Goal: Transaction & Acquisition: Purchase product/service

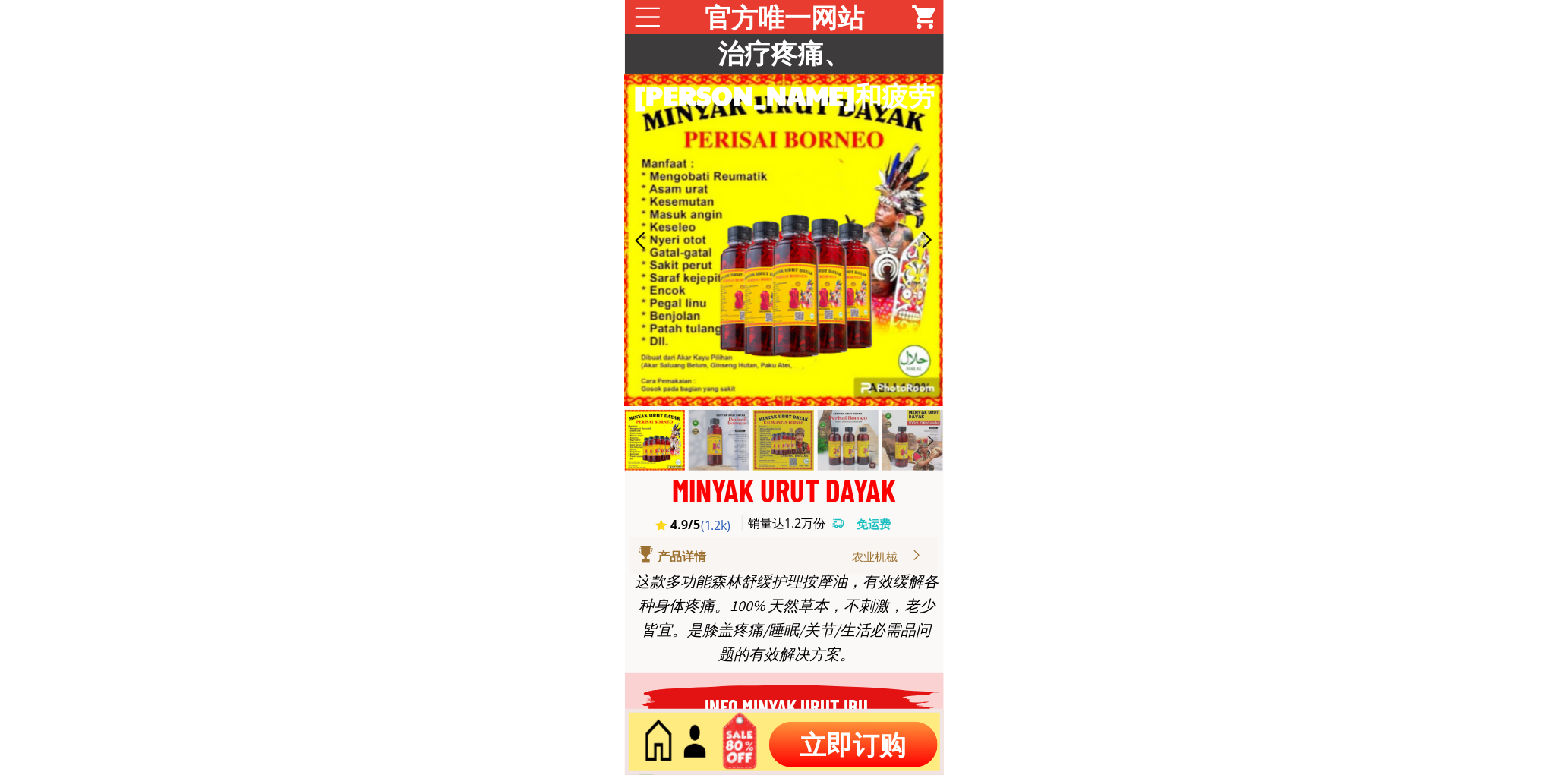
click at [824, 747] on p "立即订购" at bounding box center [854, 744] width 169 height 46
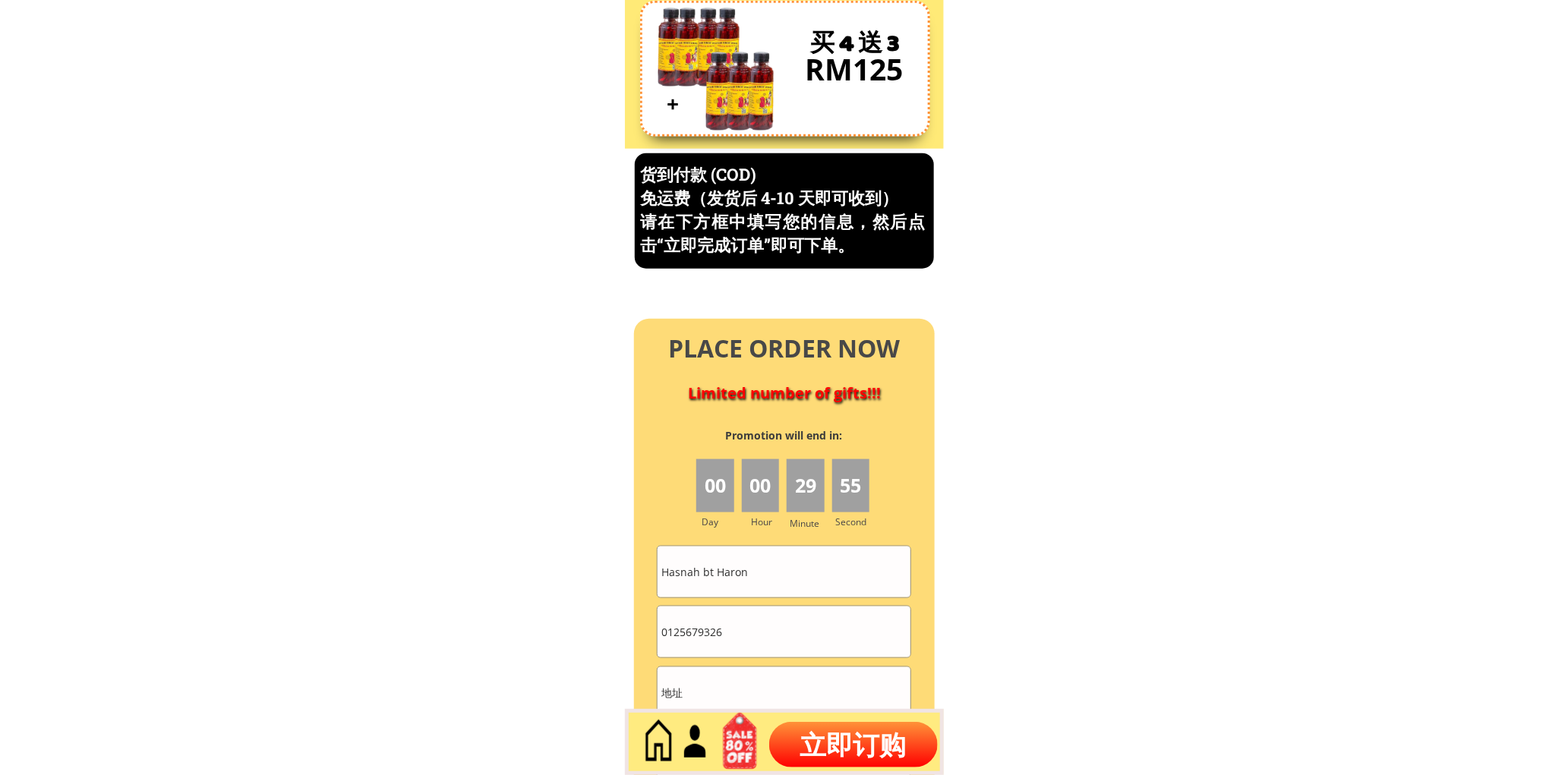
scroll to position [6494, 0]
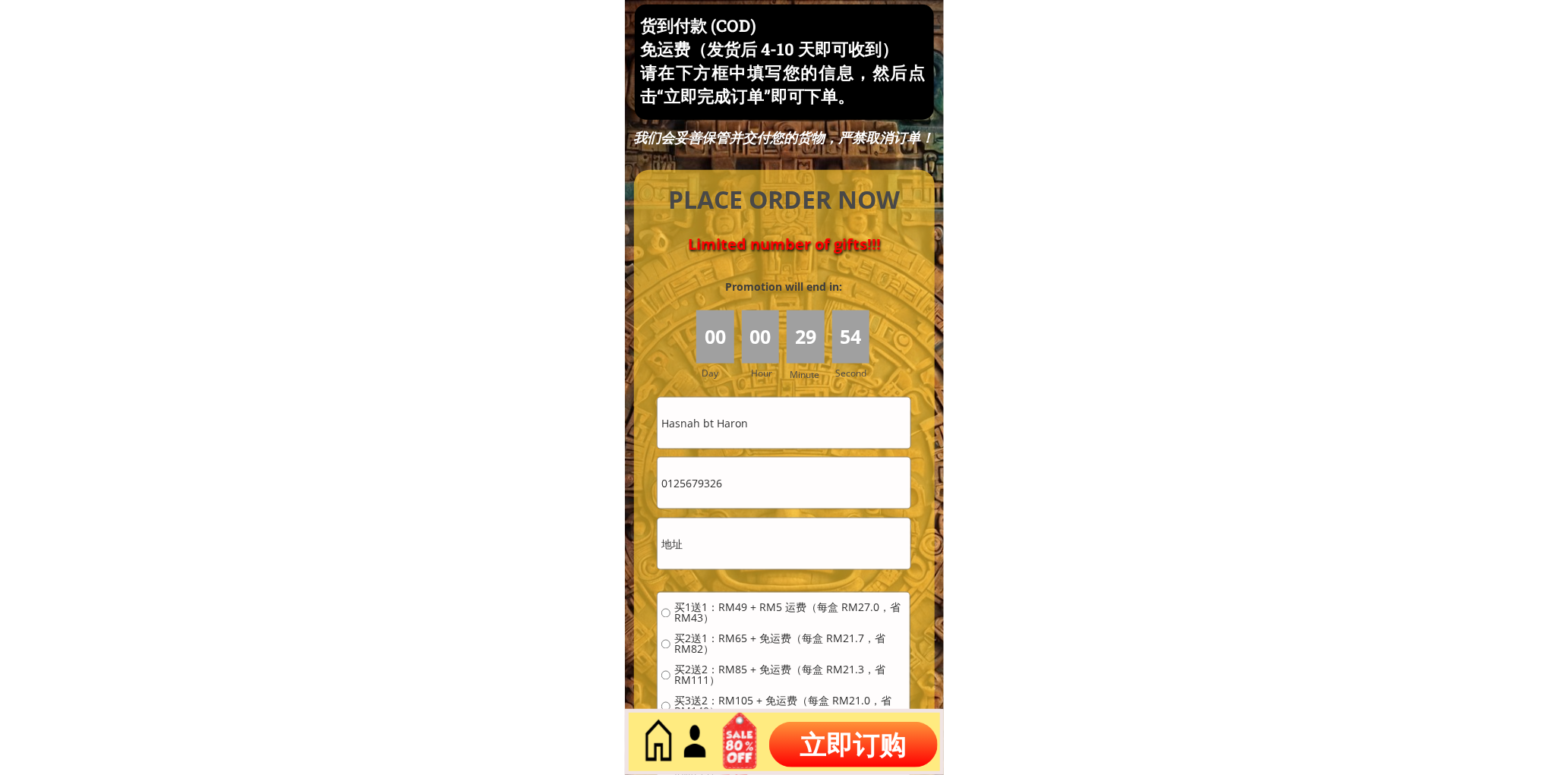
click at [758, 424] on input "Hasnah bt Haron" at bounding box center [784, 422] width 252 height 51
paste input "Thooi Kwei Lye"
type input "Thooi Kwei Lye"
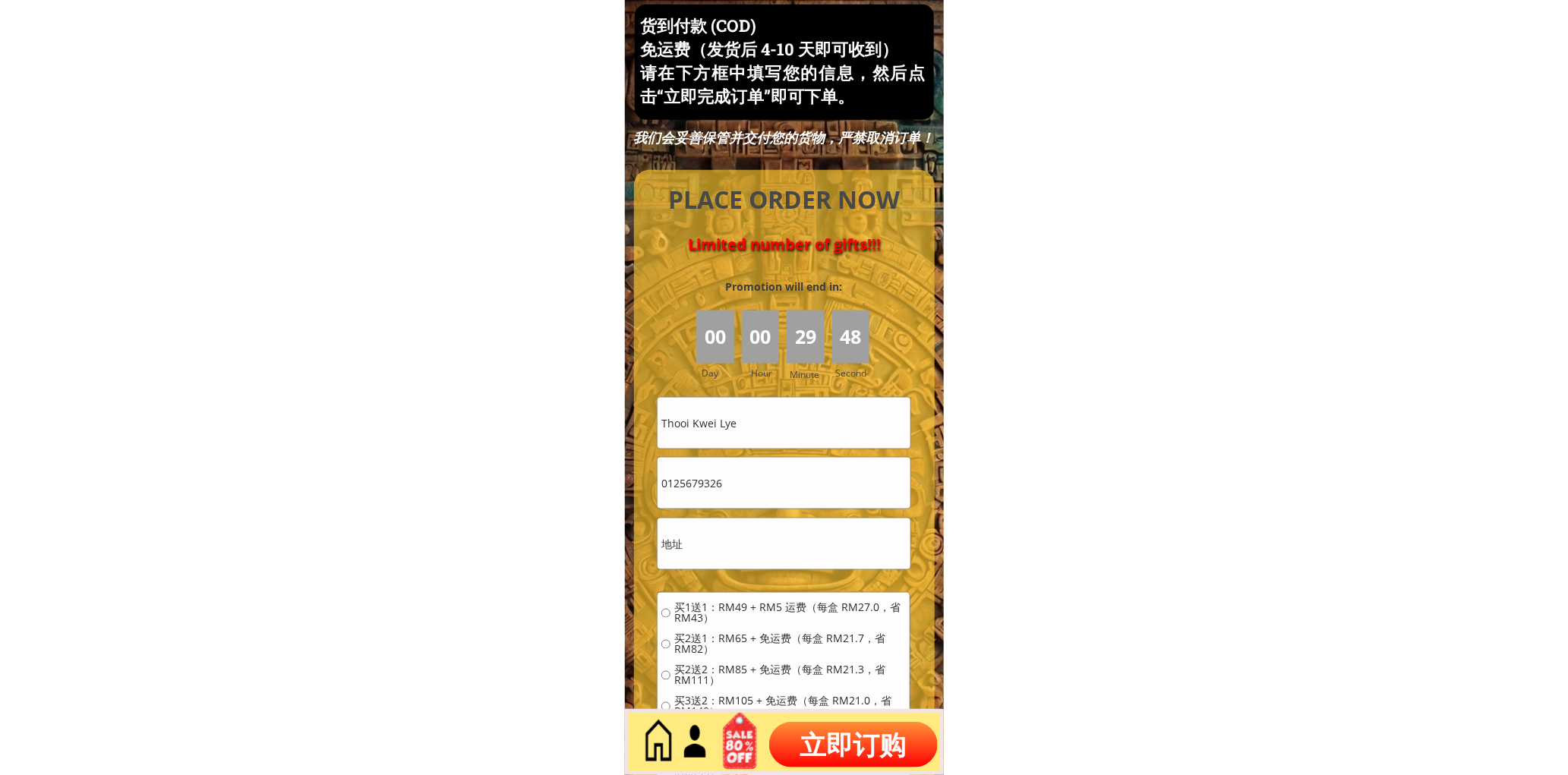
drag, startPoint x: 774, startPoint y: 486, endPoint x: 737, endPoint y: 548, distance: 72.2
click at [773, 489] on input "0125679326" at bounding box center [784, 483] width 252 height 51
click at [729, 550] on input "text" at bounding box center [784, 544] width 252 height 51
paste input "Taman Bukit Kecil,14000 Bm"
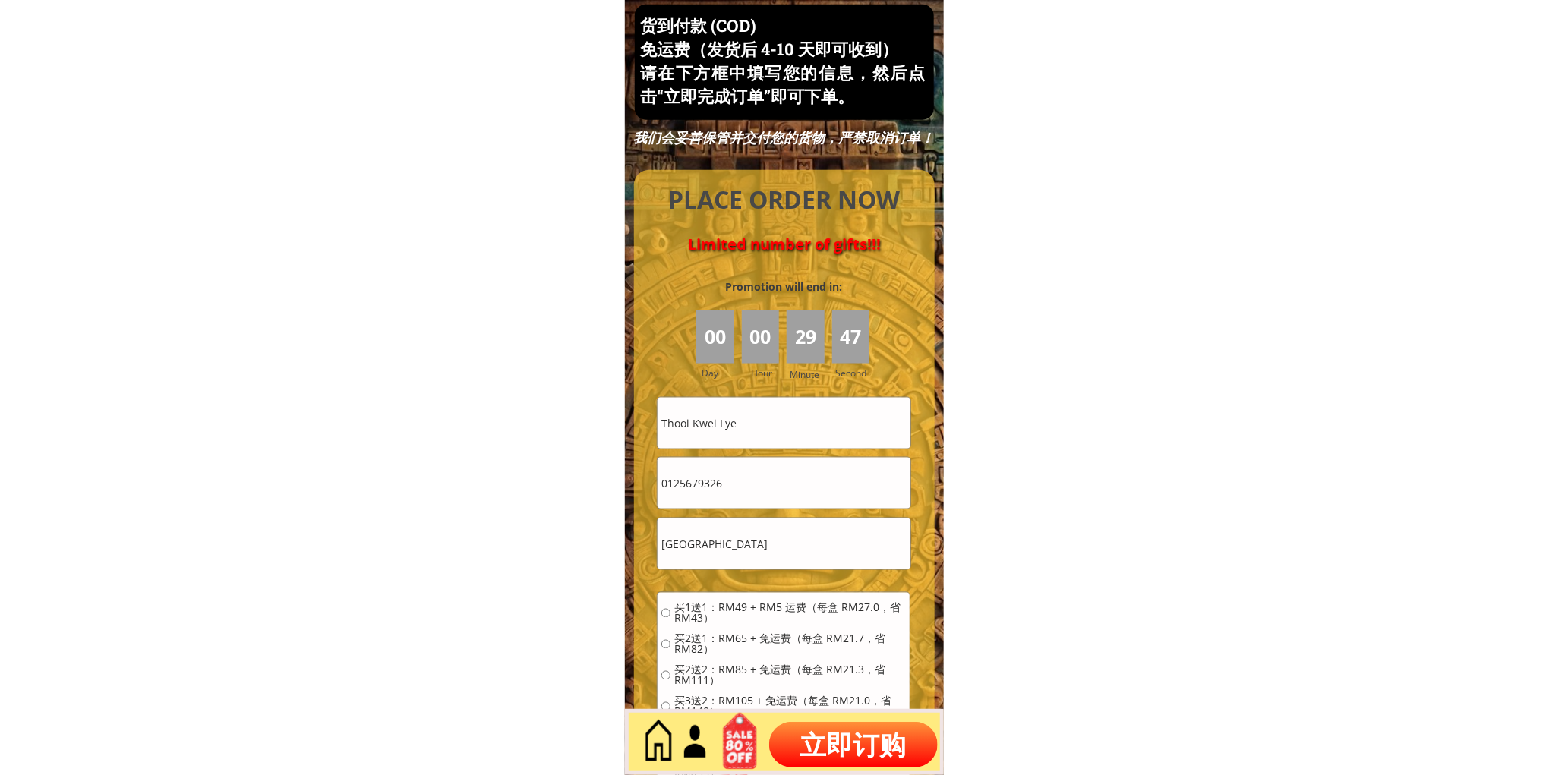
type input "Taman Bukit Kecil,14000 Bm"
click at [786, 477] on input "0125679326" at bounding box center [784, 483] width 252 height 51
paste input "174394134"
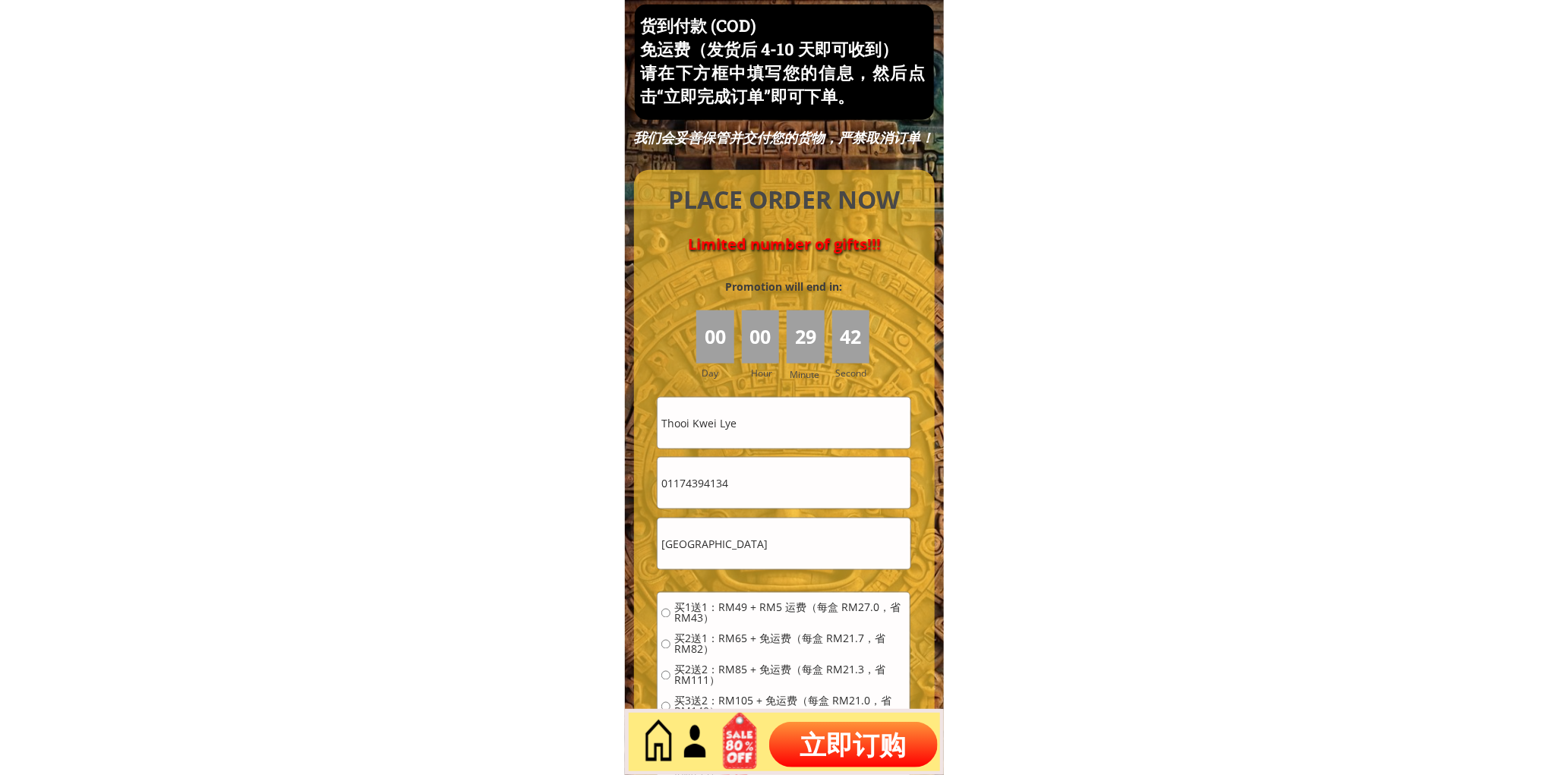
type input "01174394134"
click at [847, 569] on div "Taman Bukit Kecil,14000 Bm" at bounding box center [784, 544] width 254 height 52
click at [826, 540] on input "Taman Bukit Kecil,14000 Bm" at bounding box center [784, 544] width 252 height 51
click at [826, 540] on input "Taman Bukit Kecil,14000 Bm" at bounding box center [784, 544] width 252 height 51
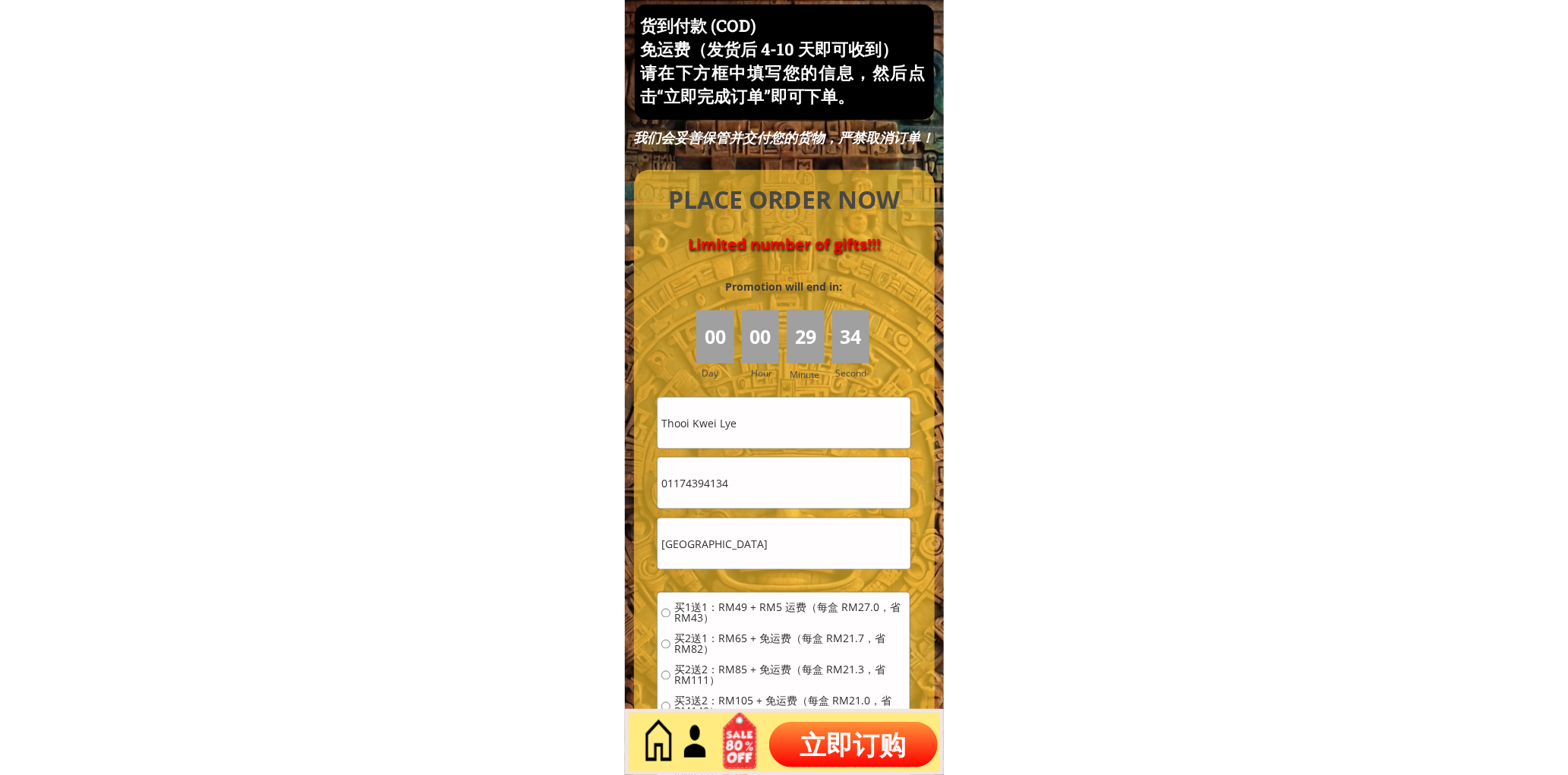
paste input "2-S, Lorong Bukit Kecil 6, Taman Bukit Kecil,14000 BM"
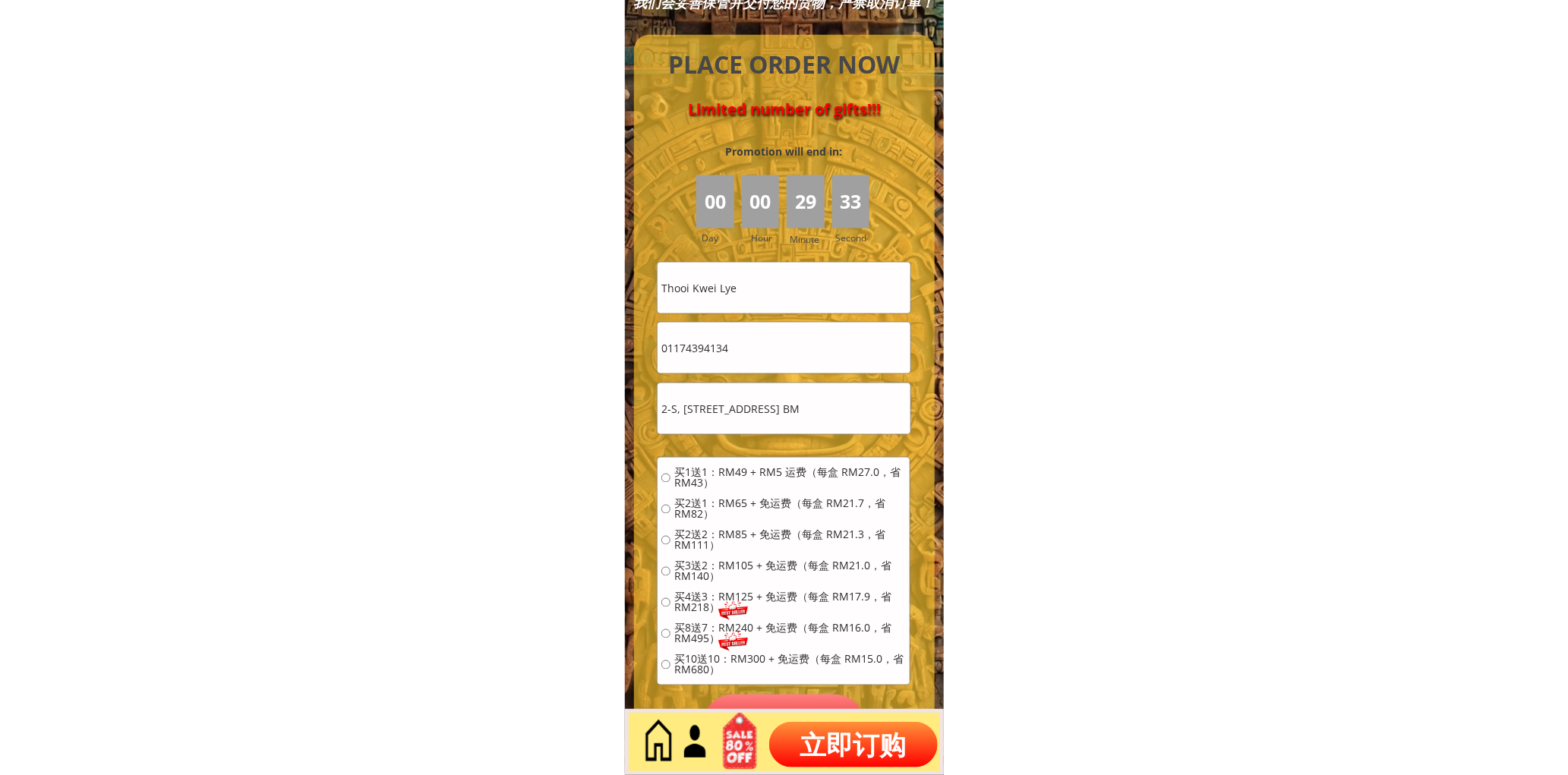
scroll to position [6634, 0]
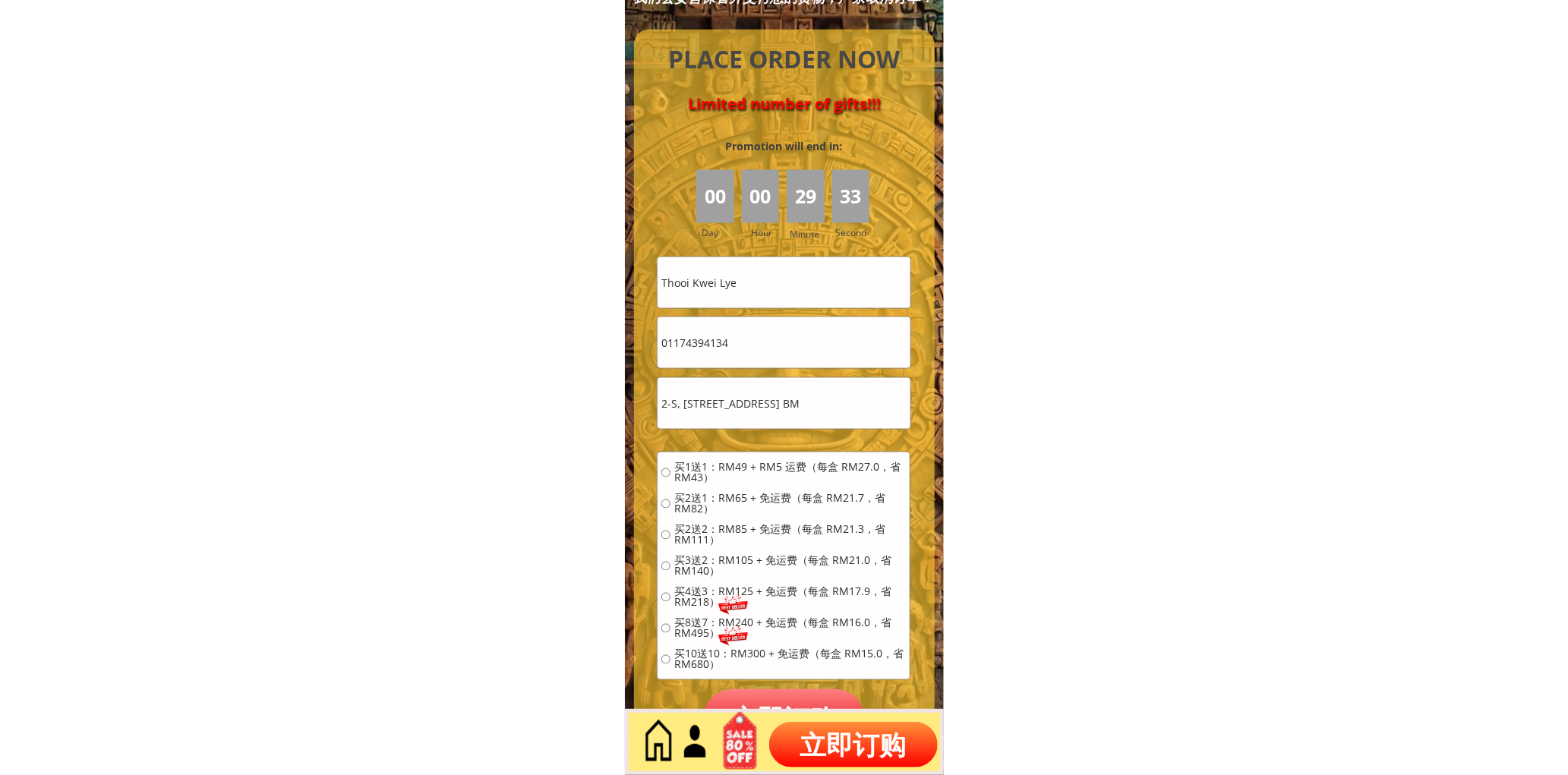
type input "2-S, Lorong Bukit Kecil 6, Taman Bukit Kecil,14000 BM"
click at [680, 511] on span "买2送1：RM65 + 免运费（每盒 RM21.7，省 RM82）" at bounding box center [790, 504] width 231 height 21
radio input "true"
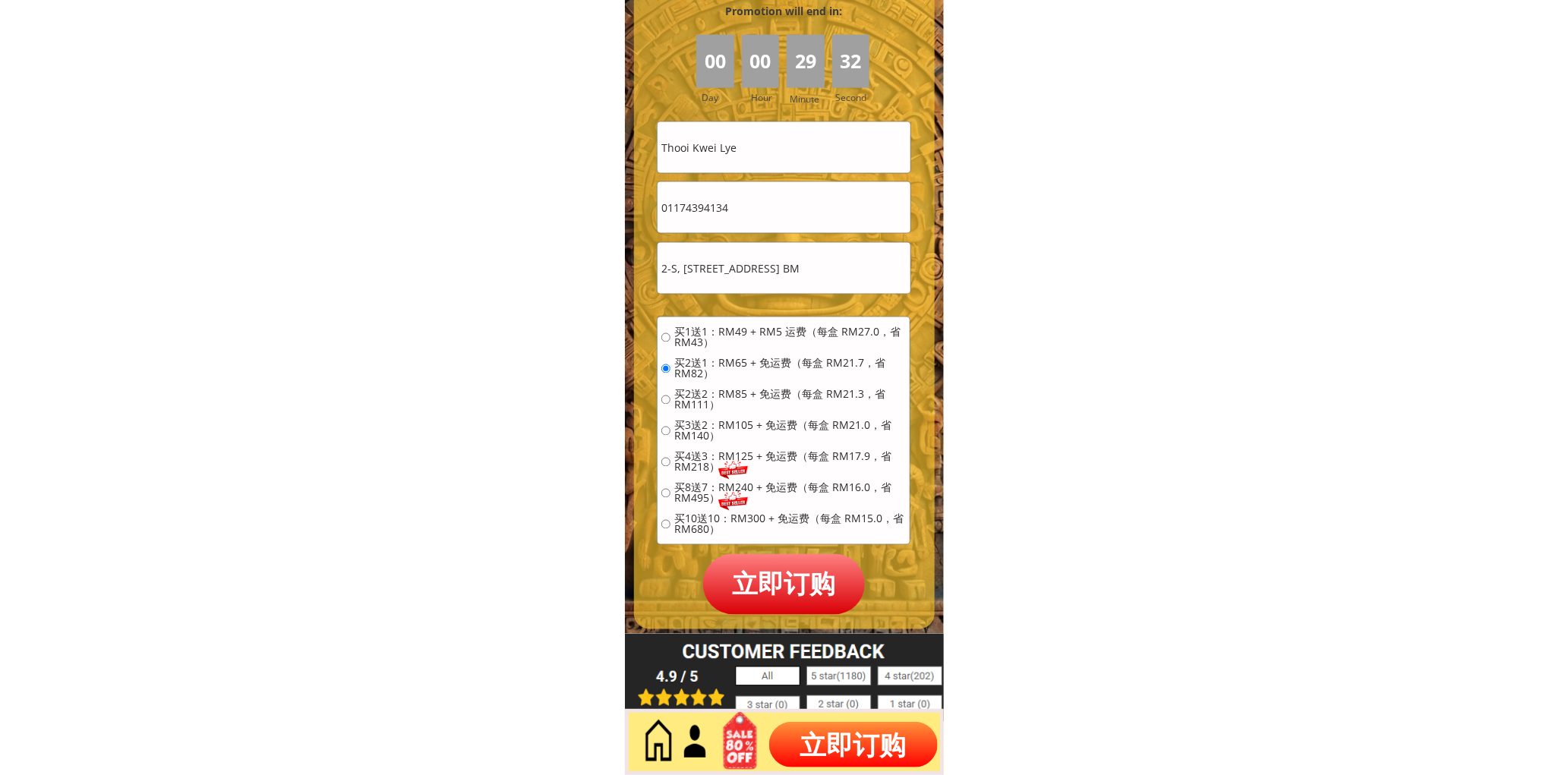
scroll to position [6775, 0]
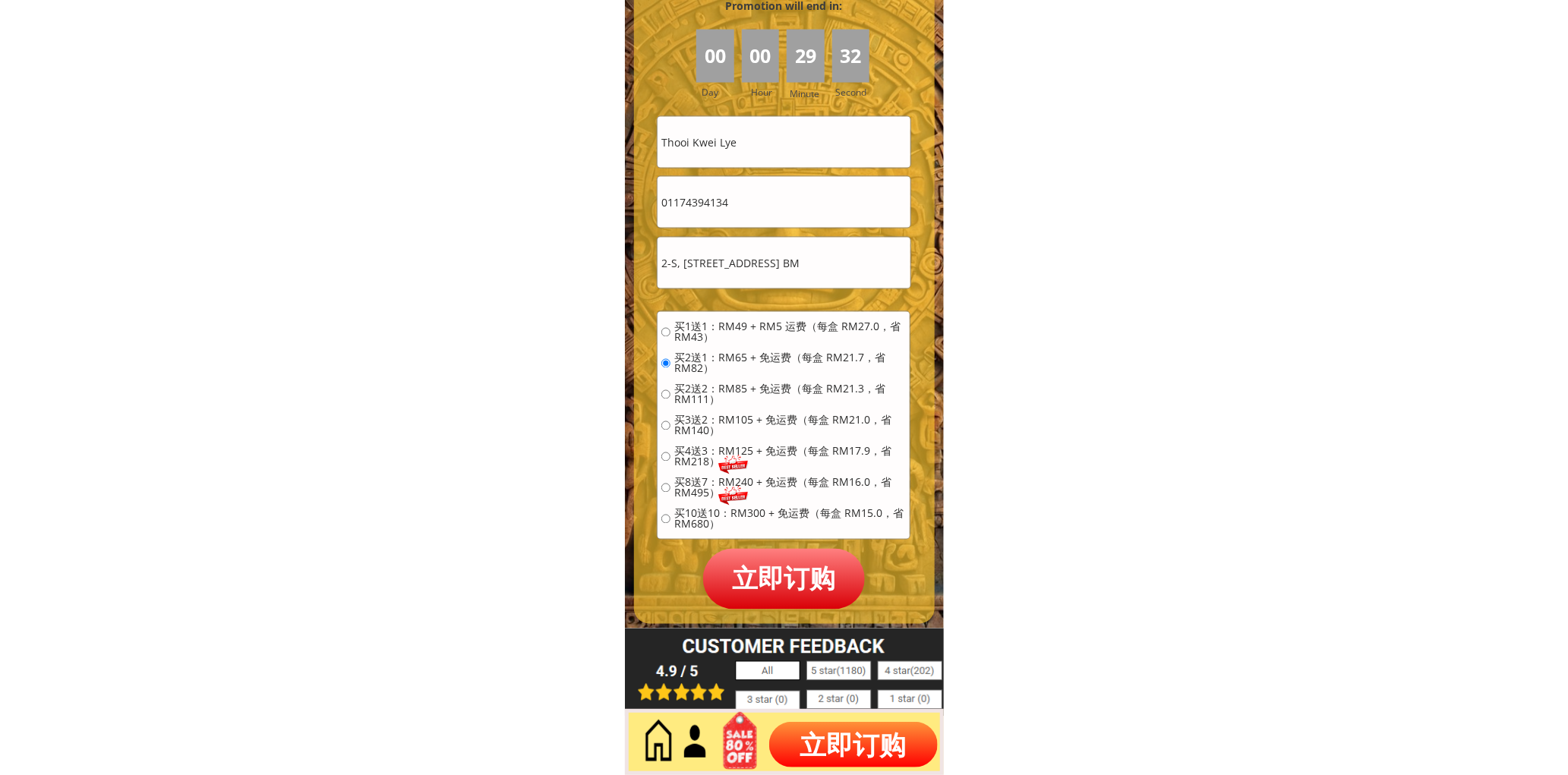
click at [778, 574] on p "立即订购" at bounding box center [784, 579] width 162 height 60
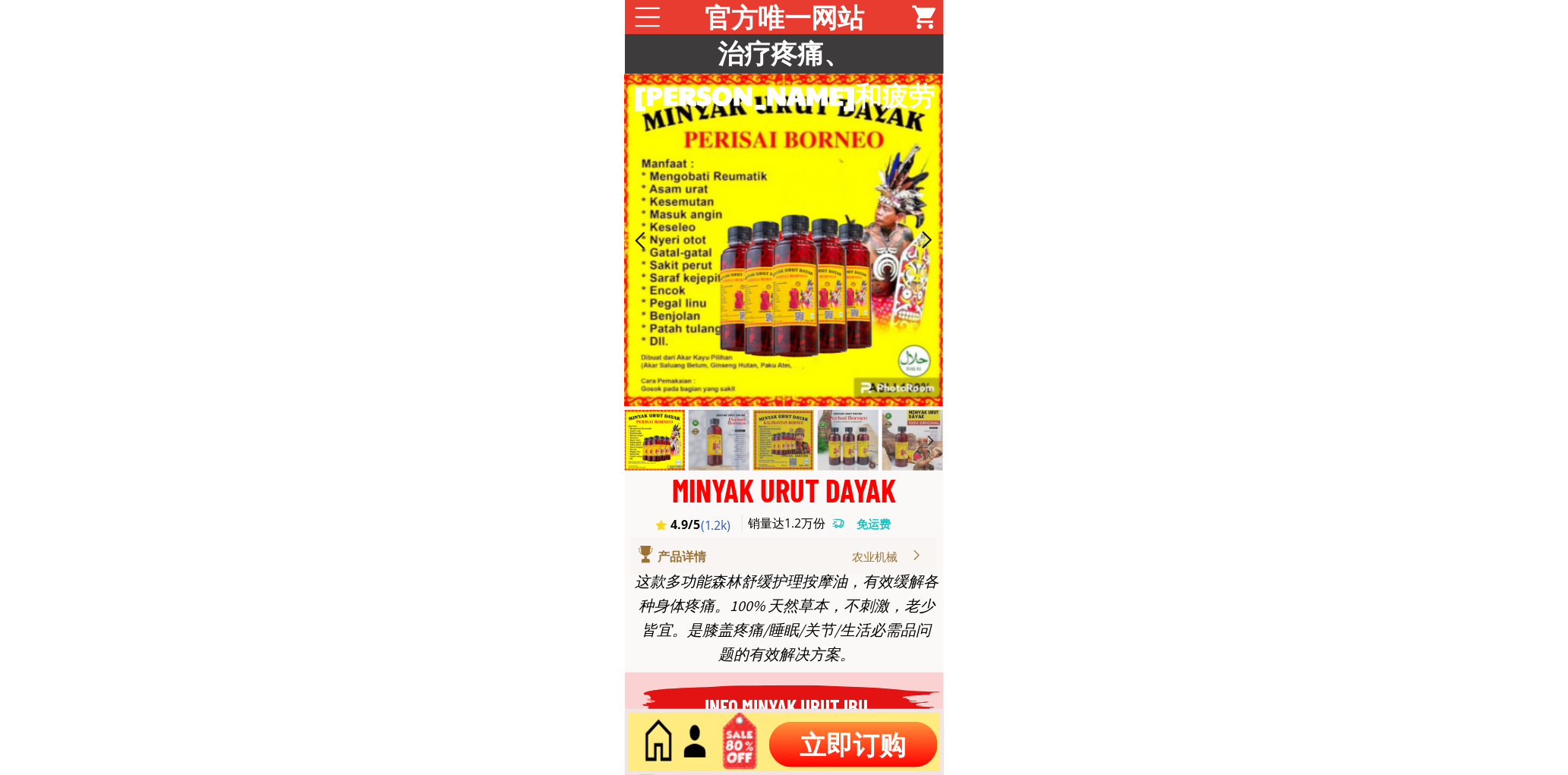
click at [855, 747] on p "立即订购" at bounding box center [854, 744] width 169 height 46
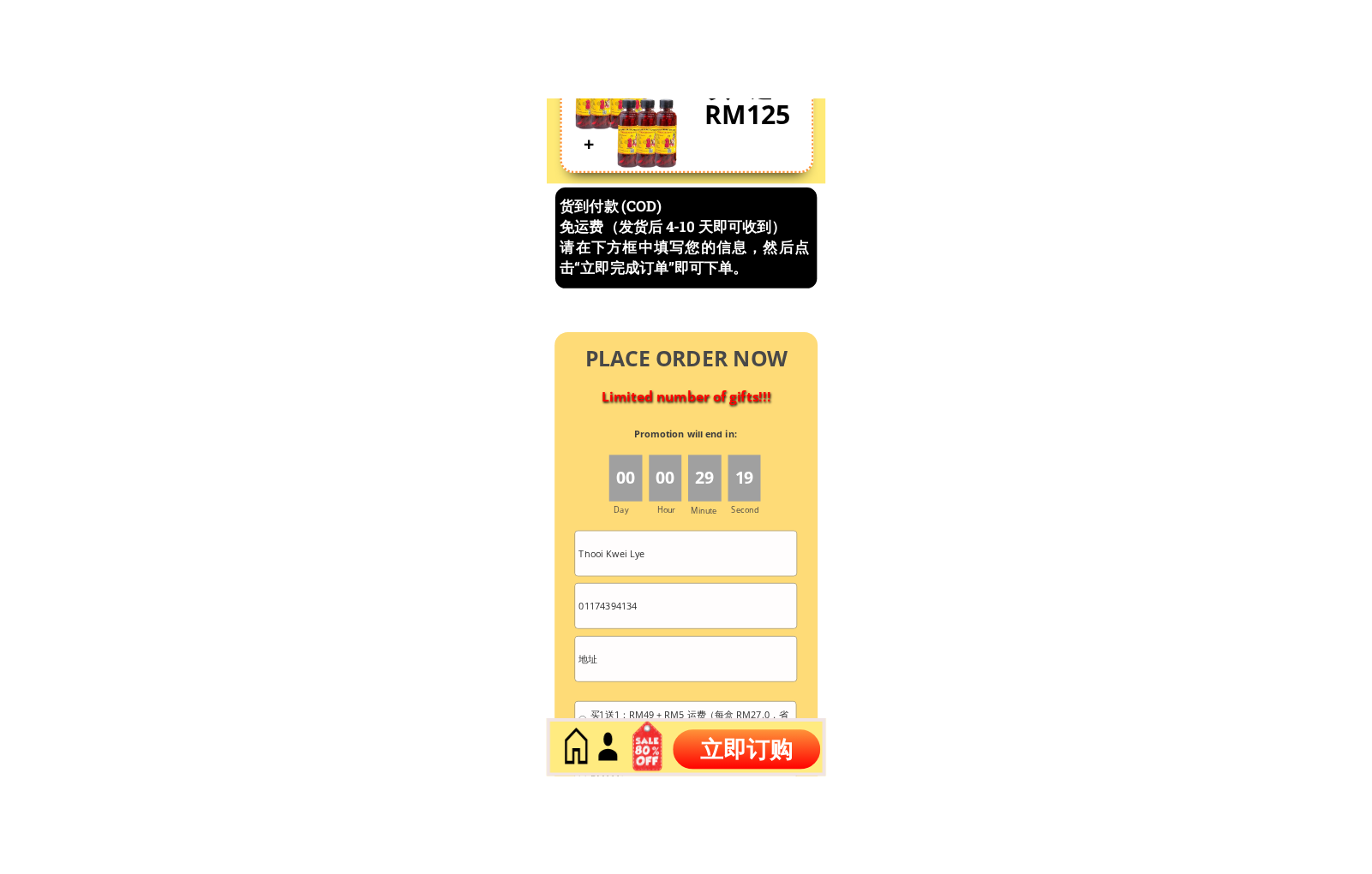
scroll to position [7323, 0]
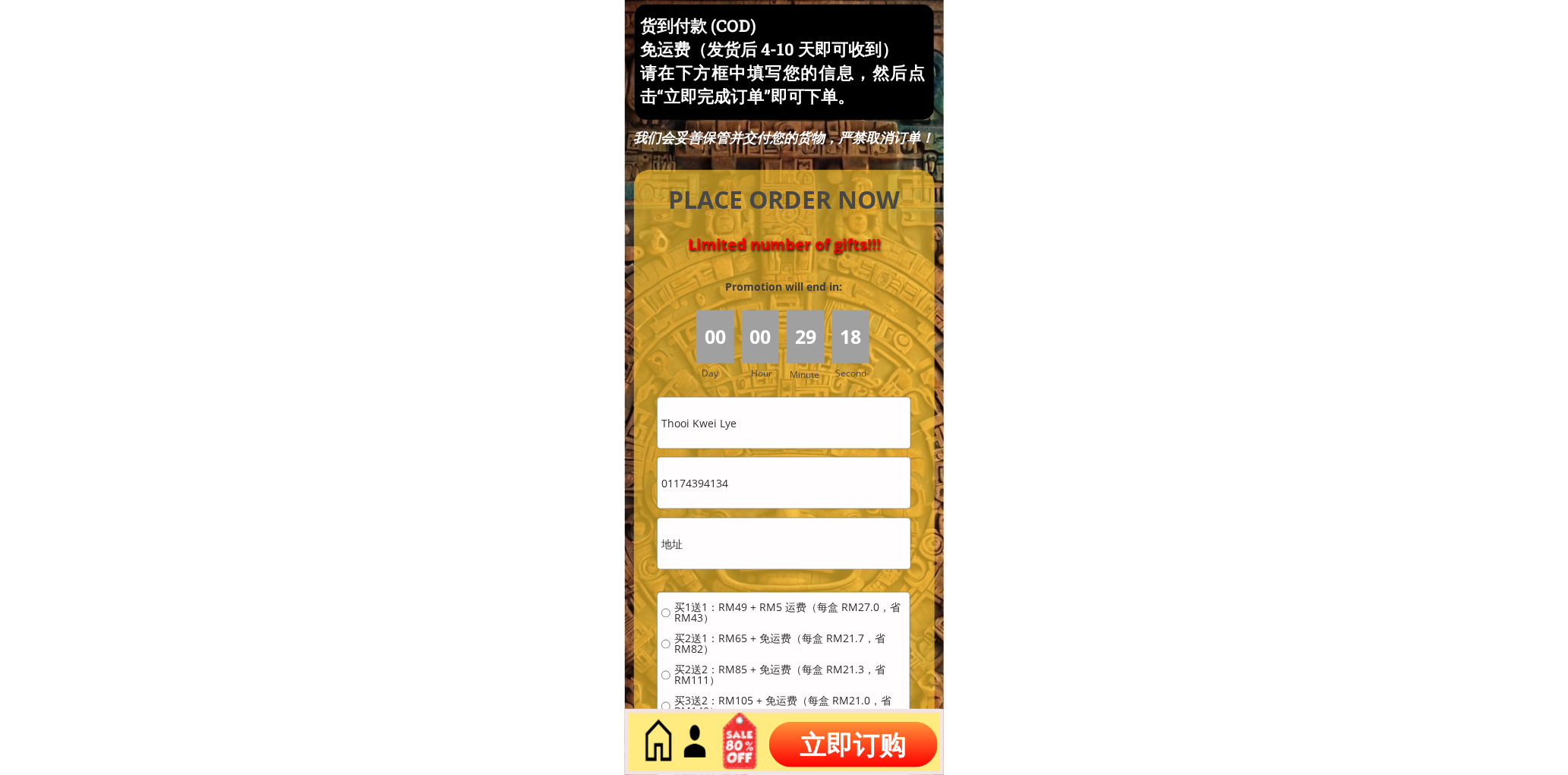
click at [777, 426] on input "Thooi Kwei Lye" at bounding box center [784, 422] width 252 height 51
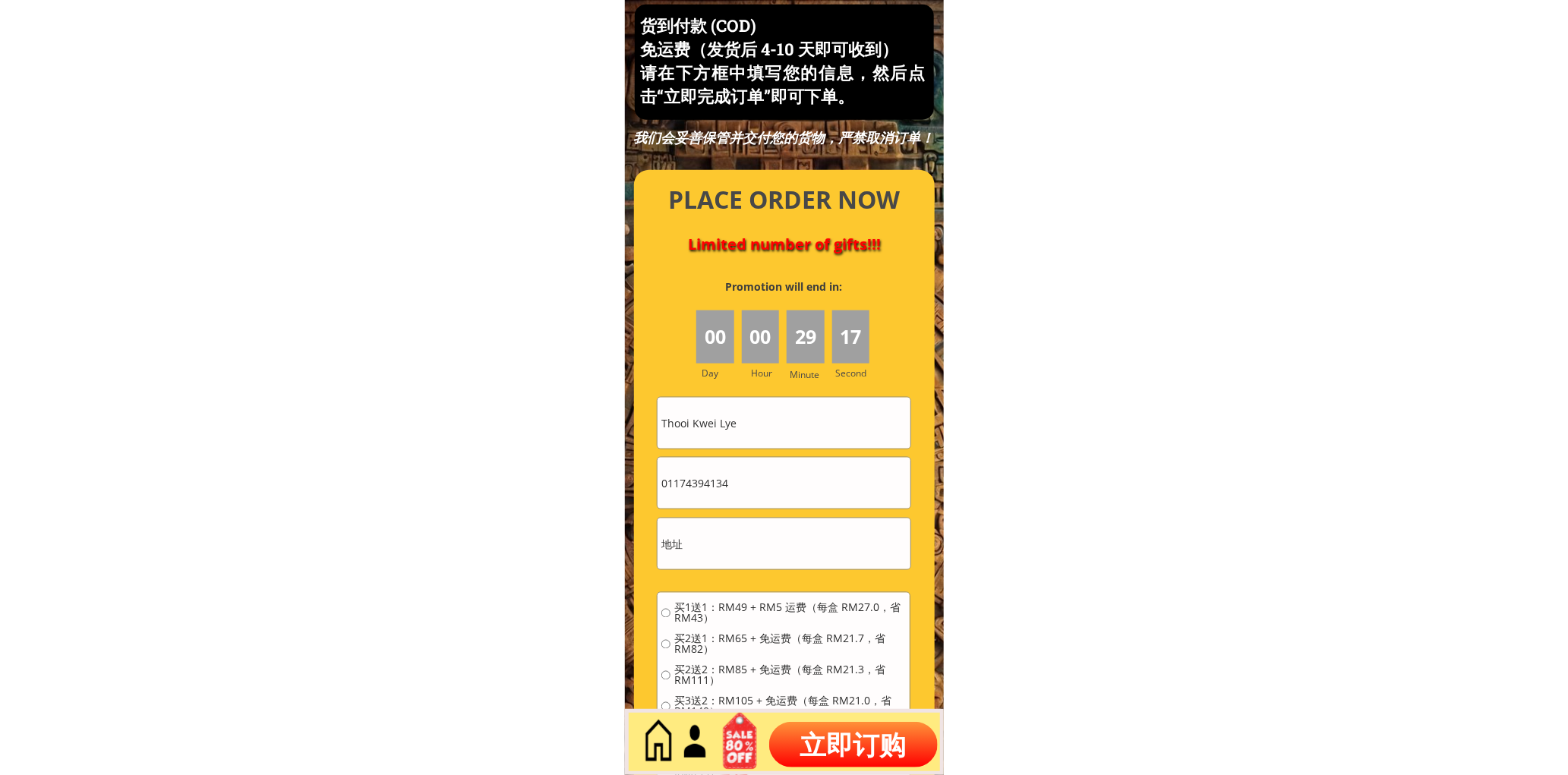
paste input "May chong"
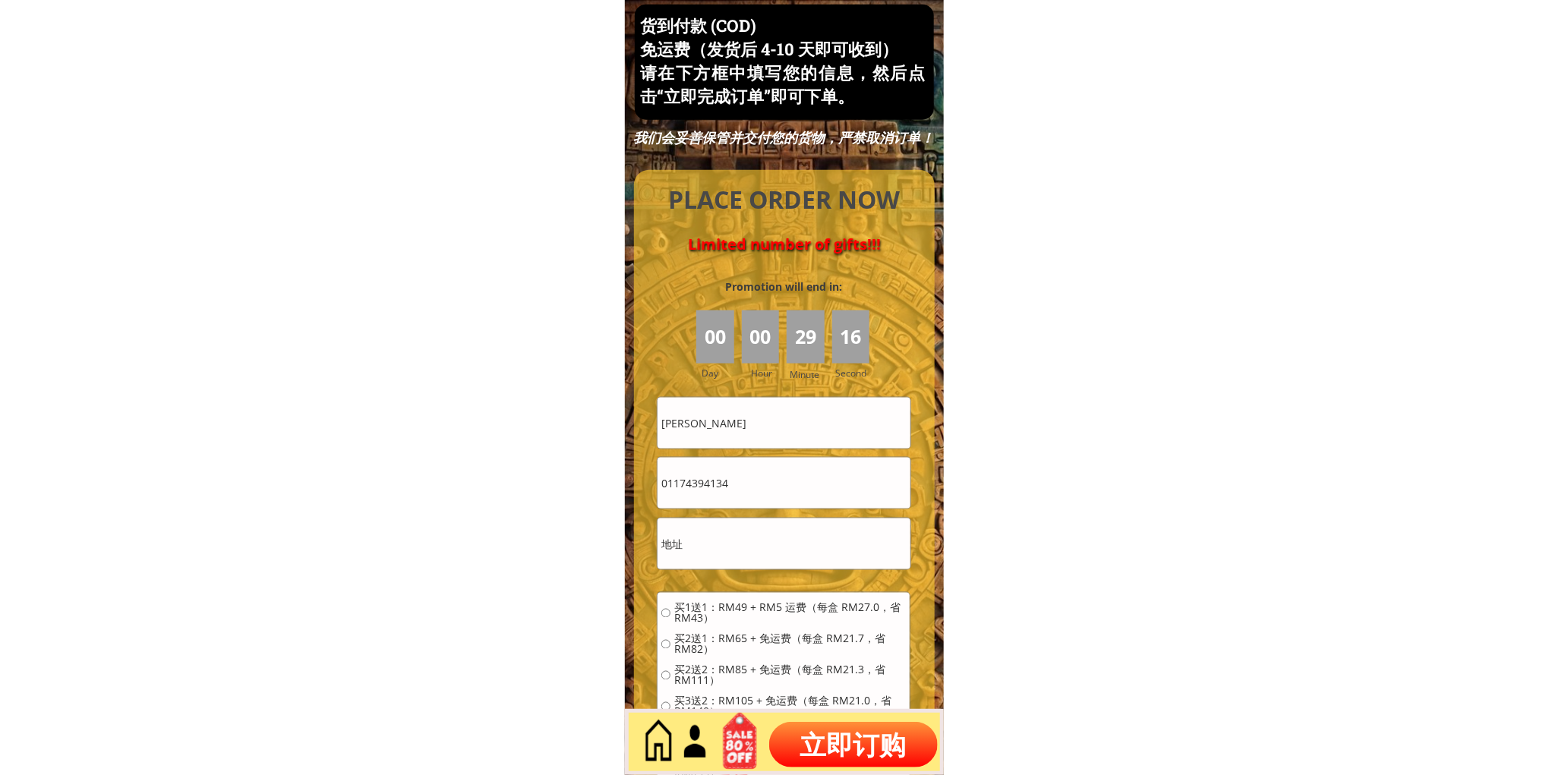
type input "May chong"
click at [762, 492] on input "01174394134" at bounding box center [784, 483] width 252 height 51
paste input "2.7880043"
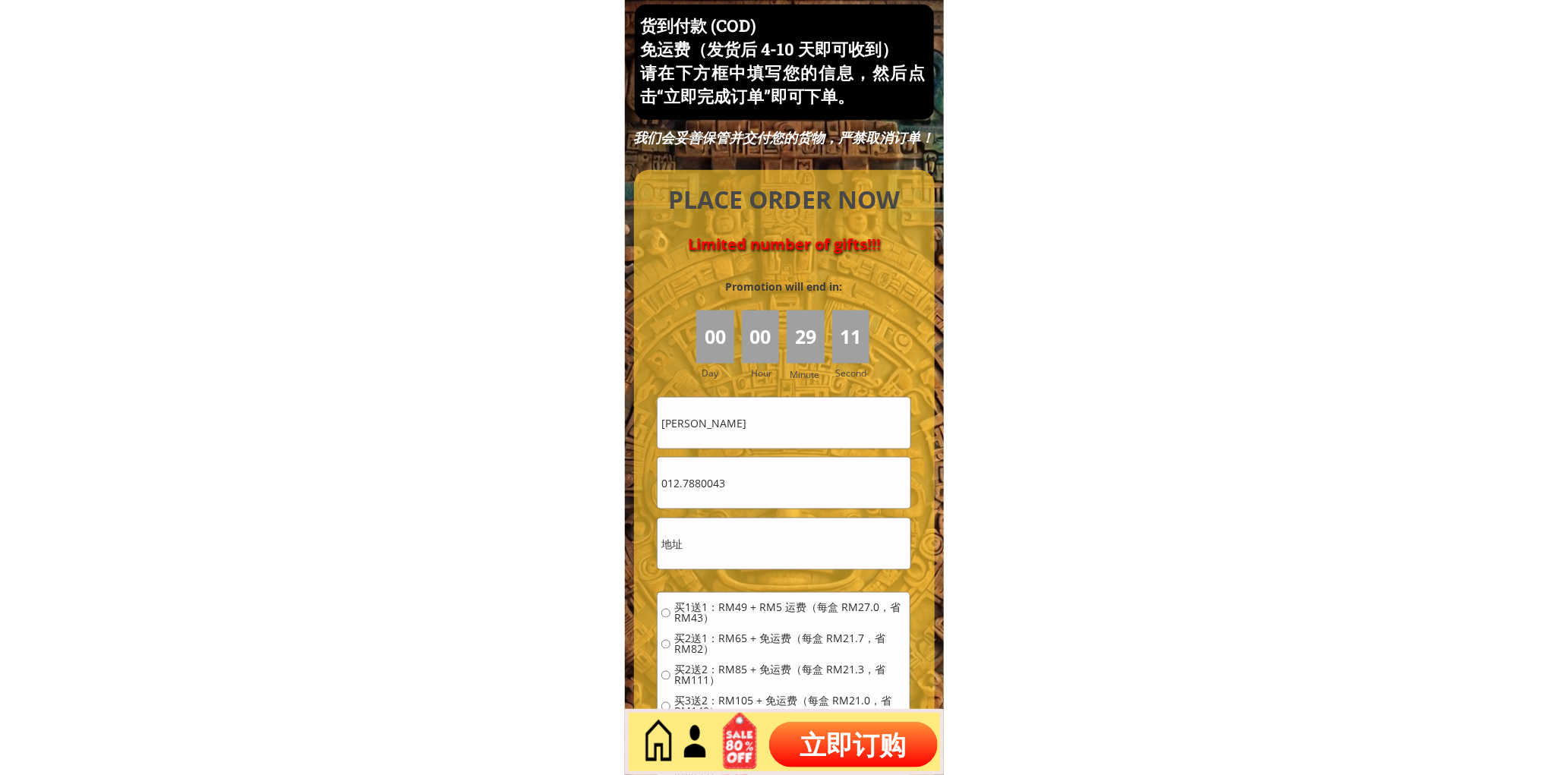
click at [682, 487] on input "012.7880043" at bounding box center [784, 483] width 252 height 51
type input "0127880043"
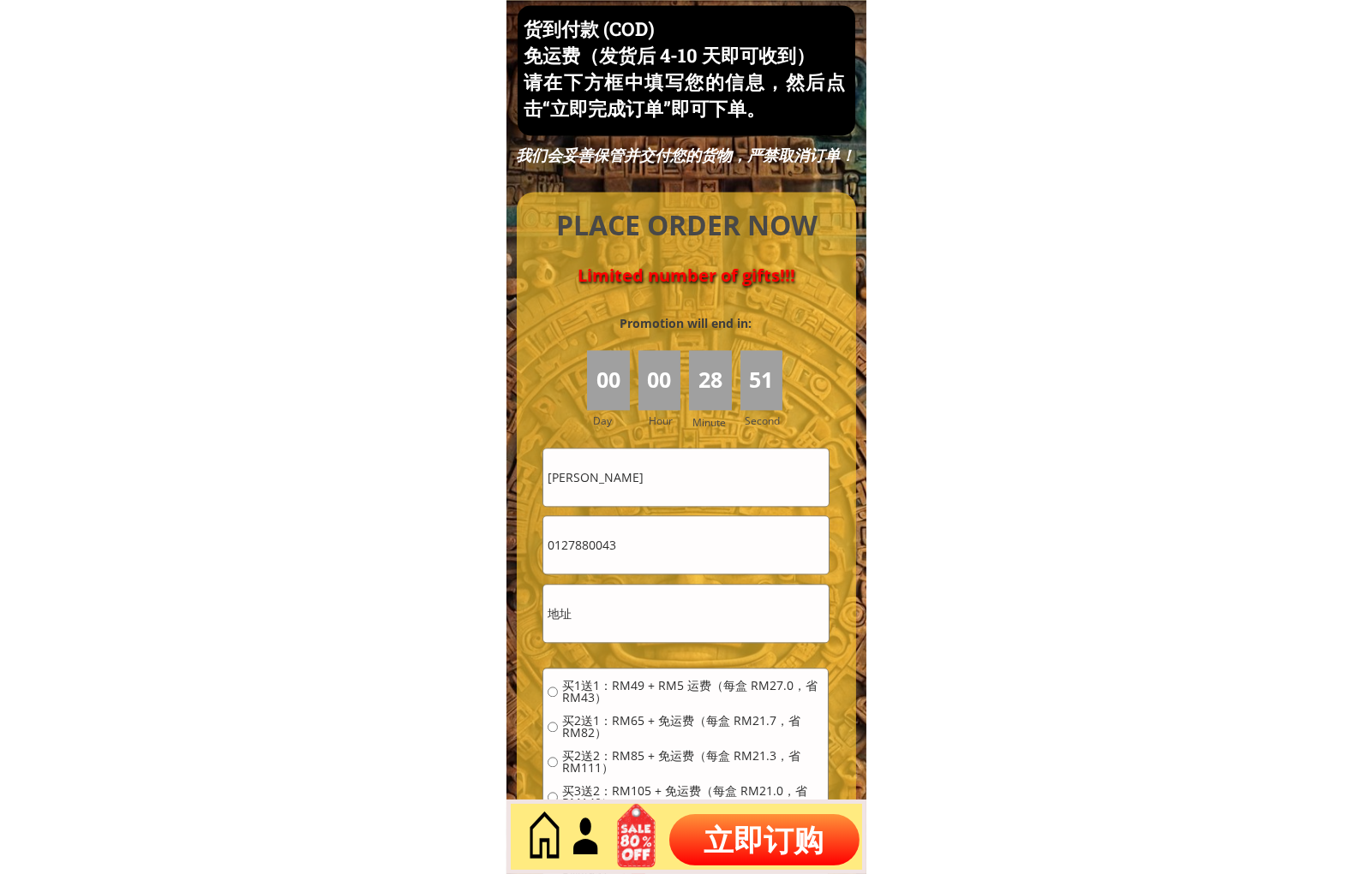
click at [652, 622] on input "text" at bounding box center [685, 613] width 285 height 57
paste input "Jalan Raja Laut, 50350 Kuala Lumpur,"
type input "Jalan Raja Laut, 50350 Kuala Lumpur,"
click at [636, 686] on span "买1送1：RM49 + RM5 运费（每盒 RM27.0，省 RM43）" at bounding box center [692, 692] width 261 height 24
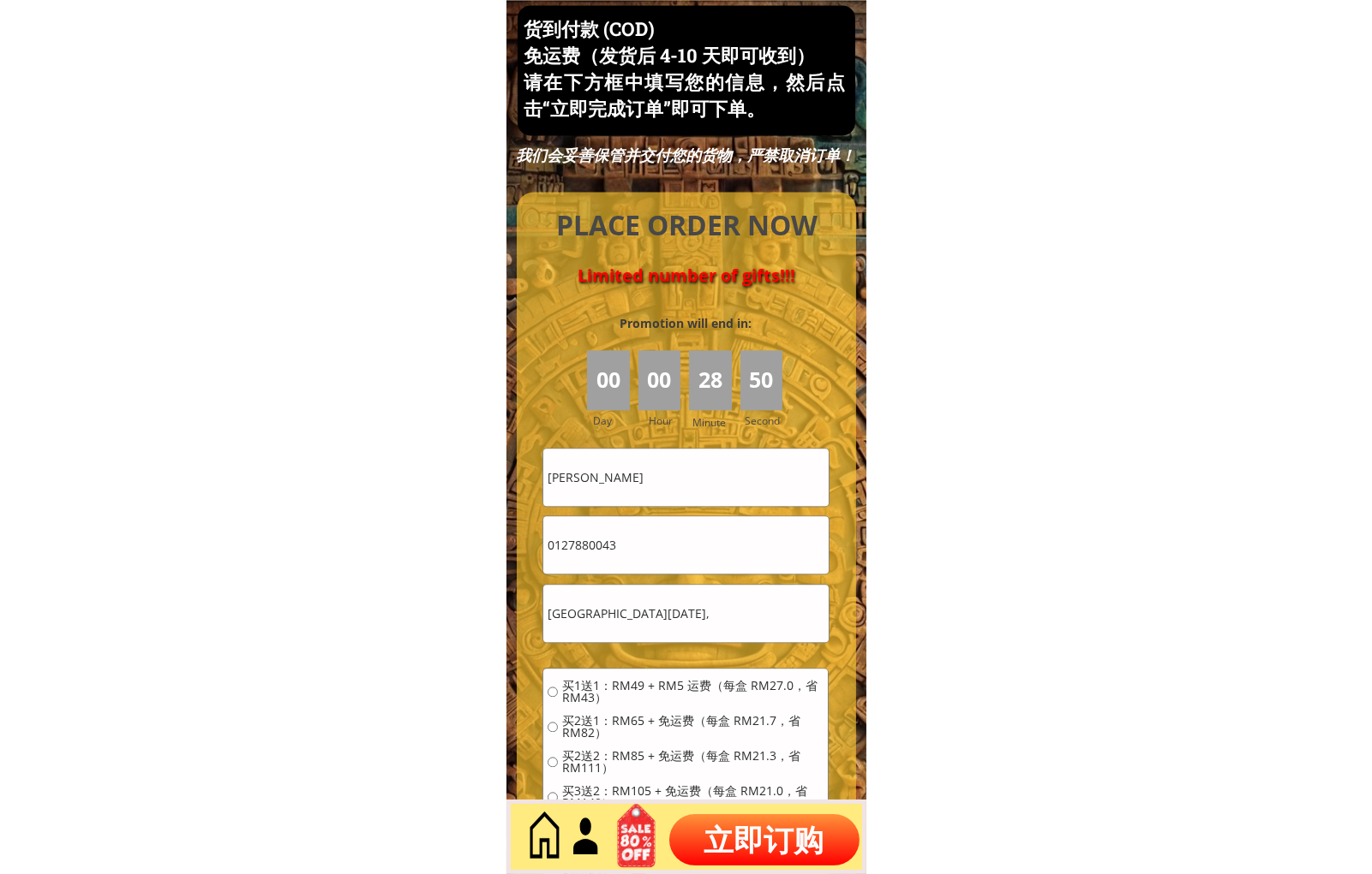
radio input "true"
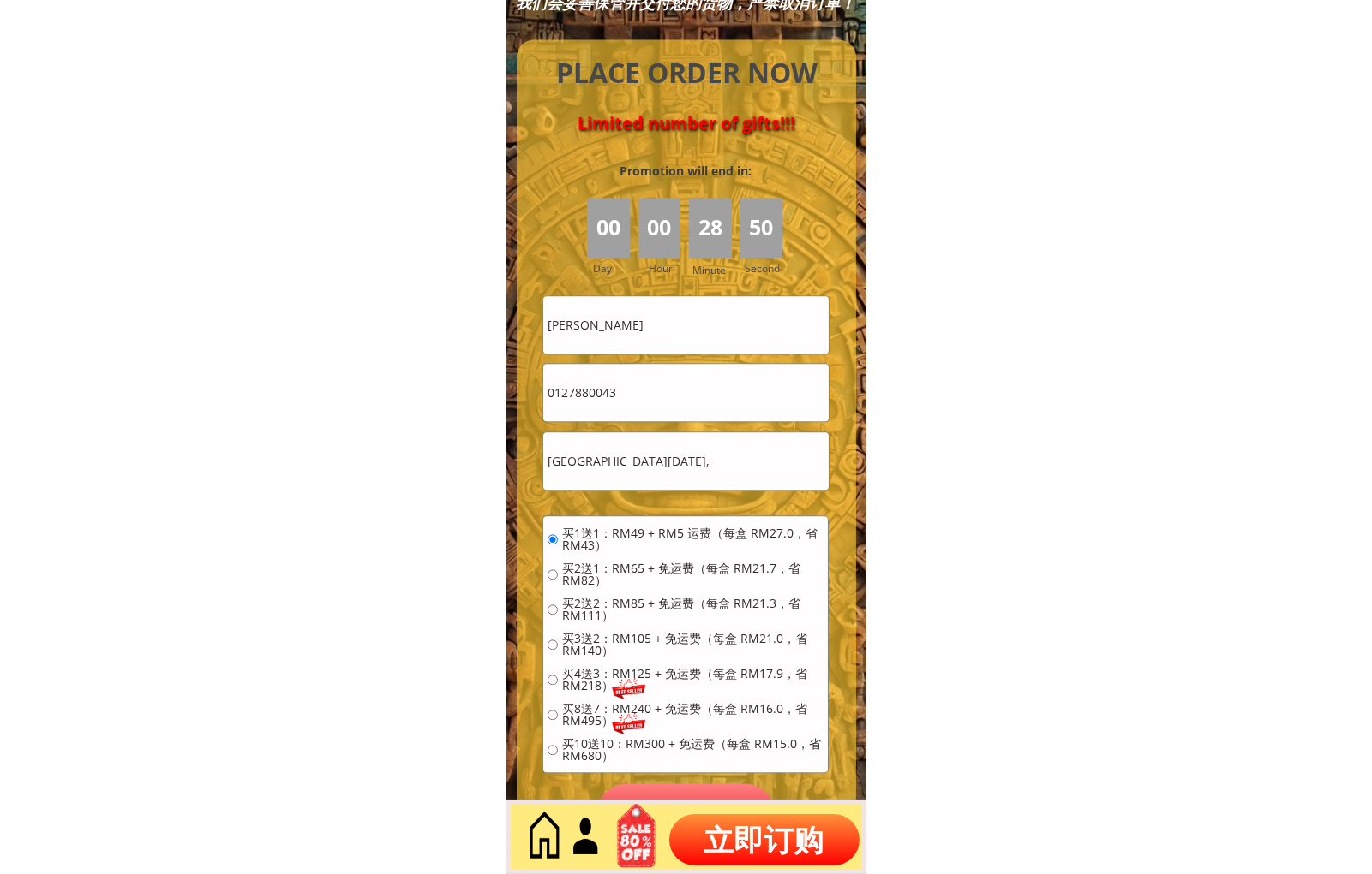
scroll to position [7482, 0]
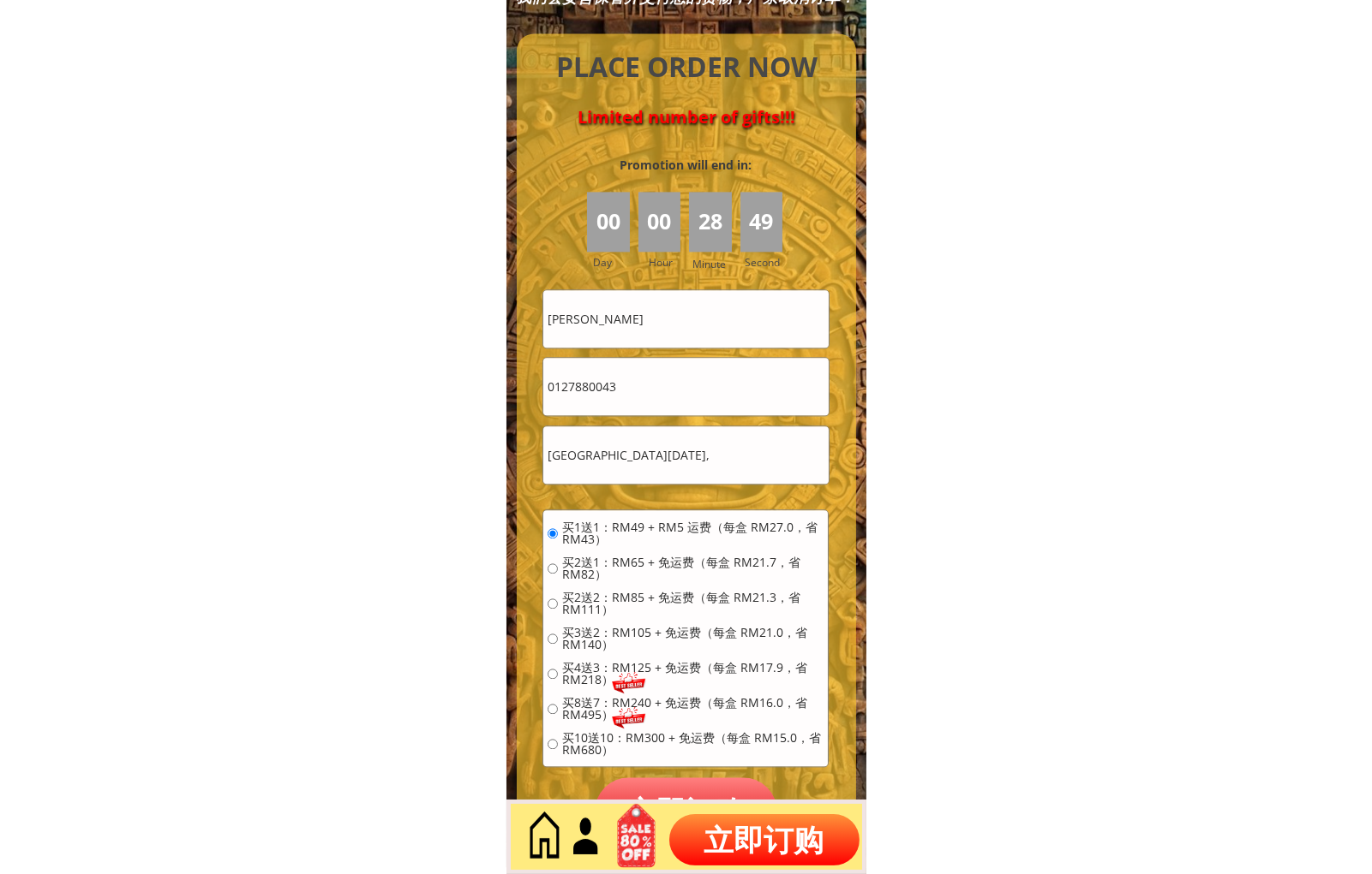
click at [614, 552] on div "买1送1：RM49 + RM5 运费（每盒 RM27.0，省 RM43） 买2送1：RM65 + 免运费（每盒 RM21.7，省 RM82） 买2送2：RM8…" at bounding box center [685, 644] width 275 height 245
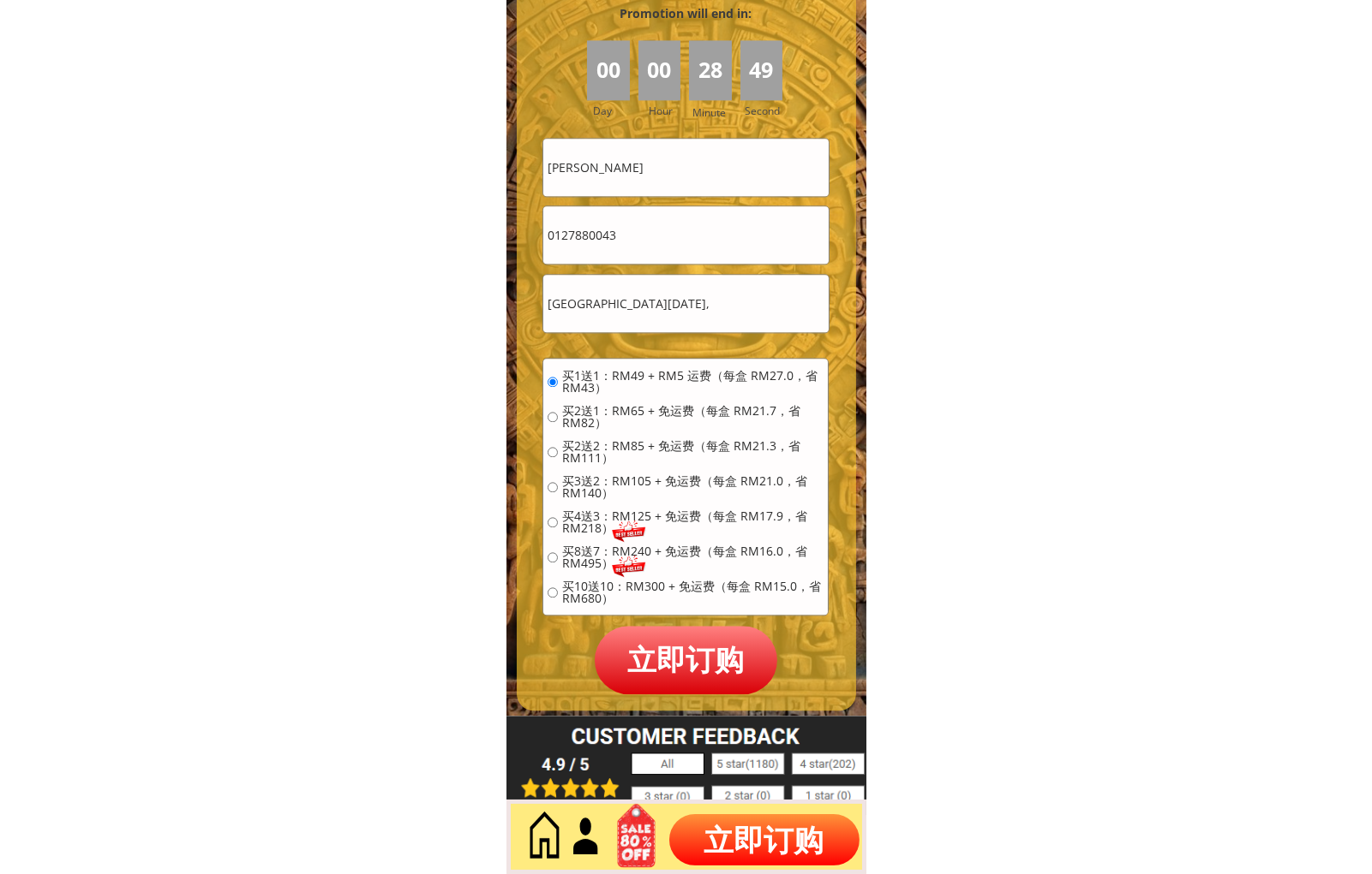
scroll to position [7640, 0]
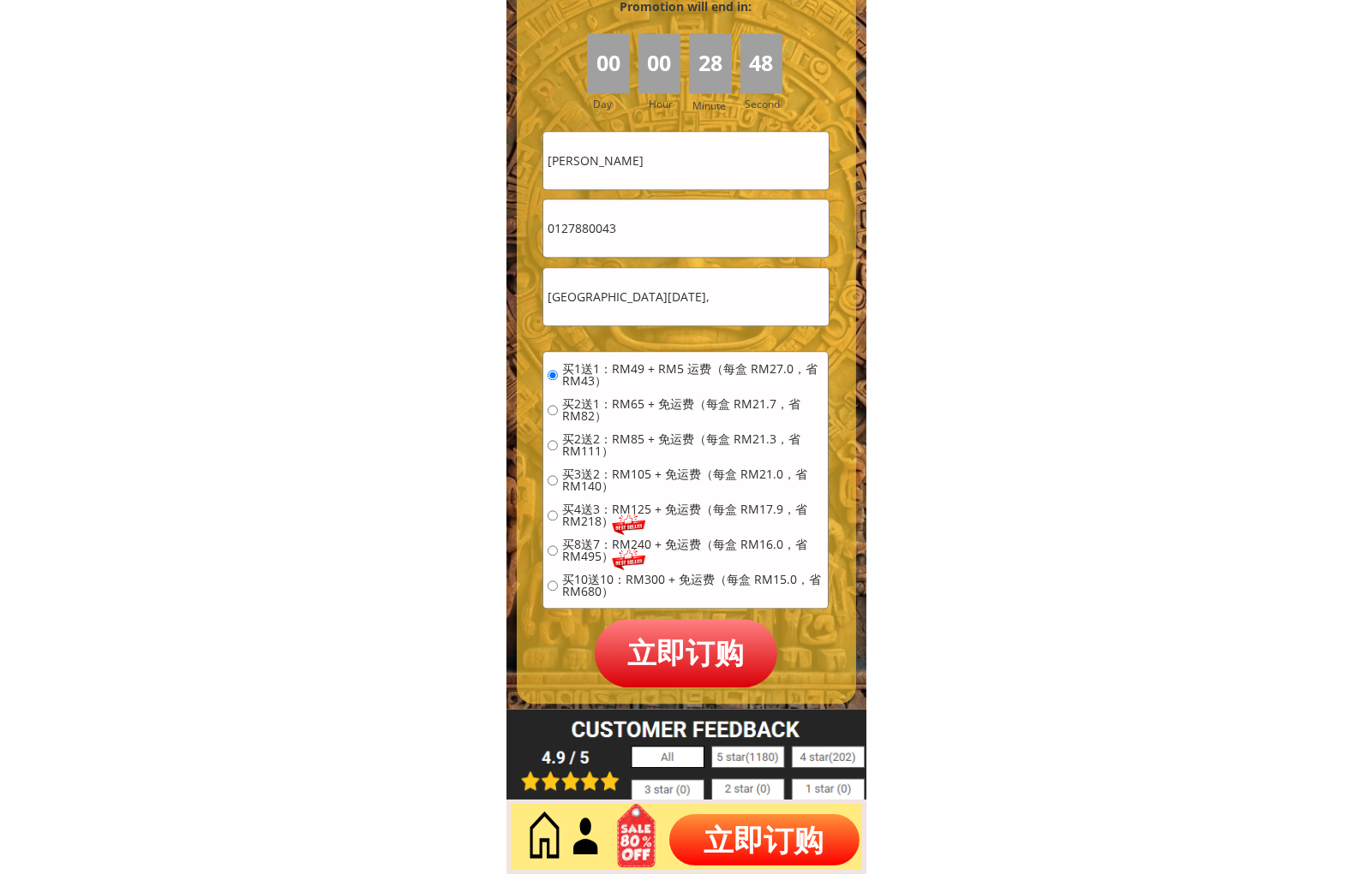
click at [699, 659] on p "立即订购" at bounding box center [686, 653] width 183 height 68
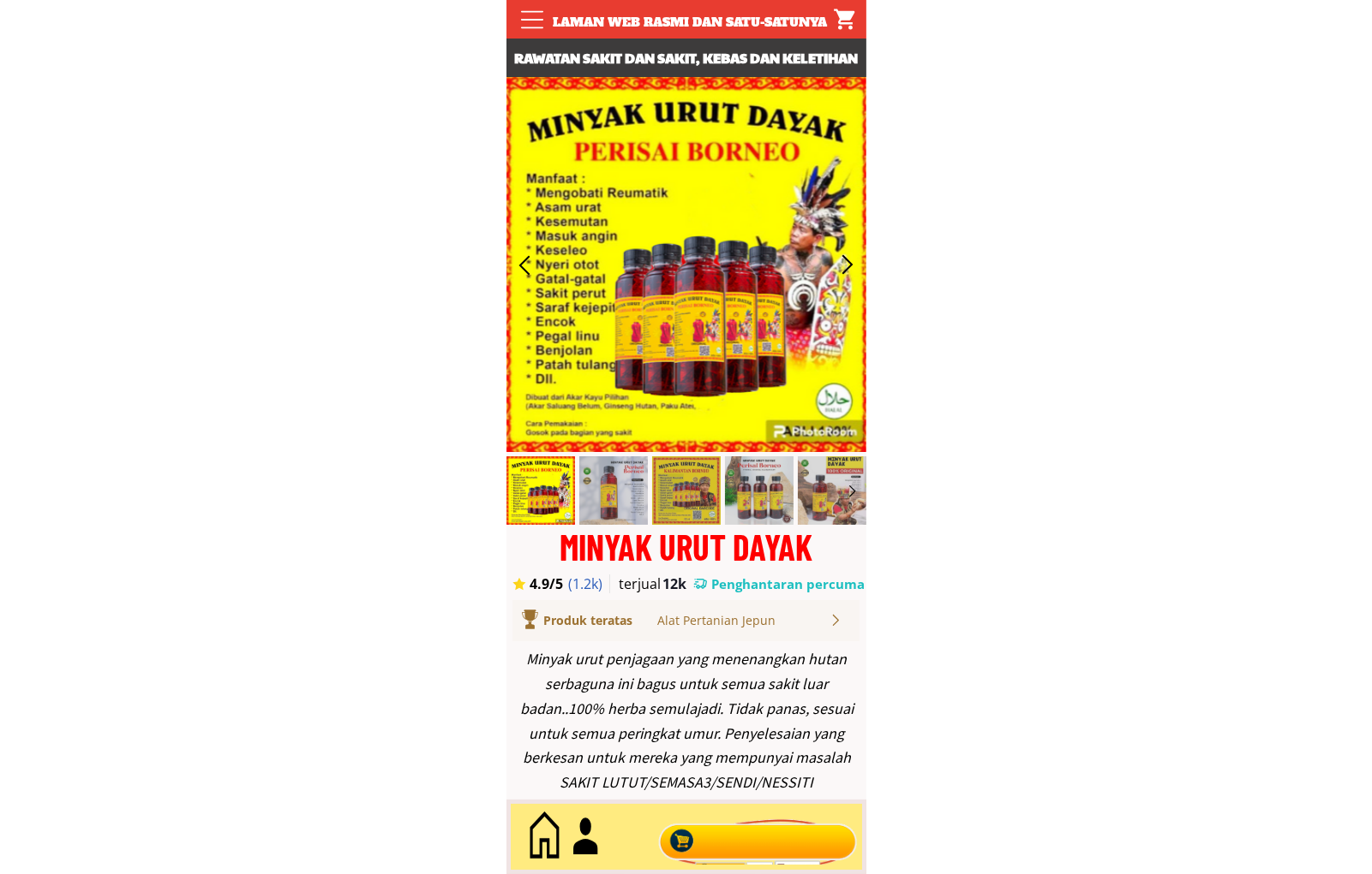
click at [772, 852] on div at bounding box center [757, 837] width 208 height 56
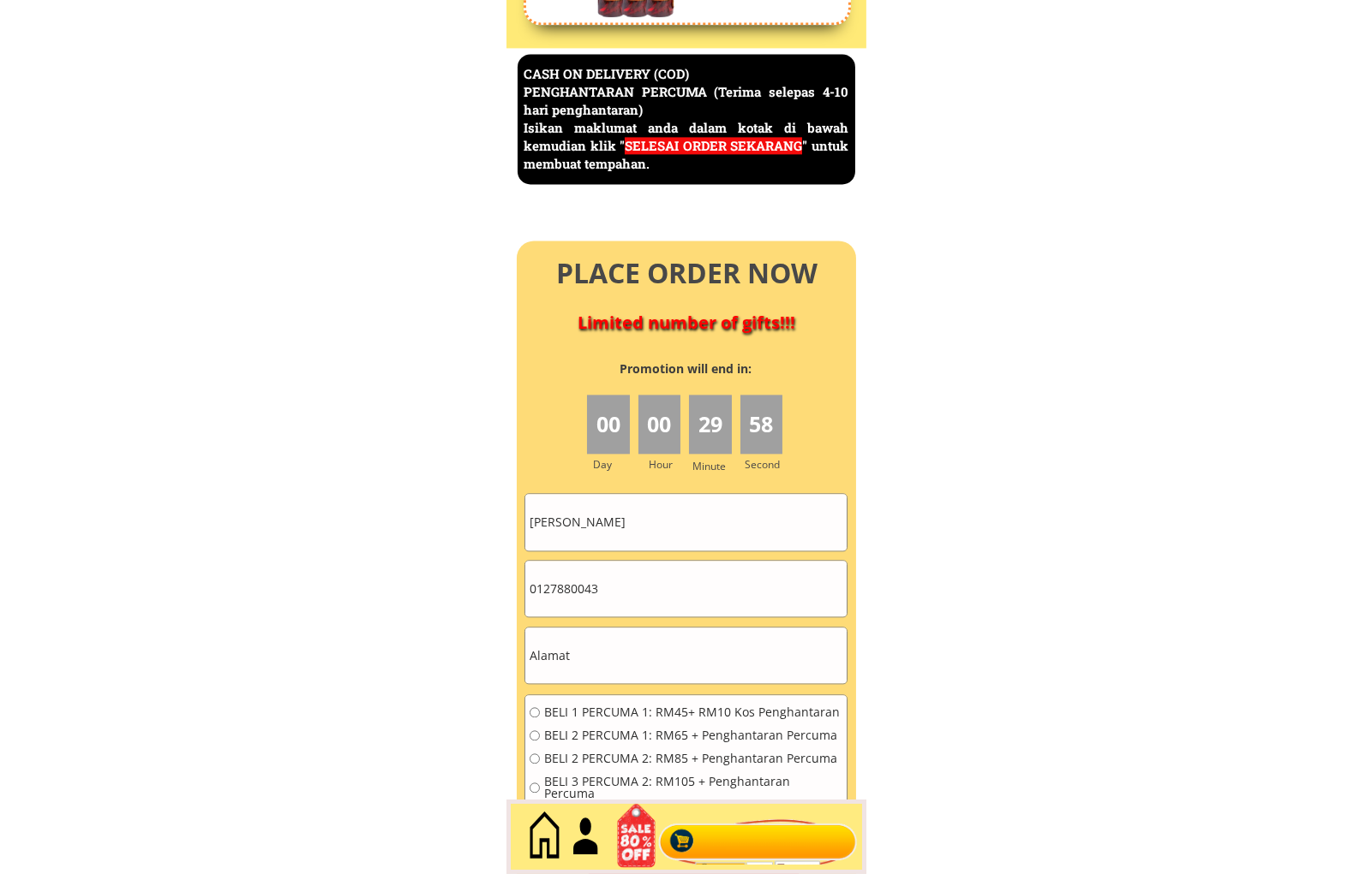
scroll to position [7429, 0]
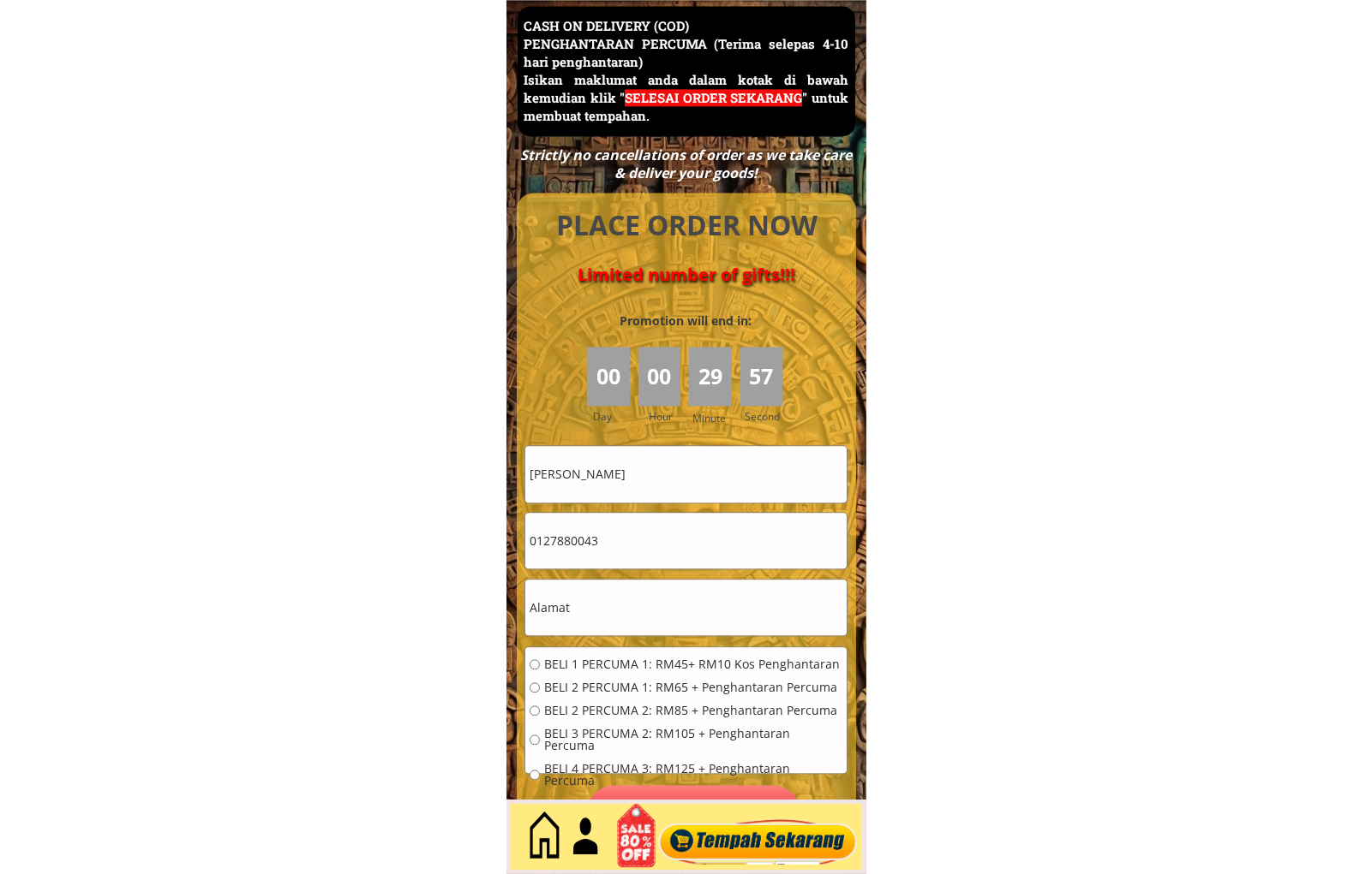
click at [637, 542] on input "0127880043" at bounding box center [686, 540] width 322 height 55
paste input "164246250"
type input "164246250"
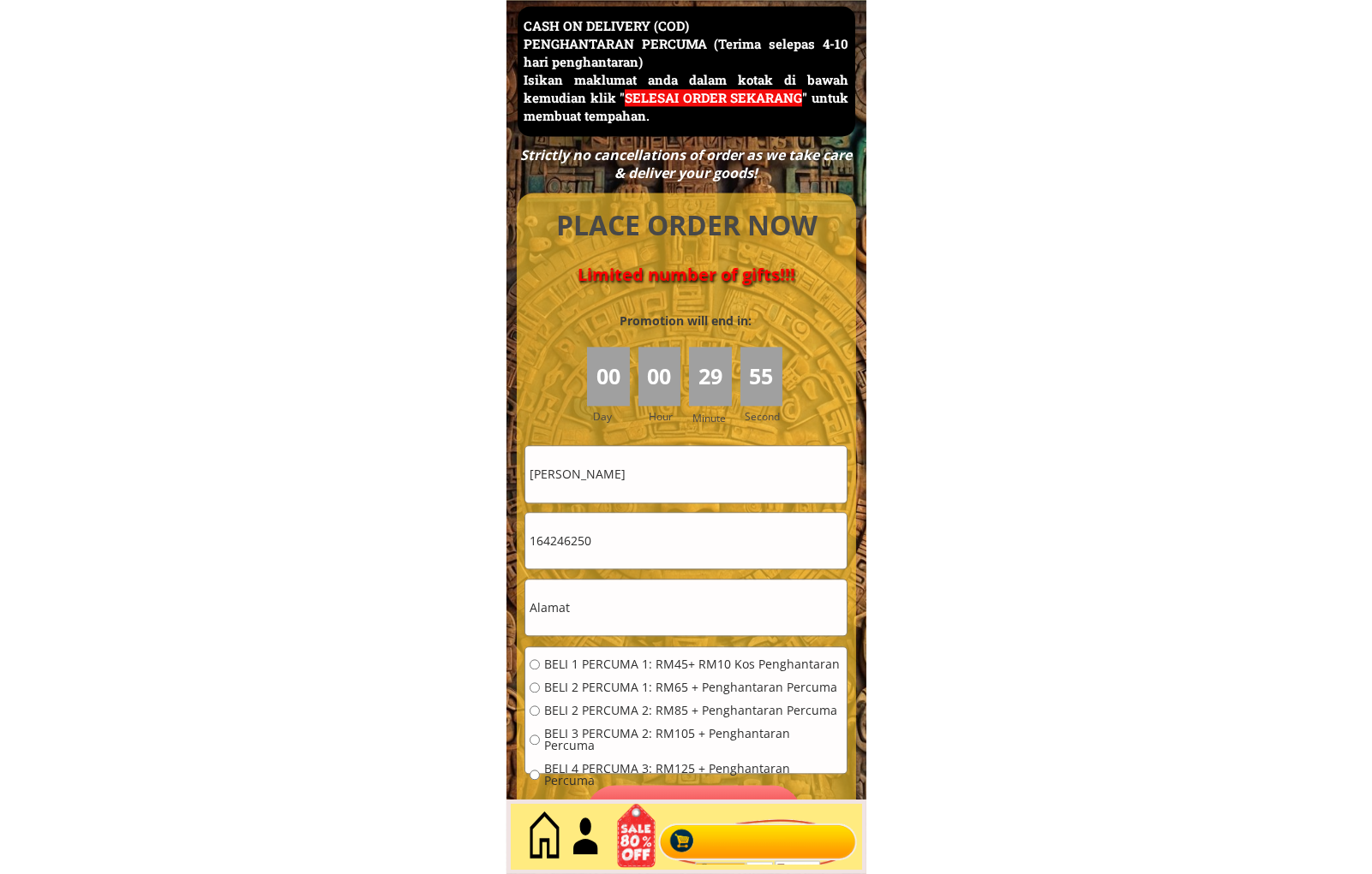
click at [648, 491] on input "May chong" at bounding box center [686, 474] width 322 height 55
click at [649, 491] on input "May chong" at bounding box center [686, 474] width 322 height 55
type input "[PERSON_NAME]"
click at [661, 606] on input "text" at bounding box center [686, 607] width 322 height 55
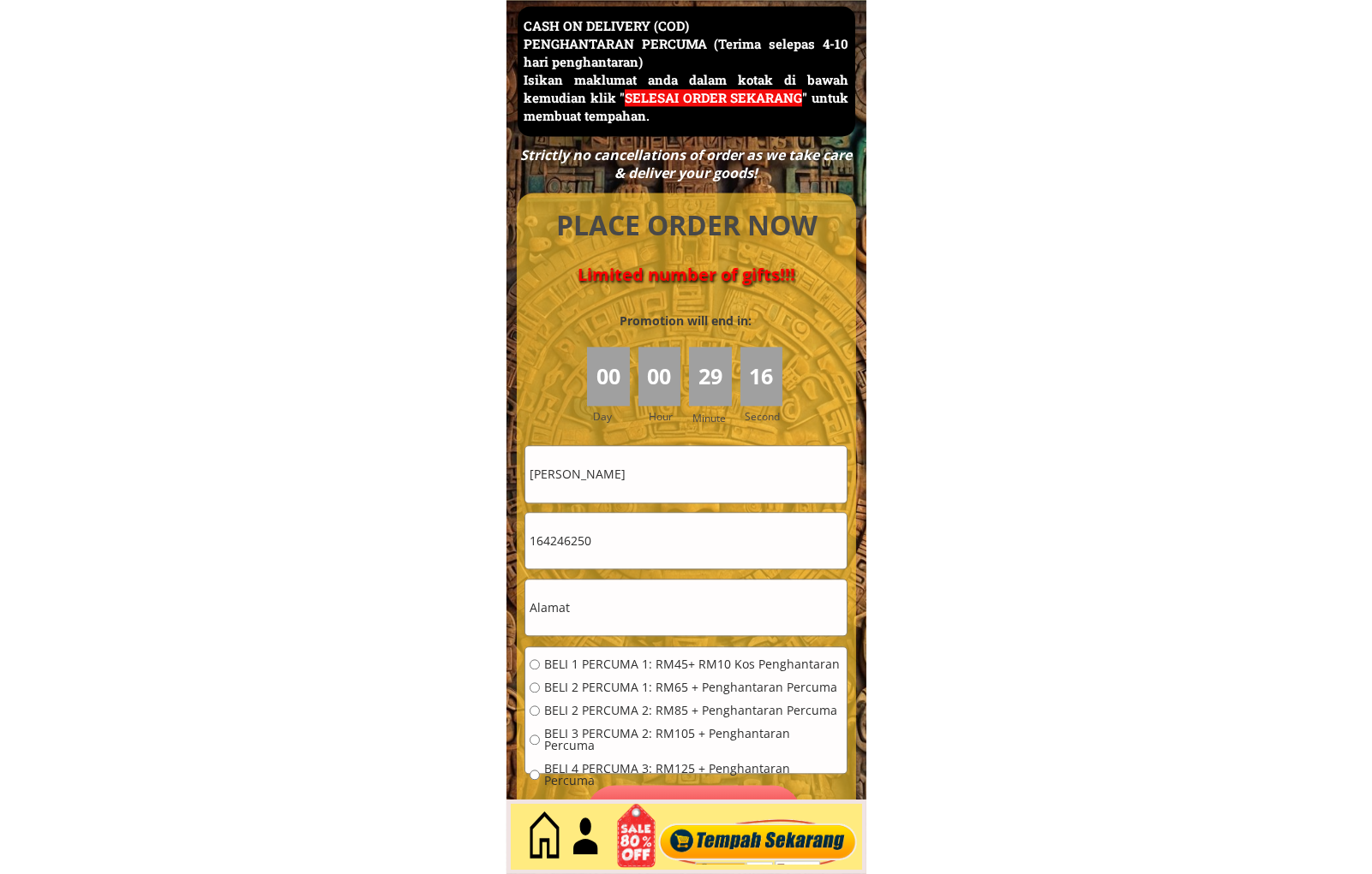
paste input "Concourse Level, Lower Ground, Kuala Lumpur City Centre (KLCC), 50088 Kuala Lum…"
type input "Concourse Level, Lower Ground, Kuala Lumpur City Centre (KLCC), 50088 Kuala Lum…"
click at [631, 660] on span "BELI 1 PERCUMA 1: RM45+ RM10 Kos Penghantaran" at bounding box center [692, 664] width 298 height 12
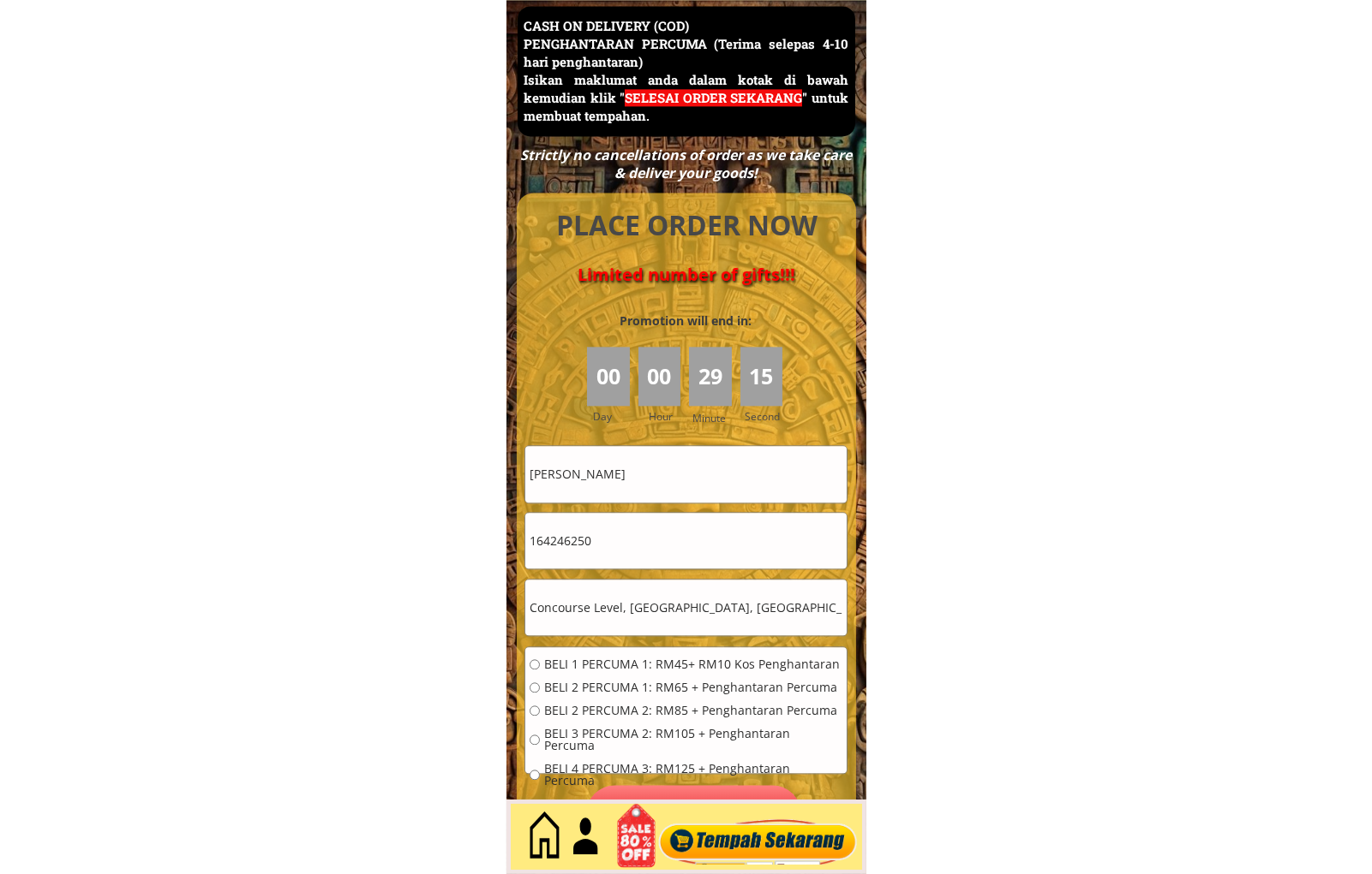
radio input "true"
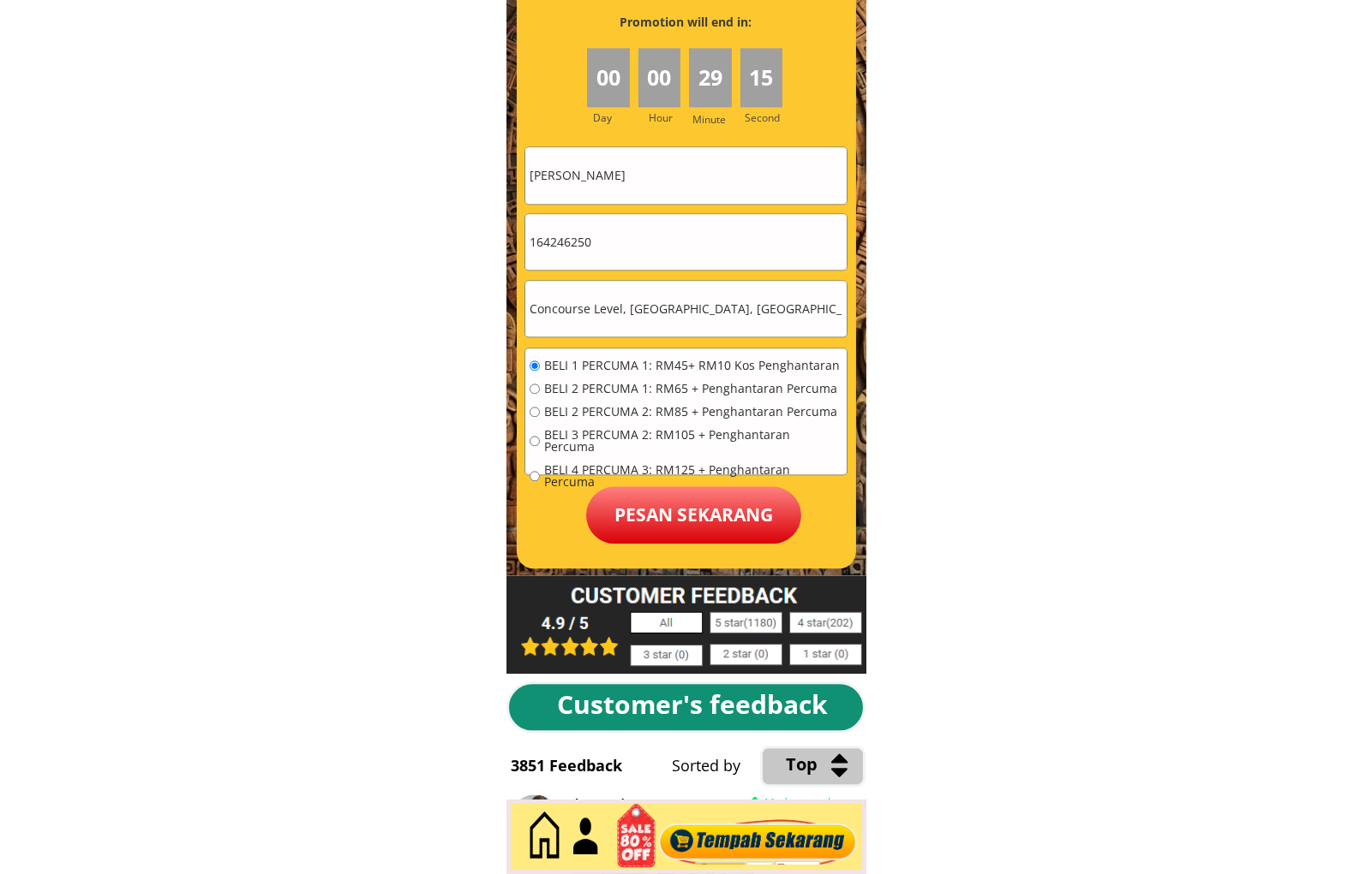
scroll to position [7746, 0]
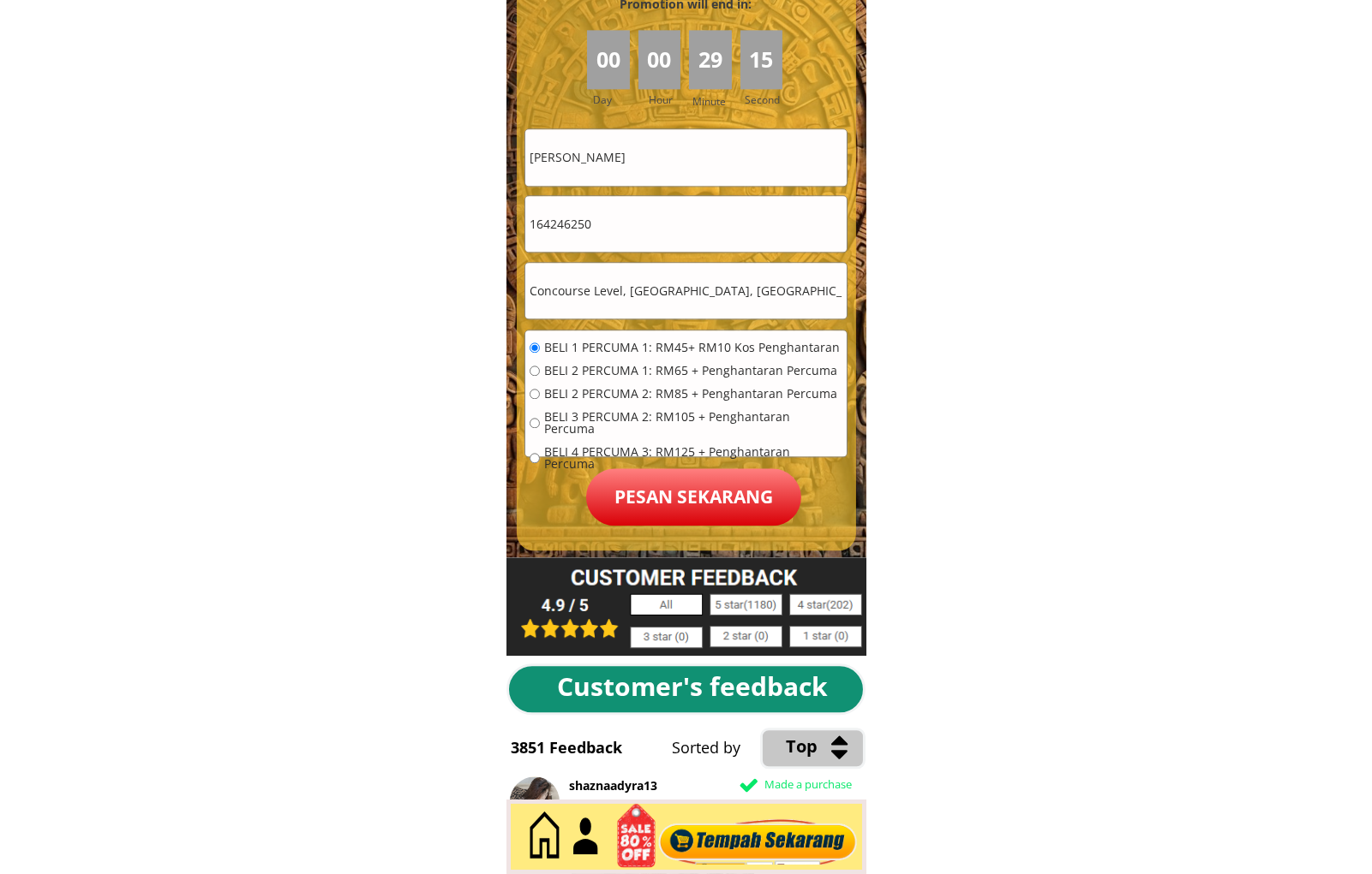
click at [643, 464] on div "BELI 1 PERCUMA 1: RM45+ RM10 Kos Penghantaran BELI 2 PERCUMA 1: RM65 + Penghant…" at bounding box center [686, 411] width 322 height 162
click at [658, 495] on p "Pesan sekarang" at bounding box center [693, 496] width 215 height 57
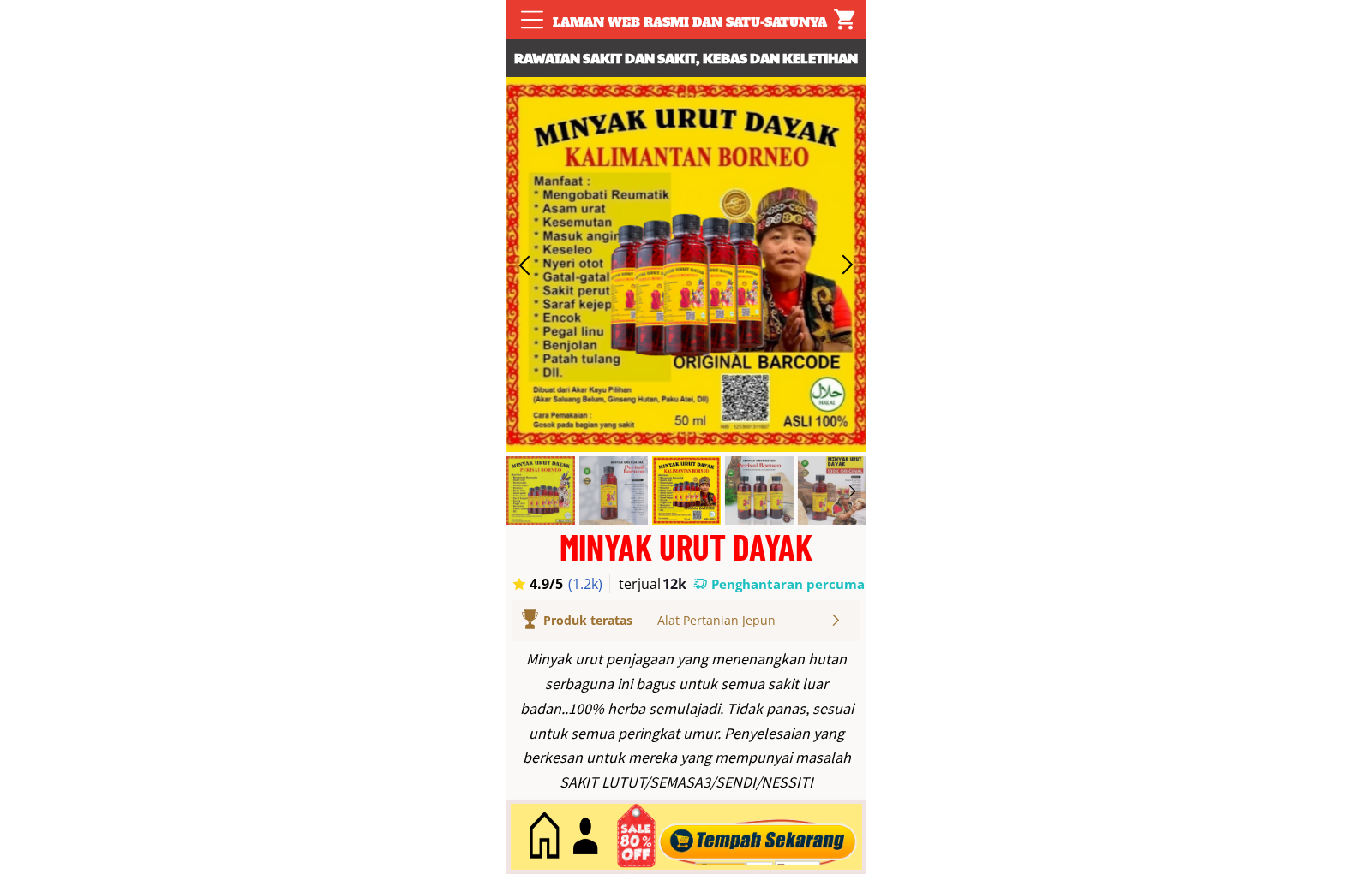
click at [747, 820] on div at bounding box center [757, 837] width 208 height 56
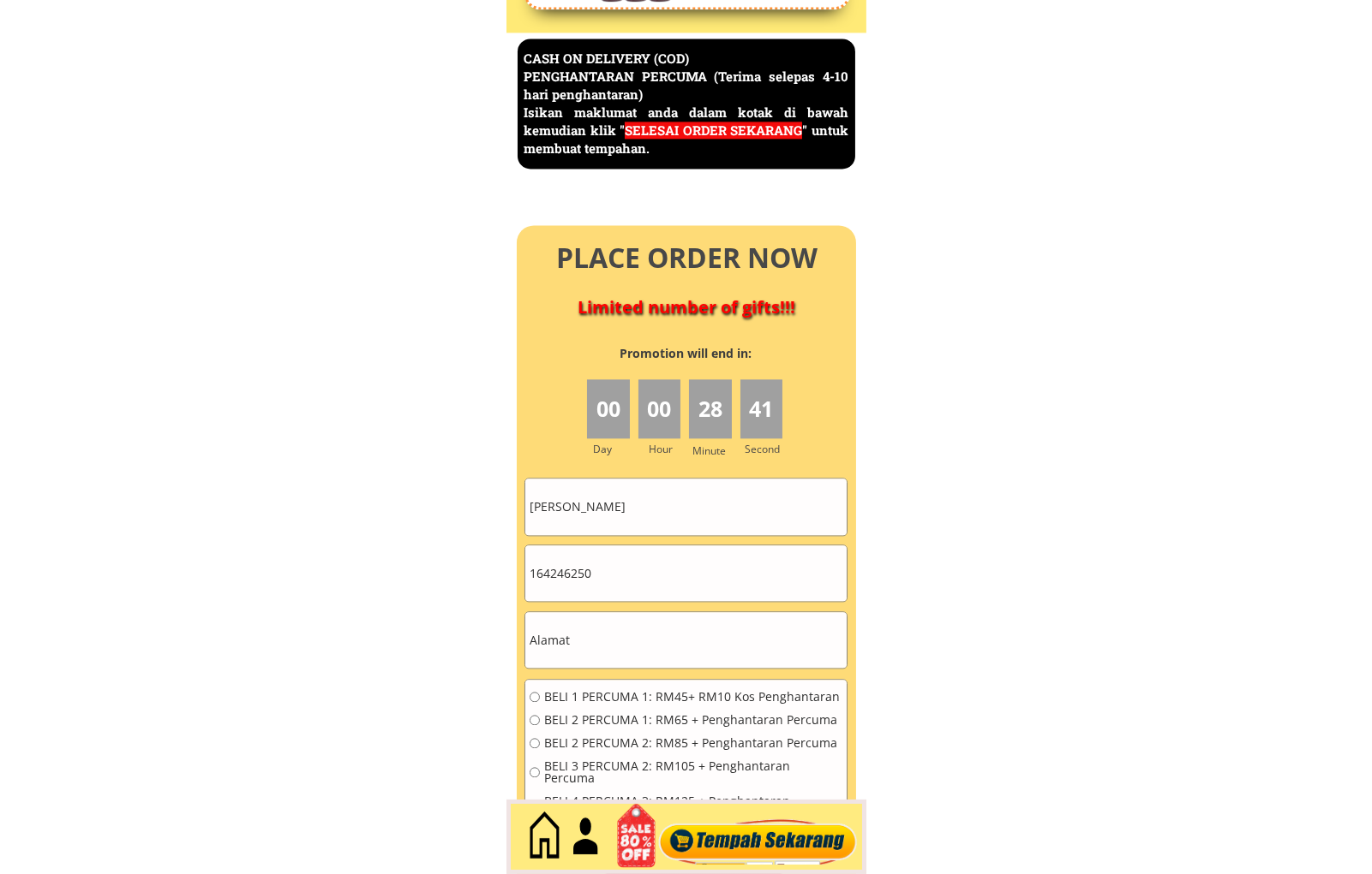
scroll to position [7429, 0]
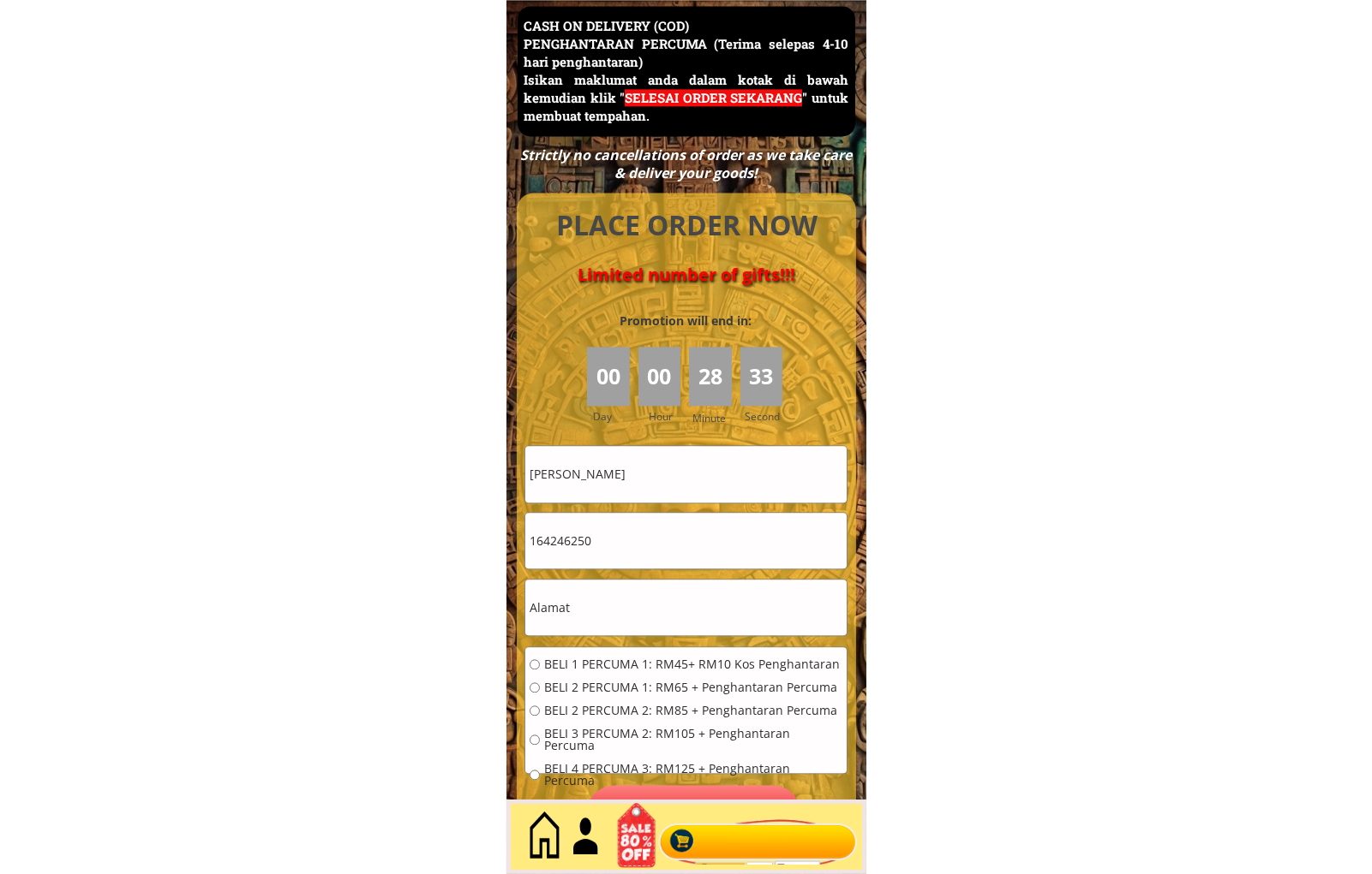
click at [612, 609] on input "text" at bounding box center [686, 607] width 322 height 55
paste input "126 Blok 7,Felda Cerul 01,"
type input "126 Blok 7,Felda Cerul 01,"
click at [633, 669] on span "BELI 1 PERCUMA 1: RM45+ RM10 Kos Penghantaran" at bounding box center [692, 664] width 298 height 12
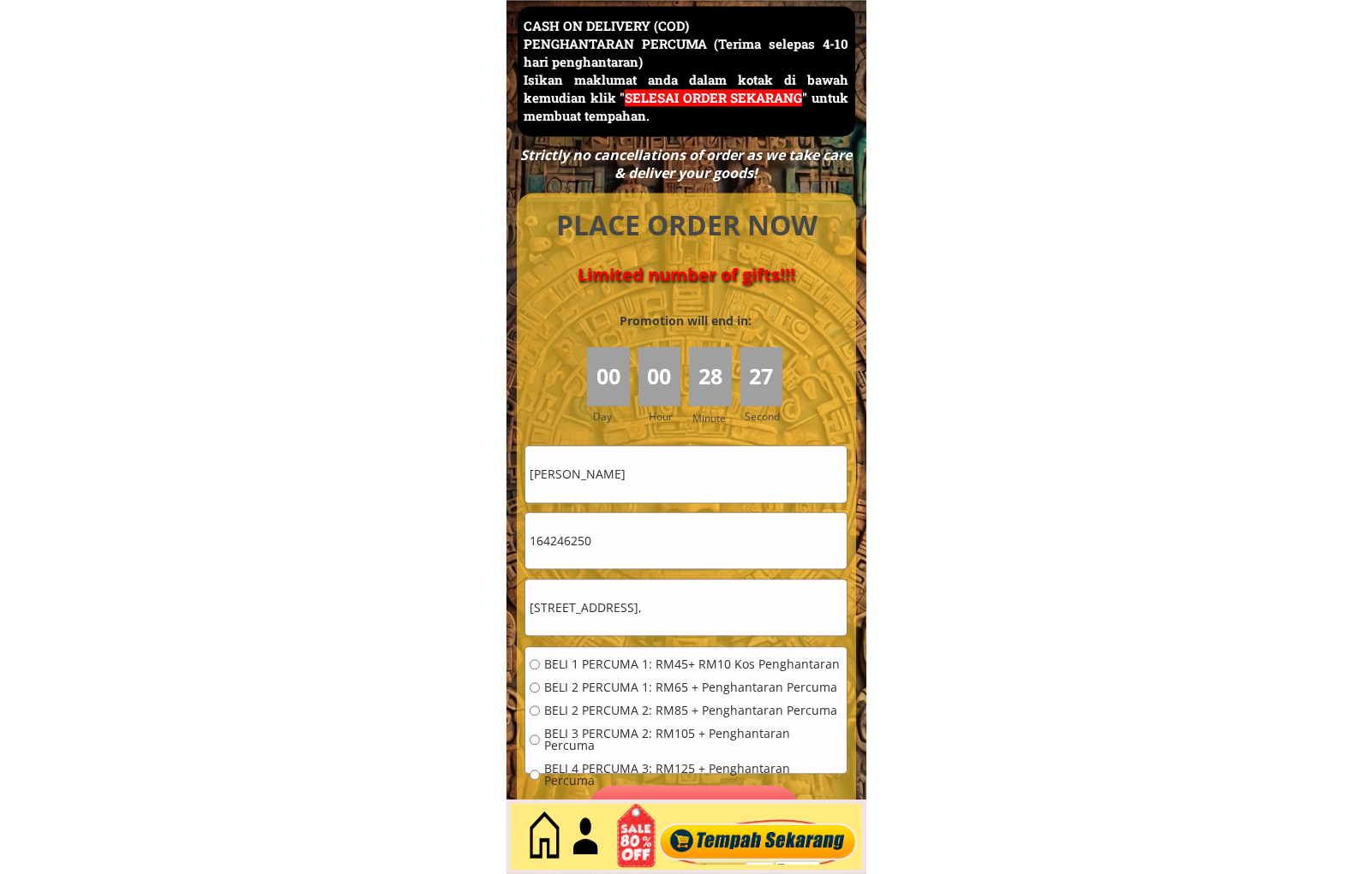
radio input "true"
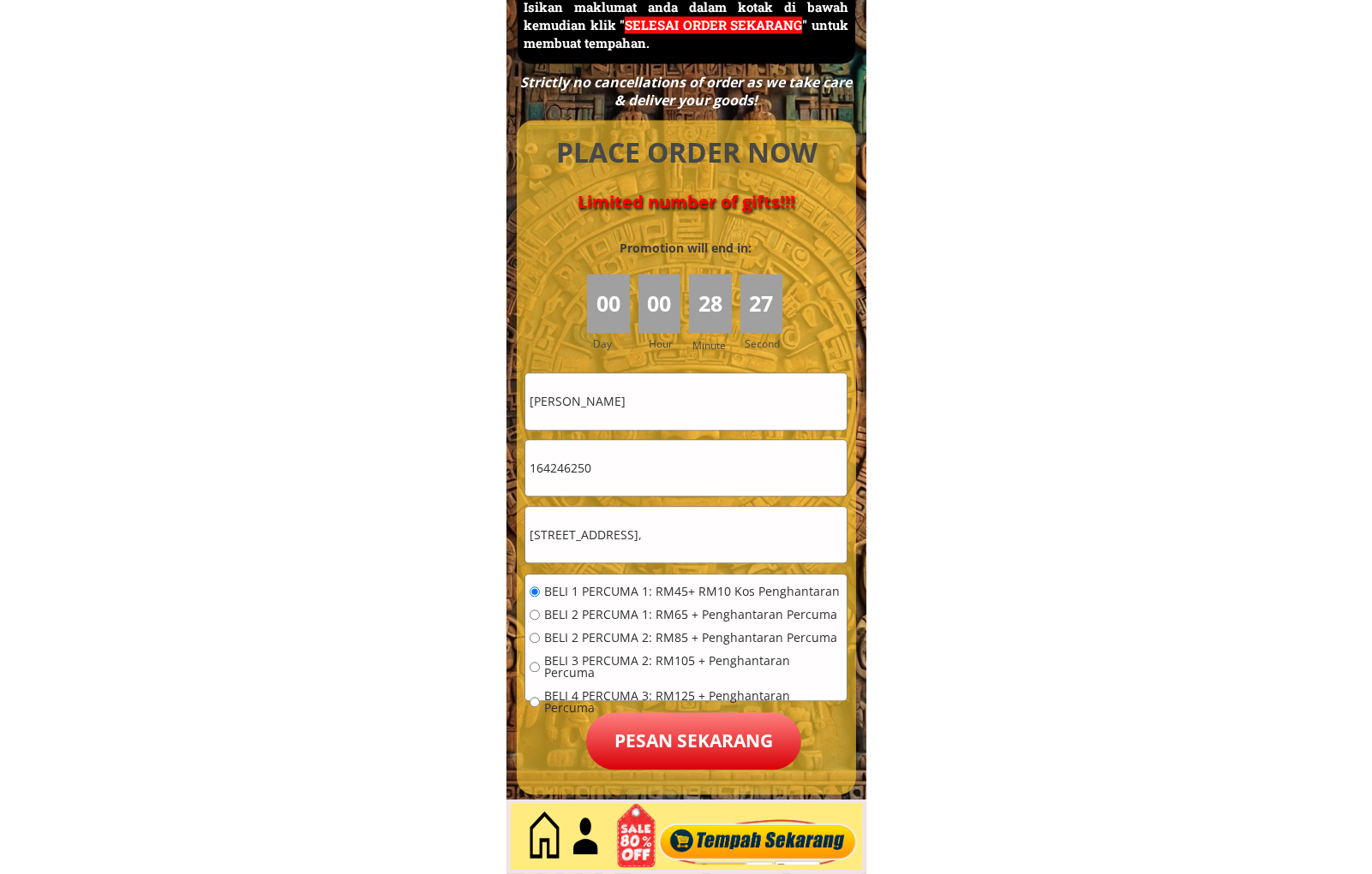
scroll to position [7746, 0]
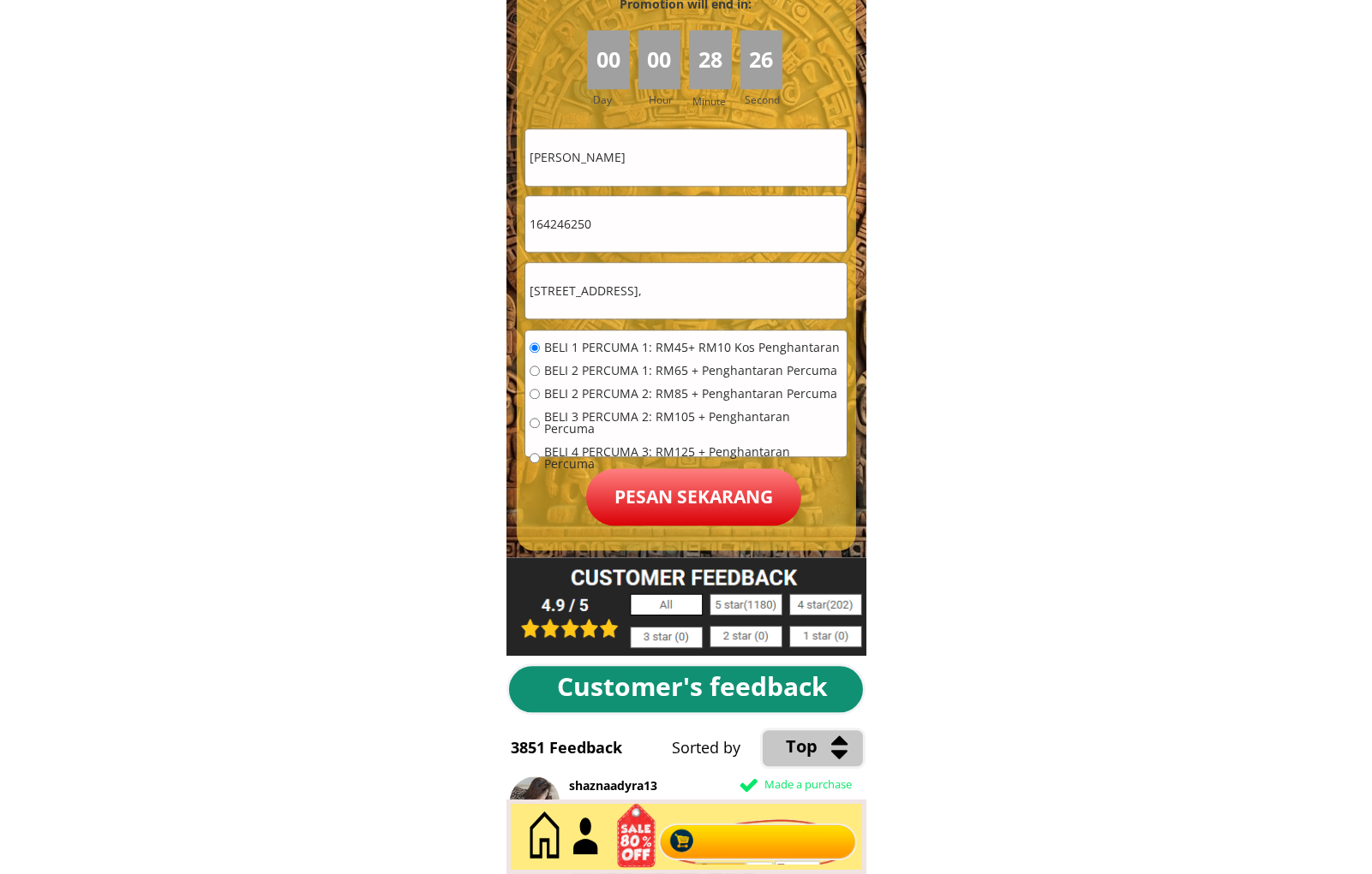
click at [738, 500] on p "Pesan sekarang" at bounding box center [693, 496] width 215 height 57
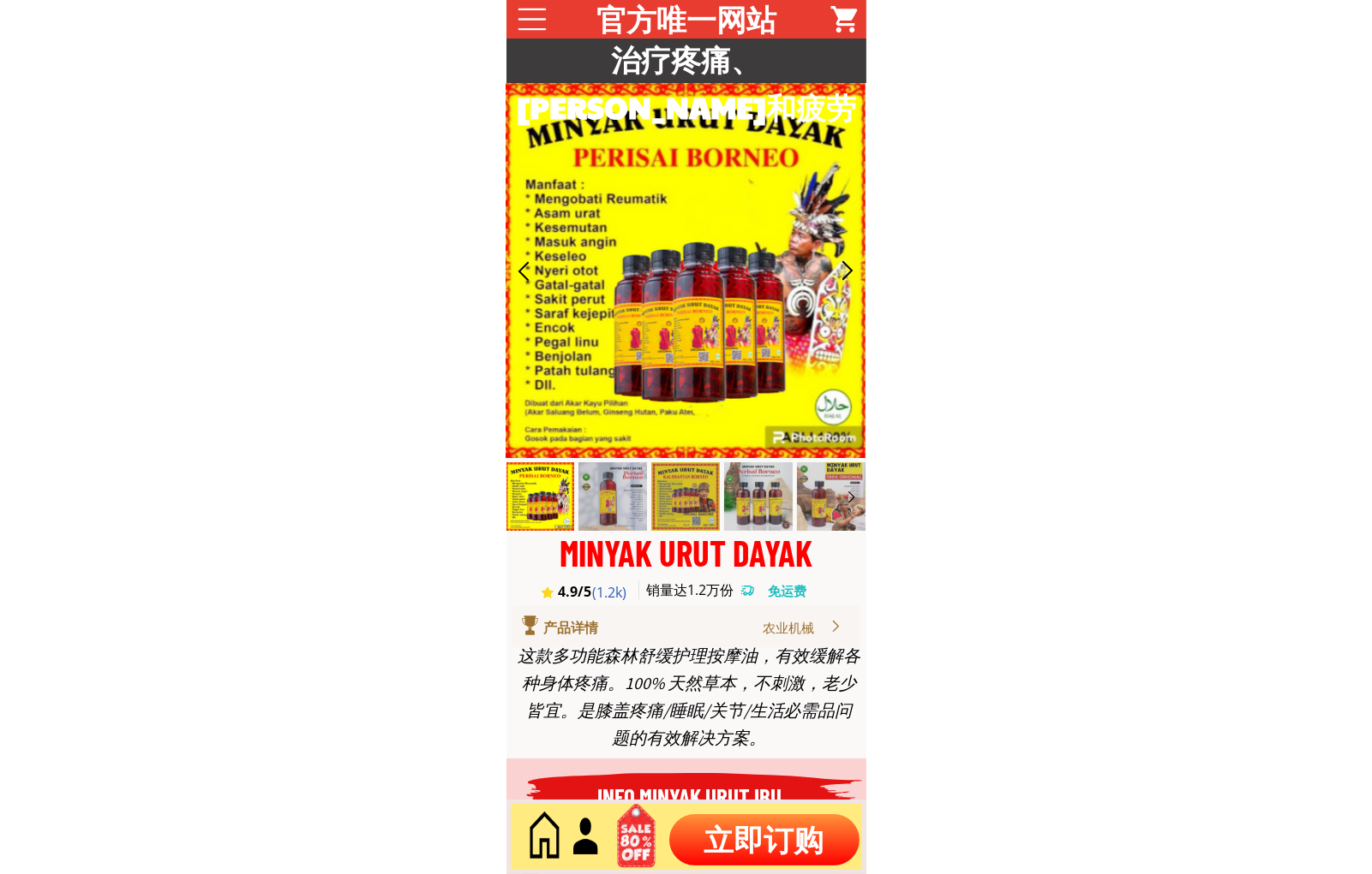
click at [761, 833] on p "立即订购" at bounding box center [764, 840] width 190 height 52
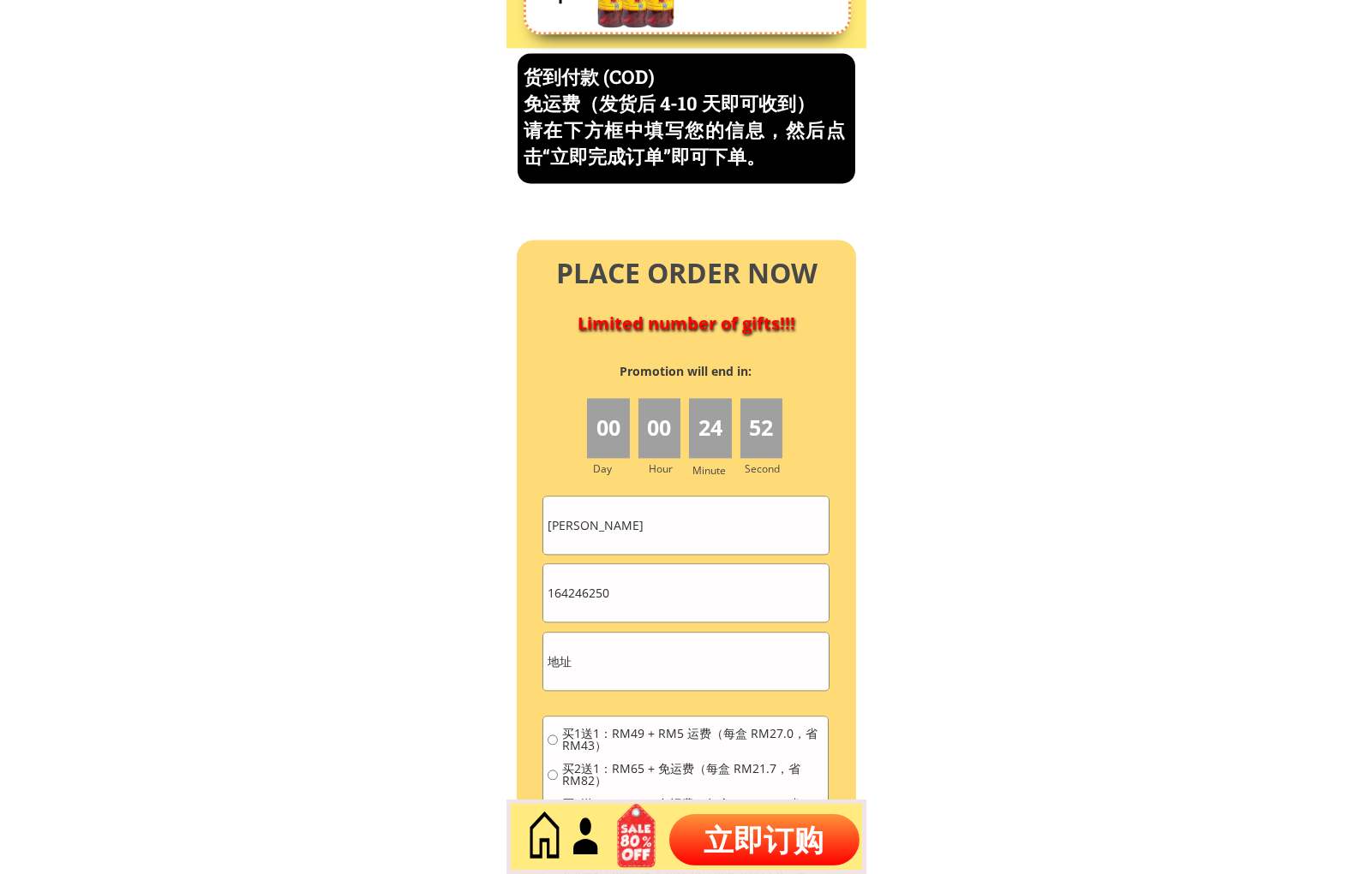
scroll to position [7323, 0]
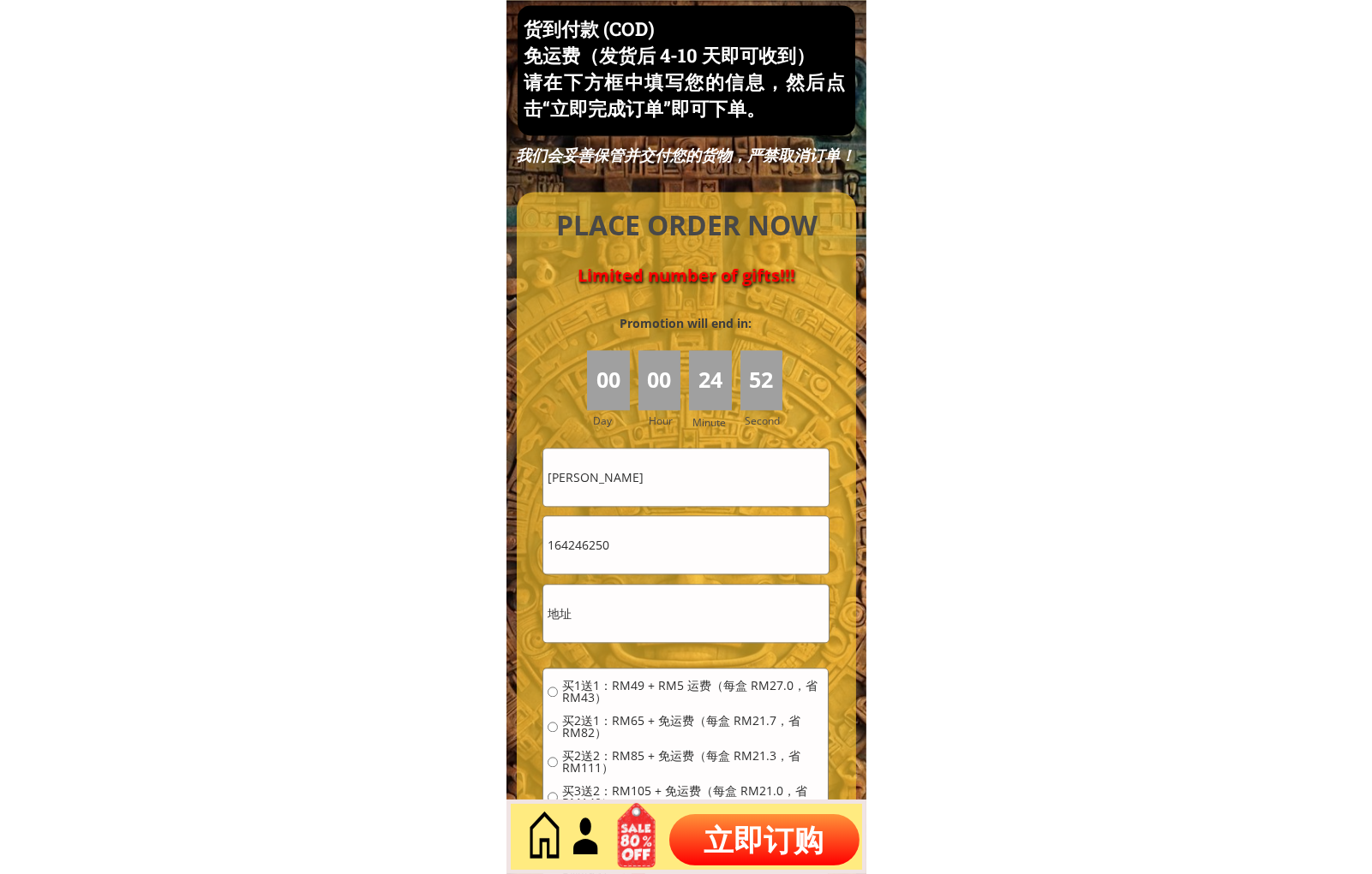
click at [694, 492] on input "[PERSON_NAME]" at bounding box center [685, 476] width 285 height 57
paste input "[PERSON_NAME]"
type input "[PERSON_NAME]"
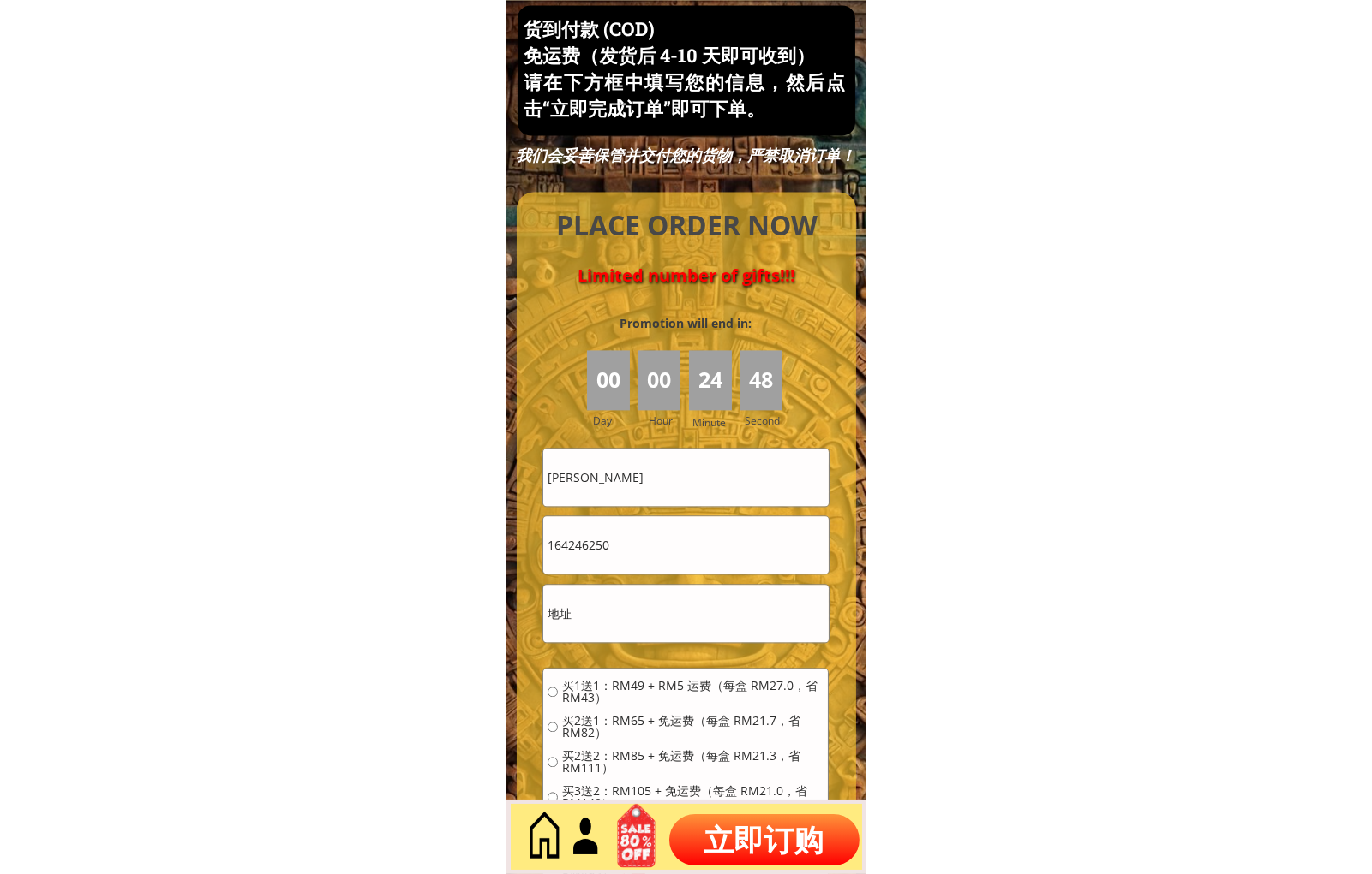
click at [618, 524] on input "164246250" at bounding box center [685, 544] width 285 height 57
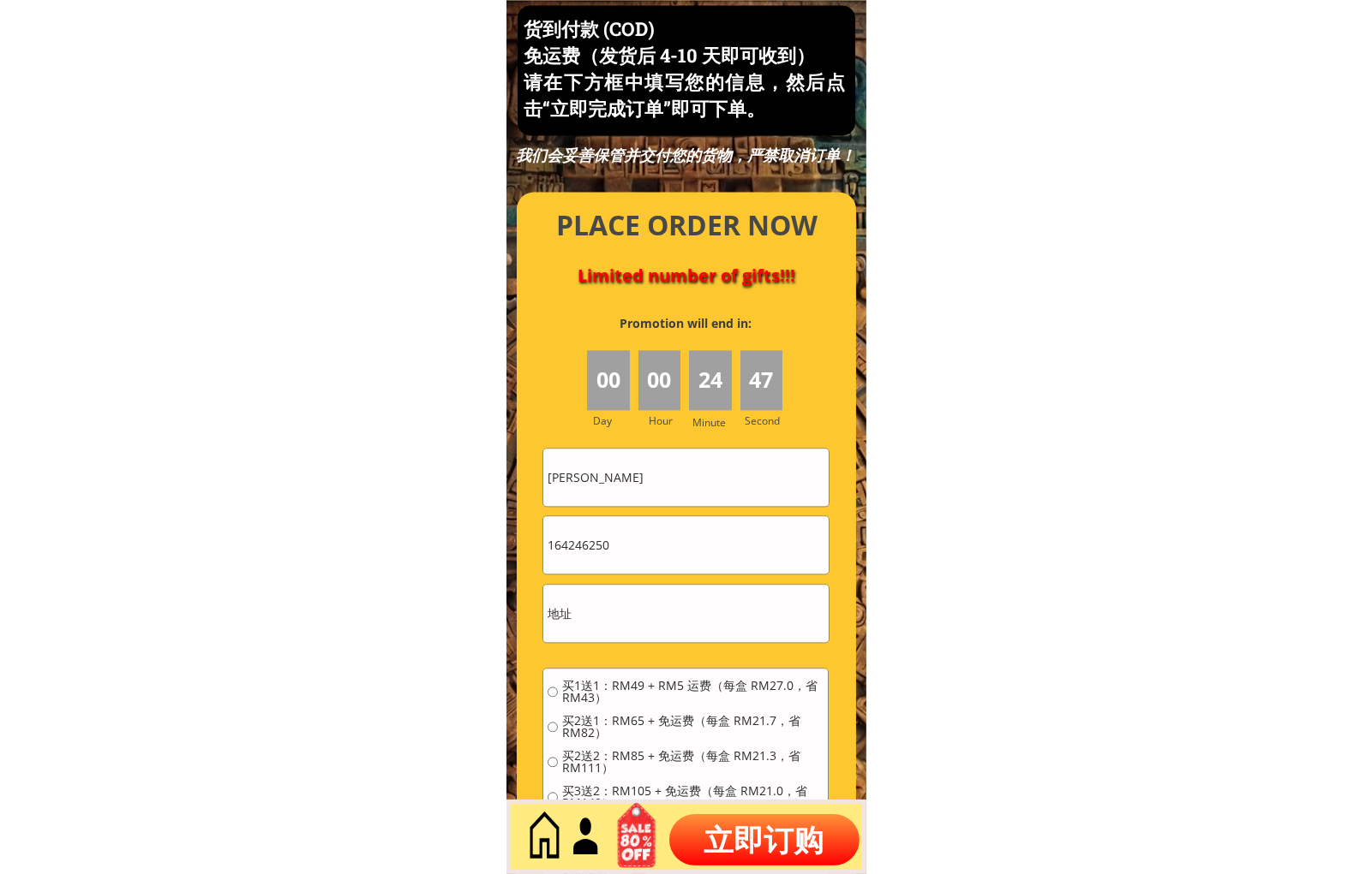
paste input "08782172"
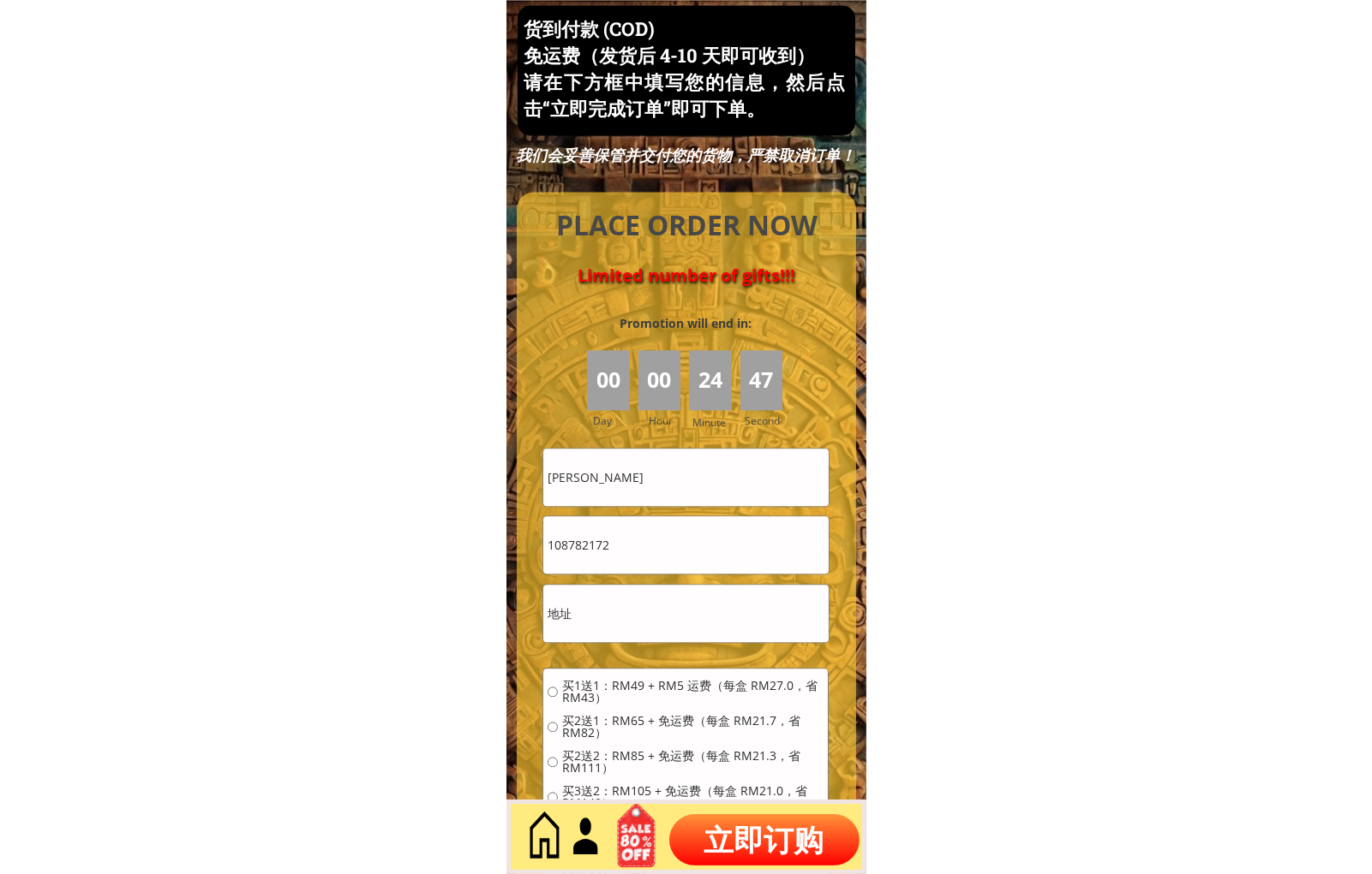
type input "108782172"
click at [630, 626] on input "text" at bounding box center [685, 613] width 285 height 57
paste input "Blk B 18-16 crystal villa Tmn selesa jaya ,jln silat lincah skudai jb 81300"
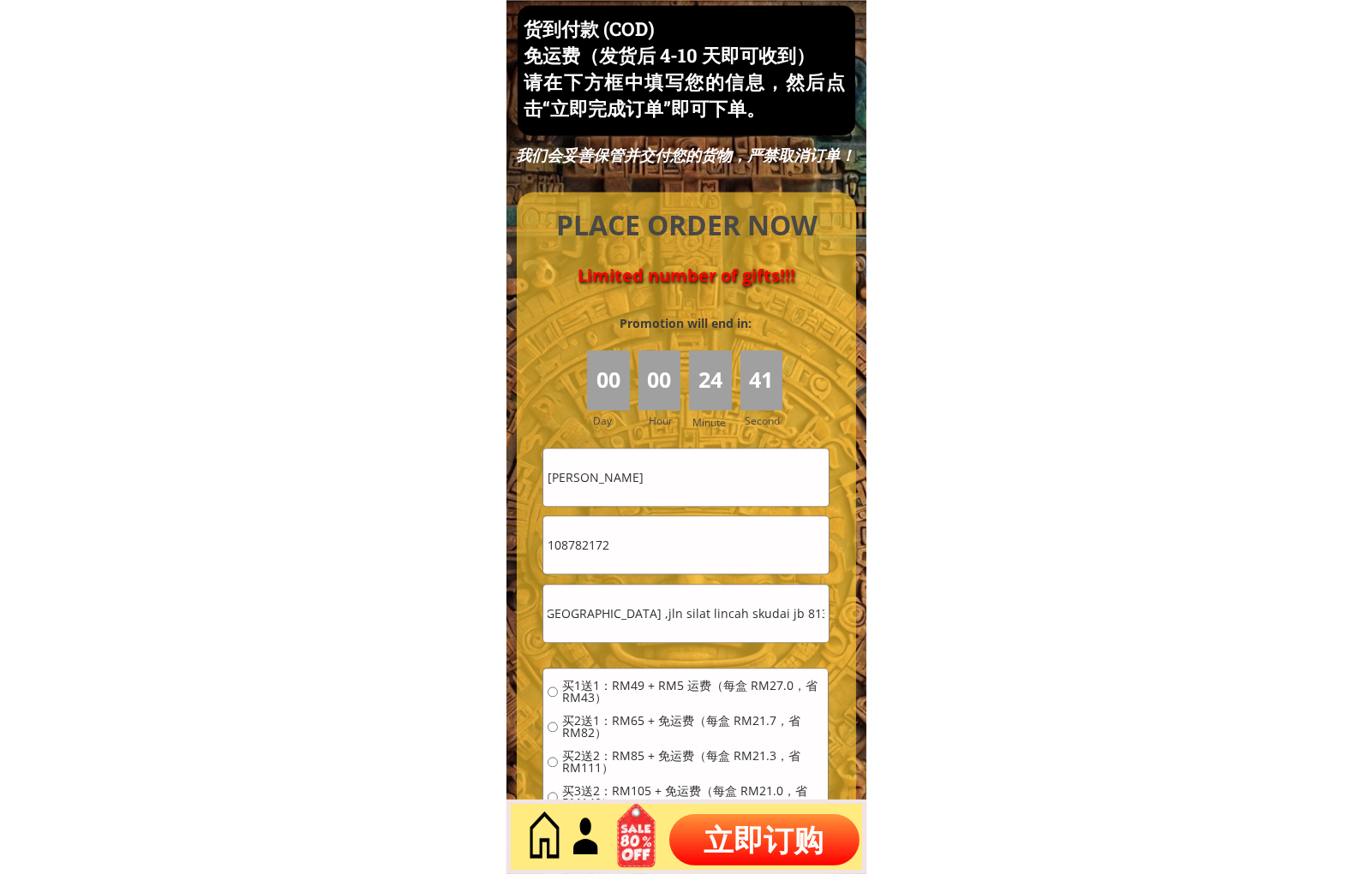
type input "Blk B 18-16 crystal villa Tmn selesa jaya ,jln silat lincah skudai jb 81300"
click at [620, 692] on span "买1送1：RM49 + RM5 运费（每盒 RM27.0，省 RM43）" at bounding box center [692, 692] width 261 height 24
radio input "true"
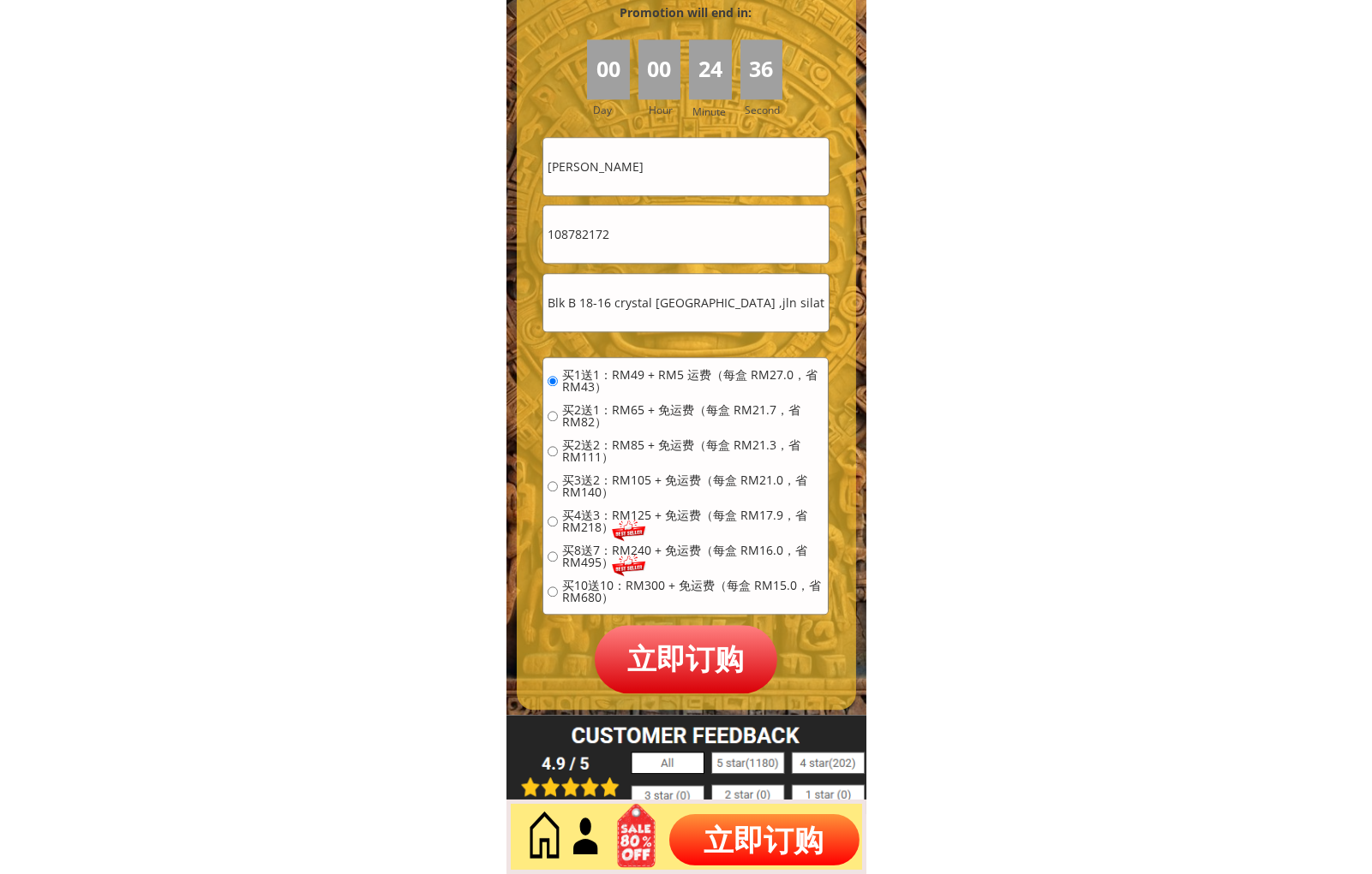
scroll to position [7640, 0]
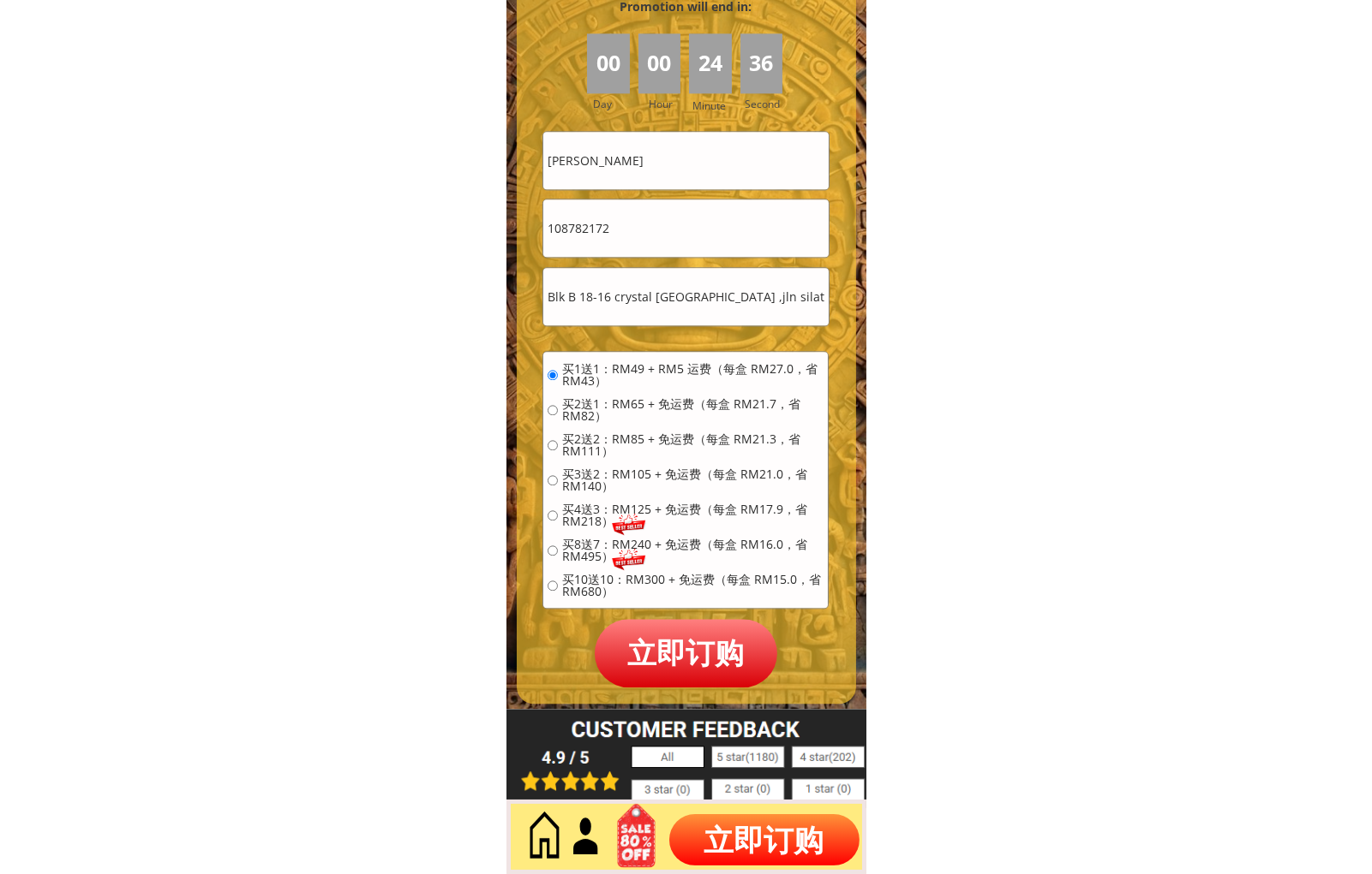
click at [689, 659] on p "立即订购" at bounding box center [686, 653] width 183 height 68
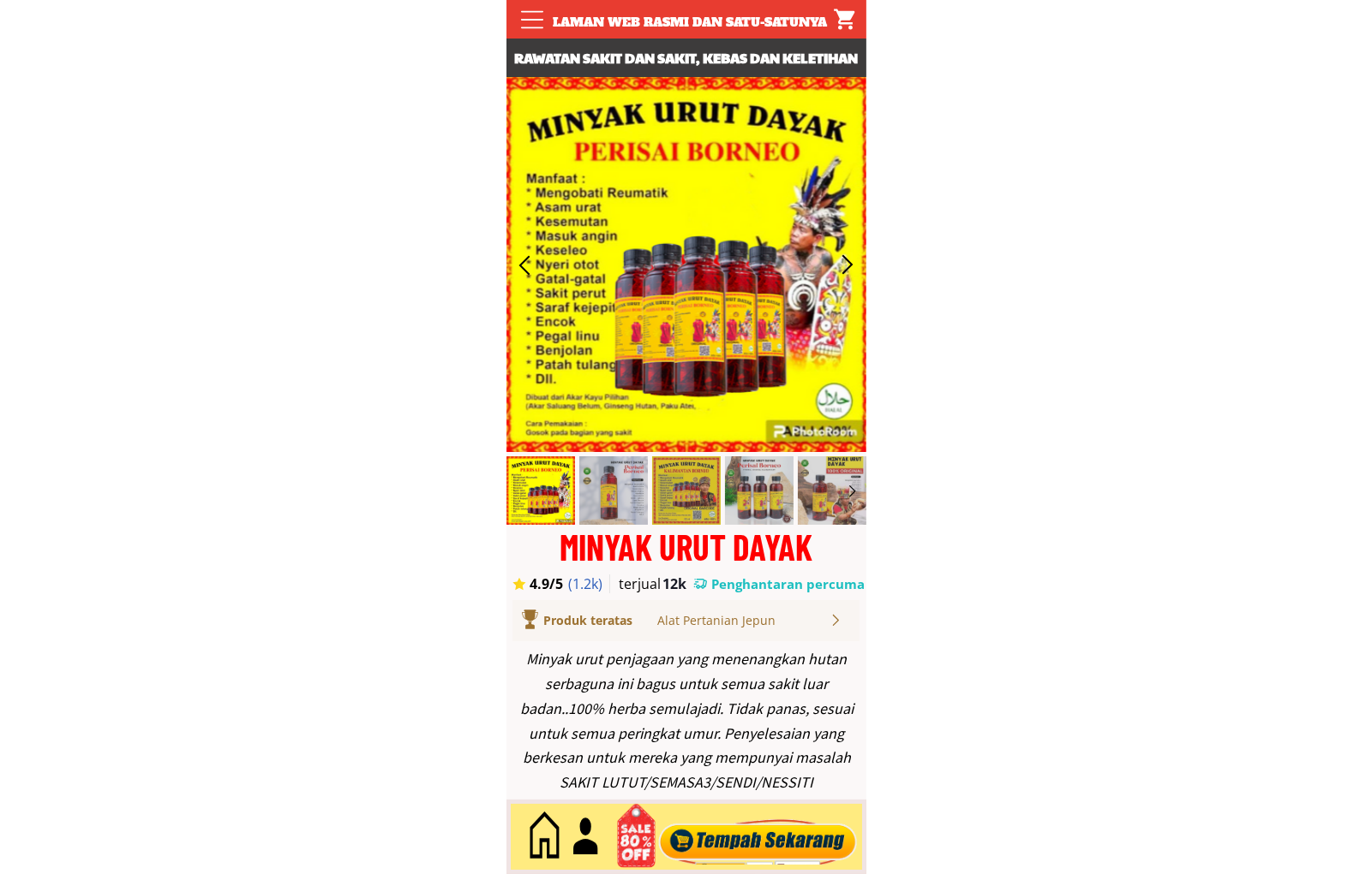
click at [767, 822] on div at bounding box center [757, 837] width 208 height 56
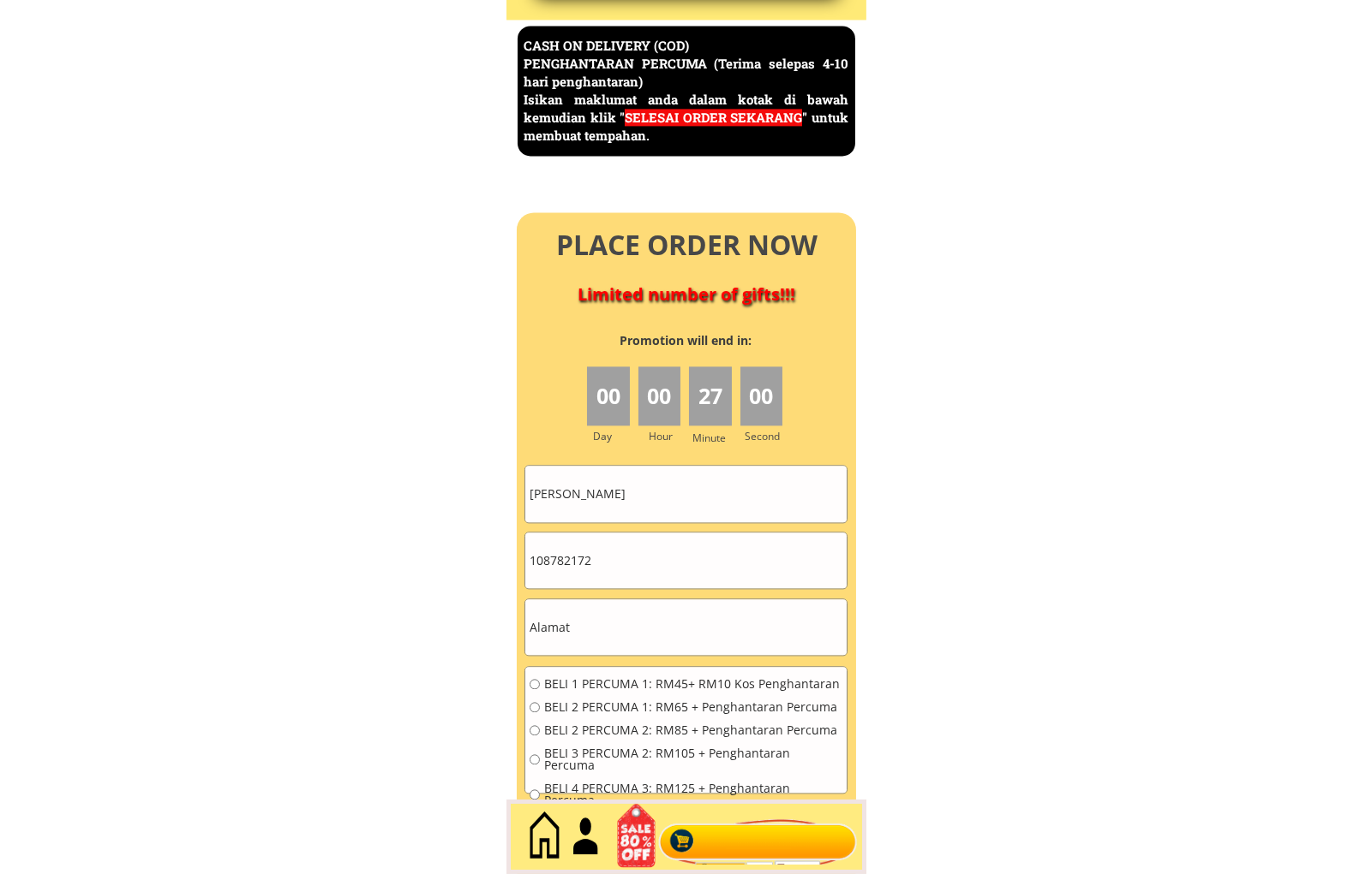
scroll to position [7429, 0]
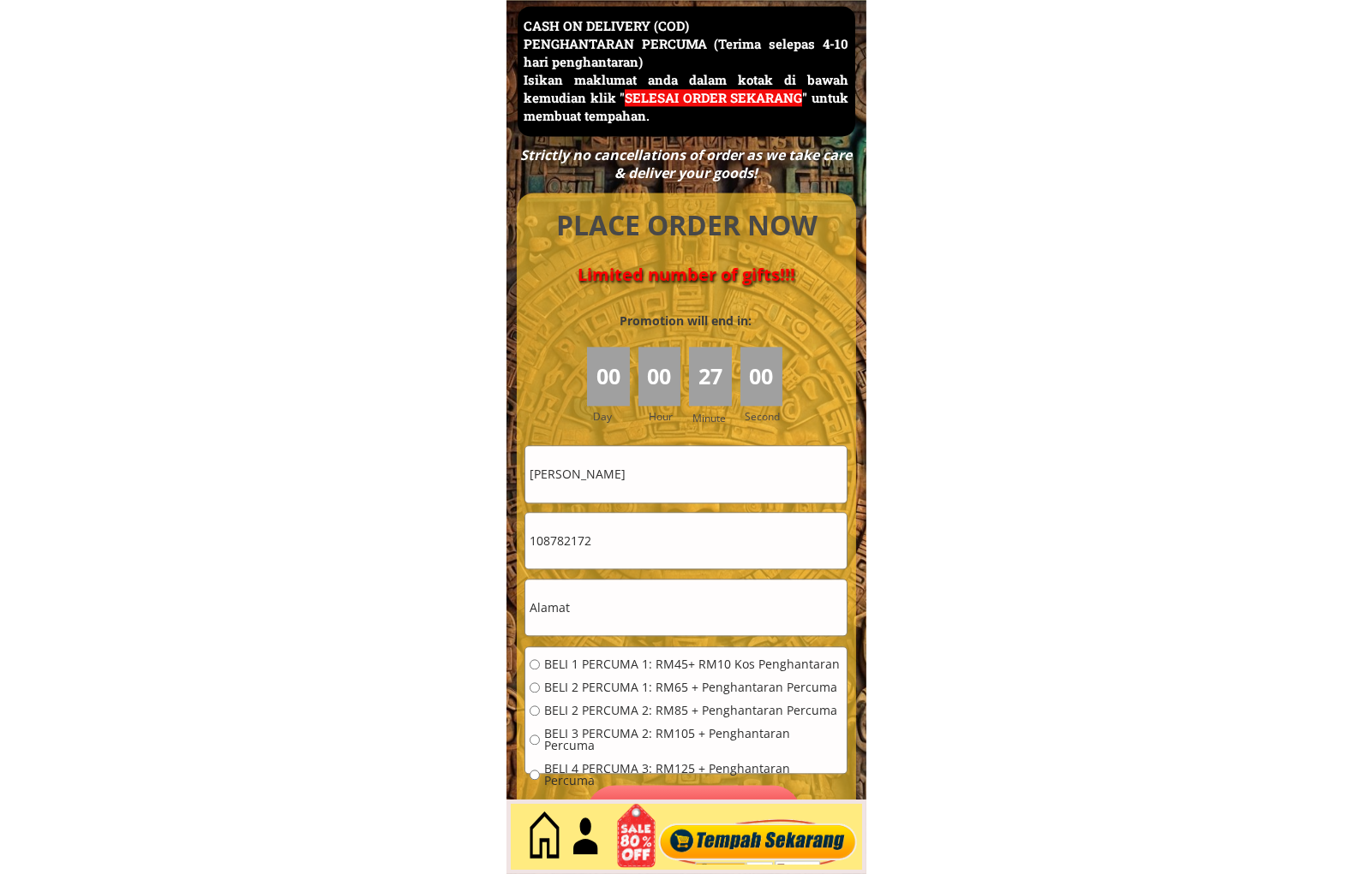
click at [707, 463] on input "Wendy Lim" at bounding box center [686, 474] width 322 height 55
paste input "[PERSON_NAME] [PERSON_NAME]"
type input "[PERSON_NAME] [PERSON_NAME]"
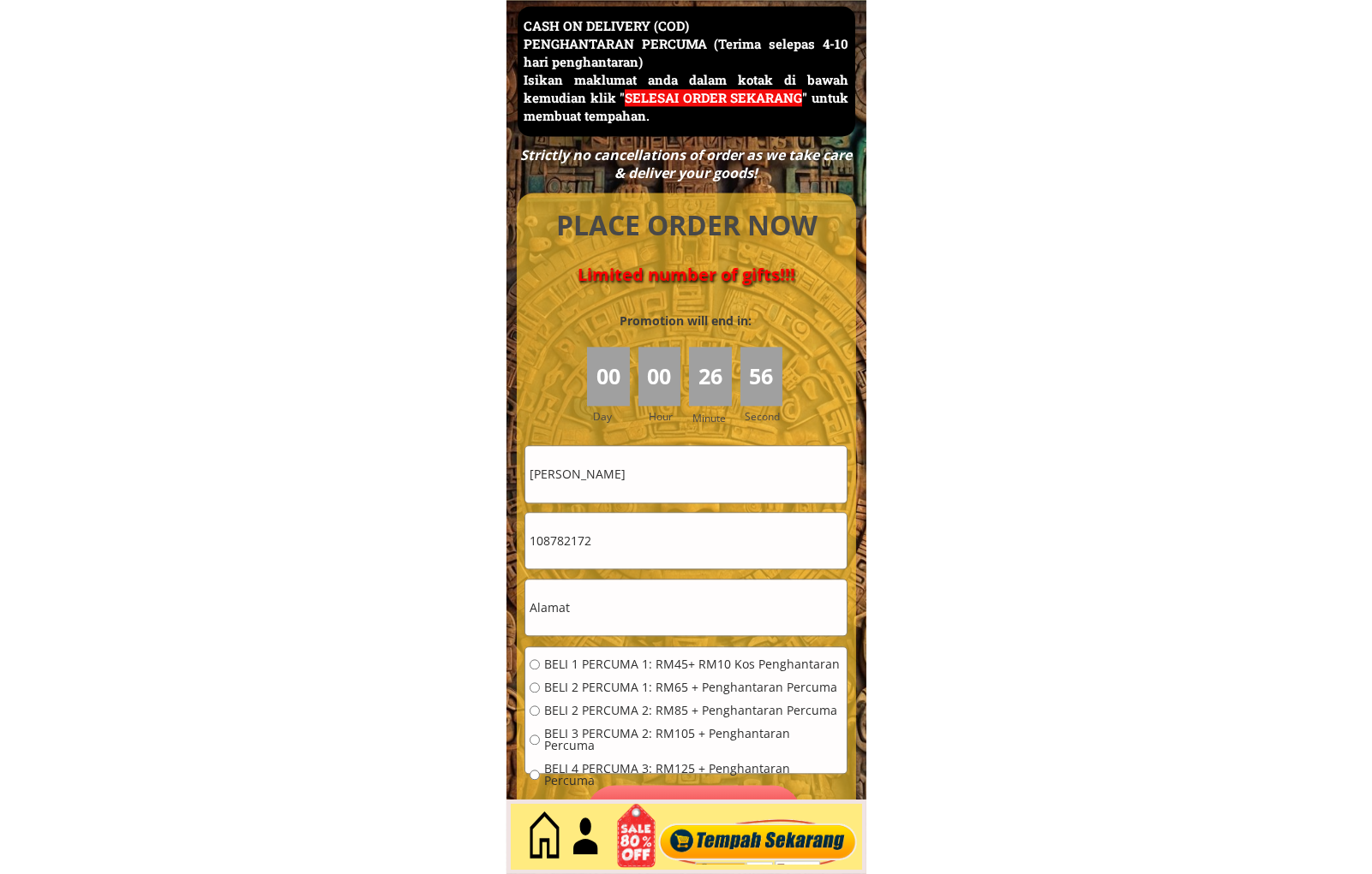
click at [660, 555] on input "108782172" at bounding box center [686, 540] width 322 height 55
paste input "01170379526"
type input "01170379526"
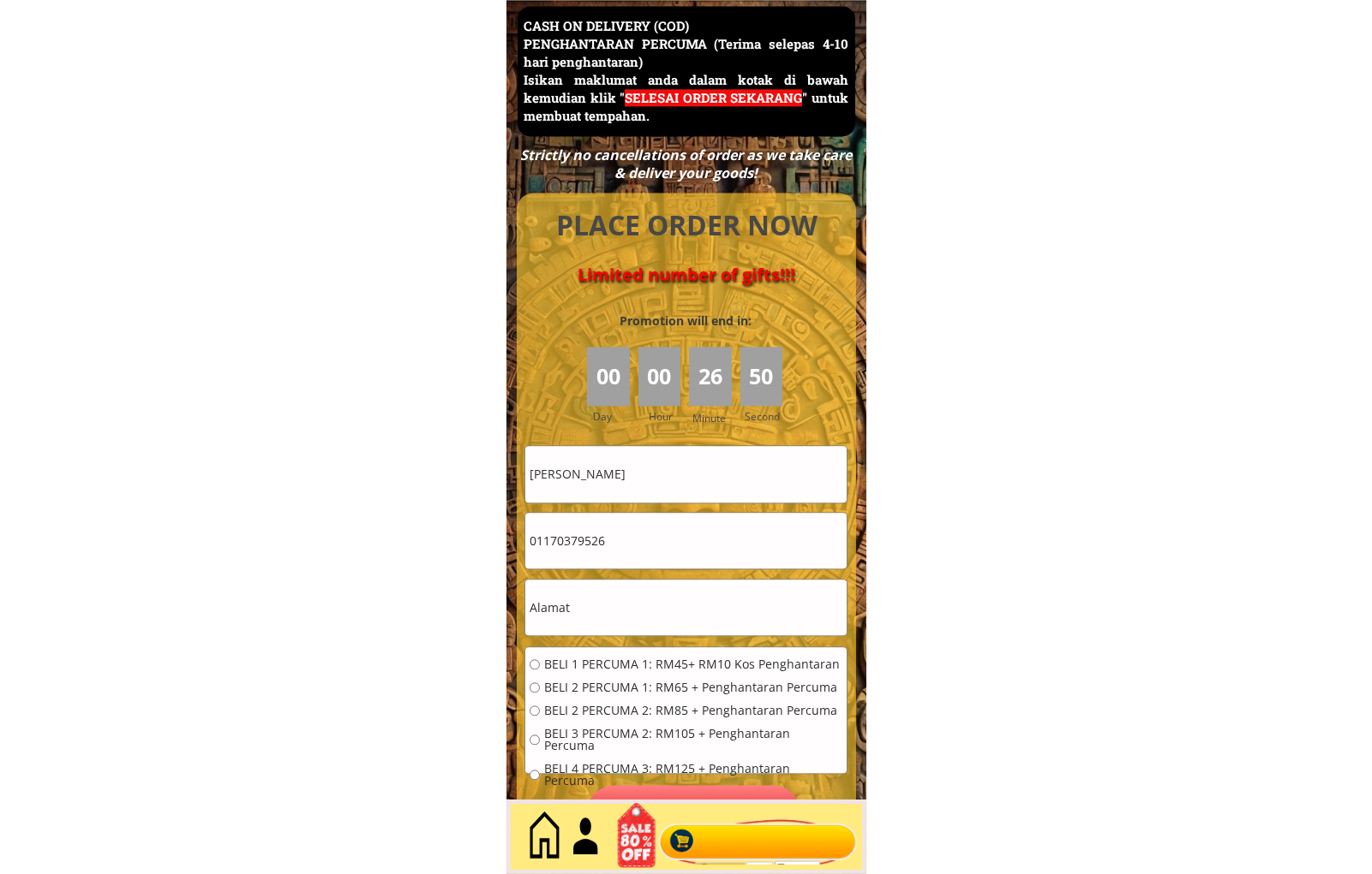
click at [618, 602] on input "text" at bounding box center [686, 607] width 322 height 55
paste input "No 17 Jln Inang 8. Bdr Bkt Raja"
type input "No 17 Jln Inang 8. Bdr Bkt Raja"
click at [604, 665] on span "BELI 1 PERCUMA 1: RM45+ RM10 Kos Penghantaran" at bounding box center [692, 664] width 298 height 12
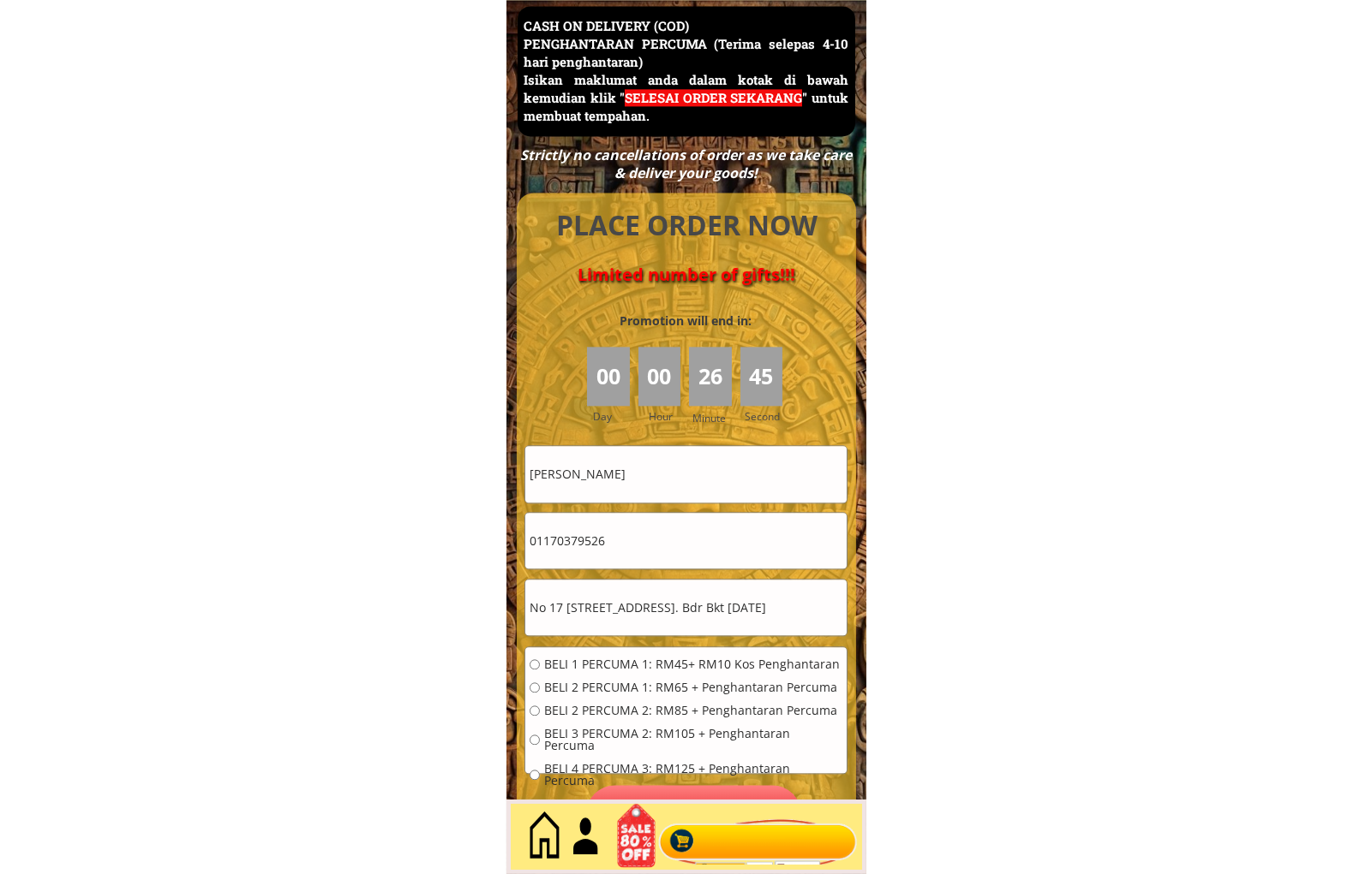
radio input "true"
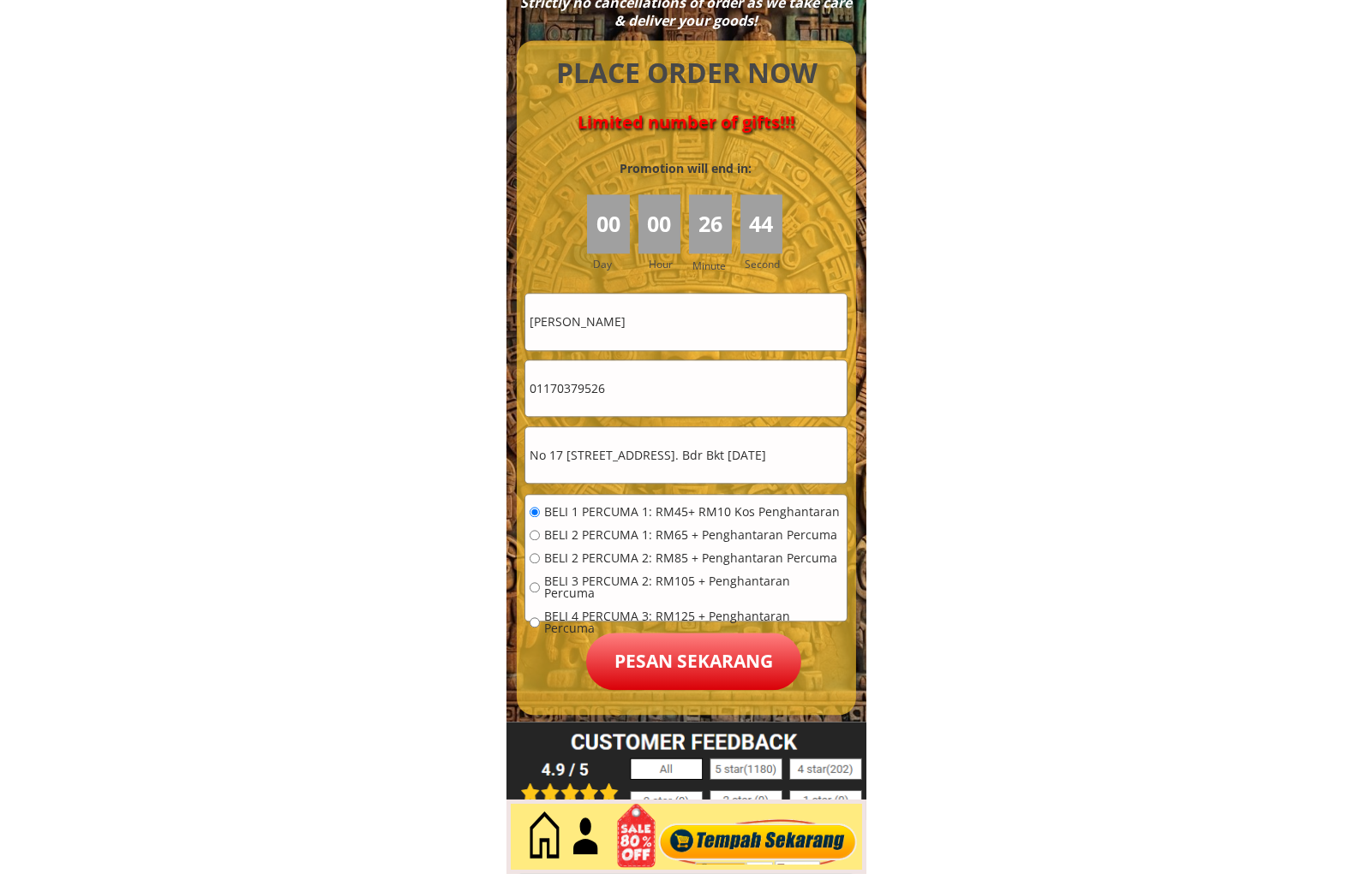
scroll to position [7589, 0]
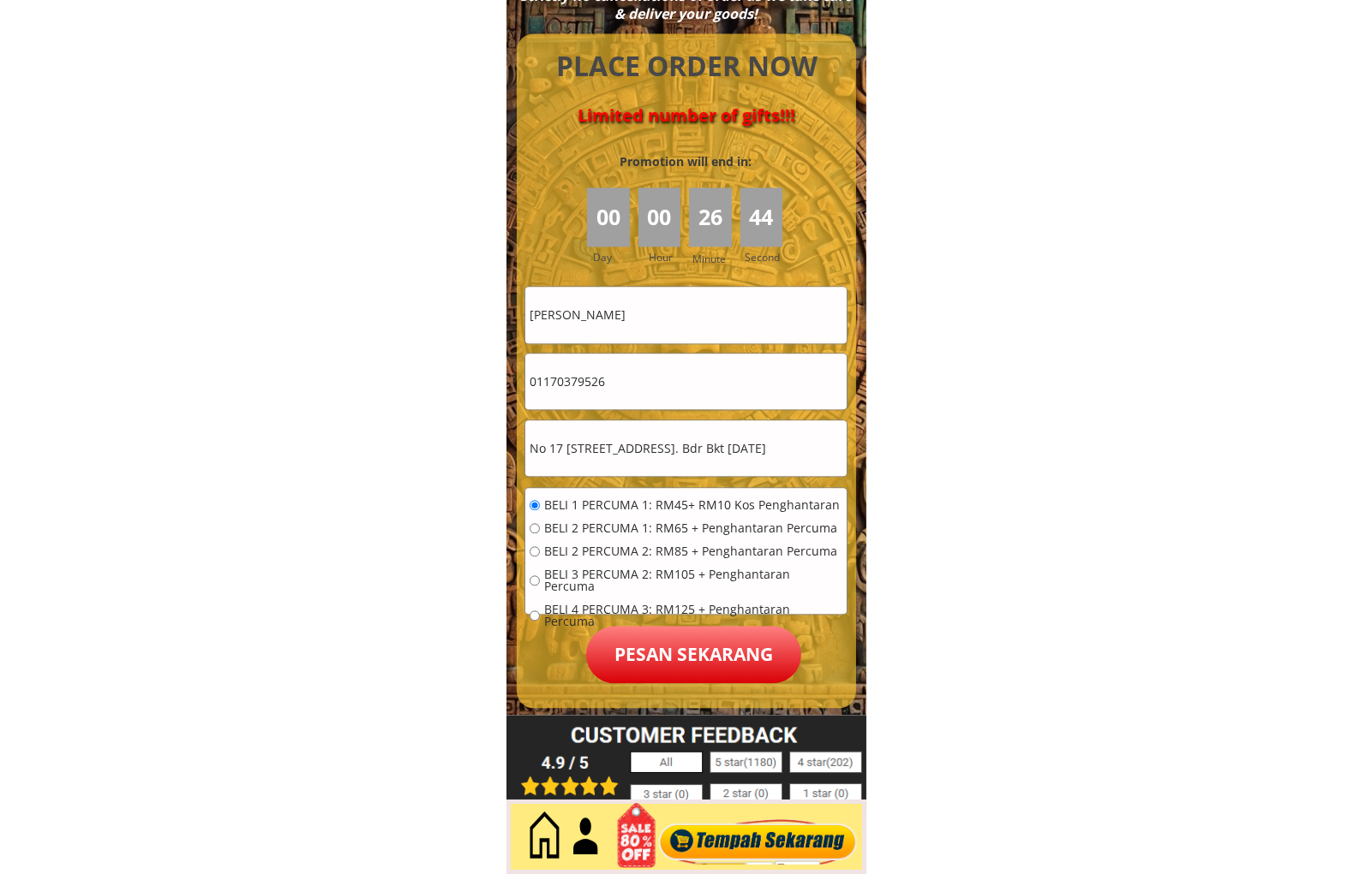
click at [666, 663] on p "Pesan sekarang" at bounding box center [693, 654] width 215 height 57
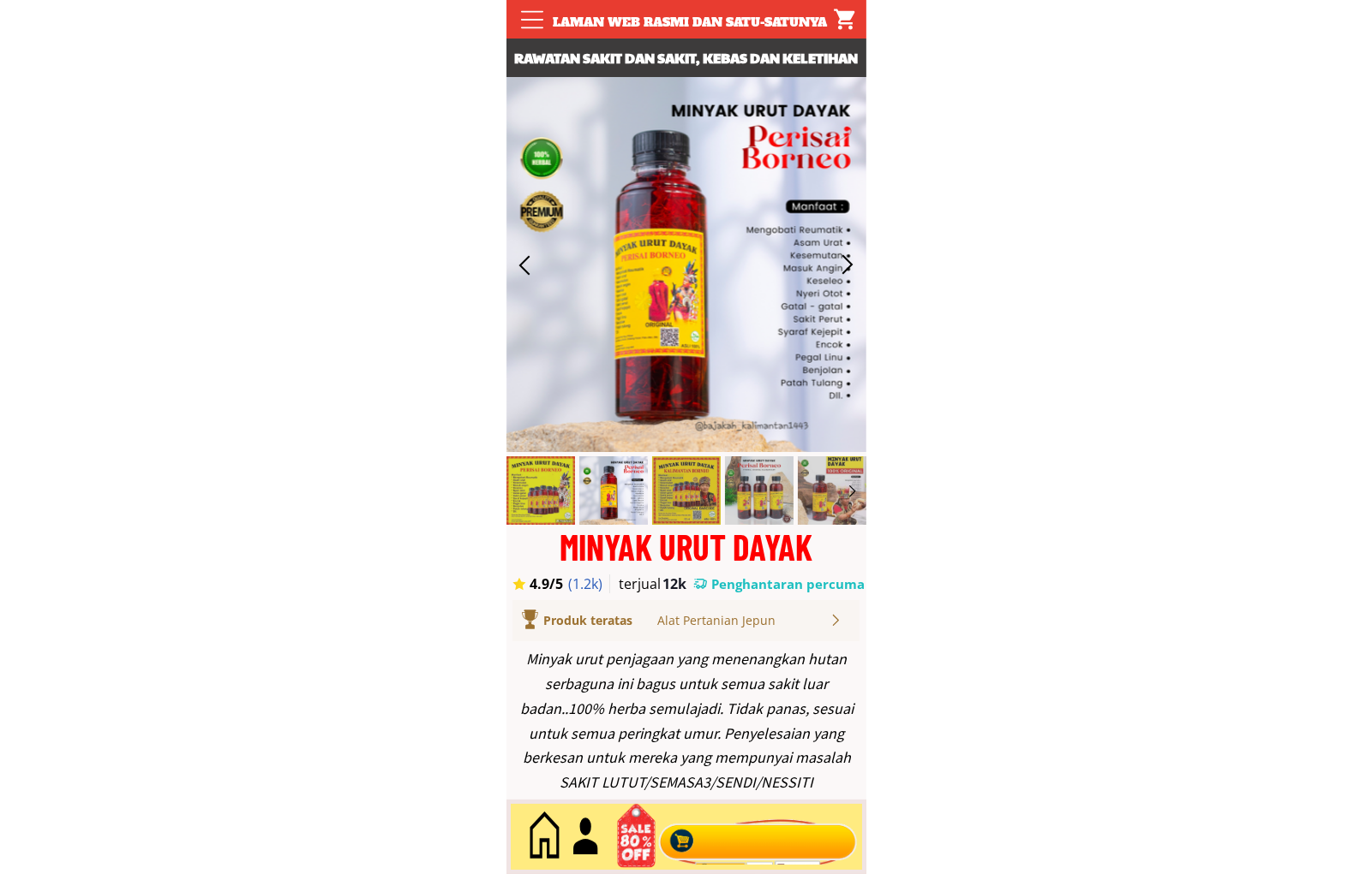
click at [749, 827] on div at bounding box center [757, 837] width 208 height 56
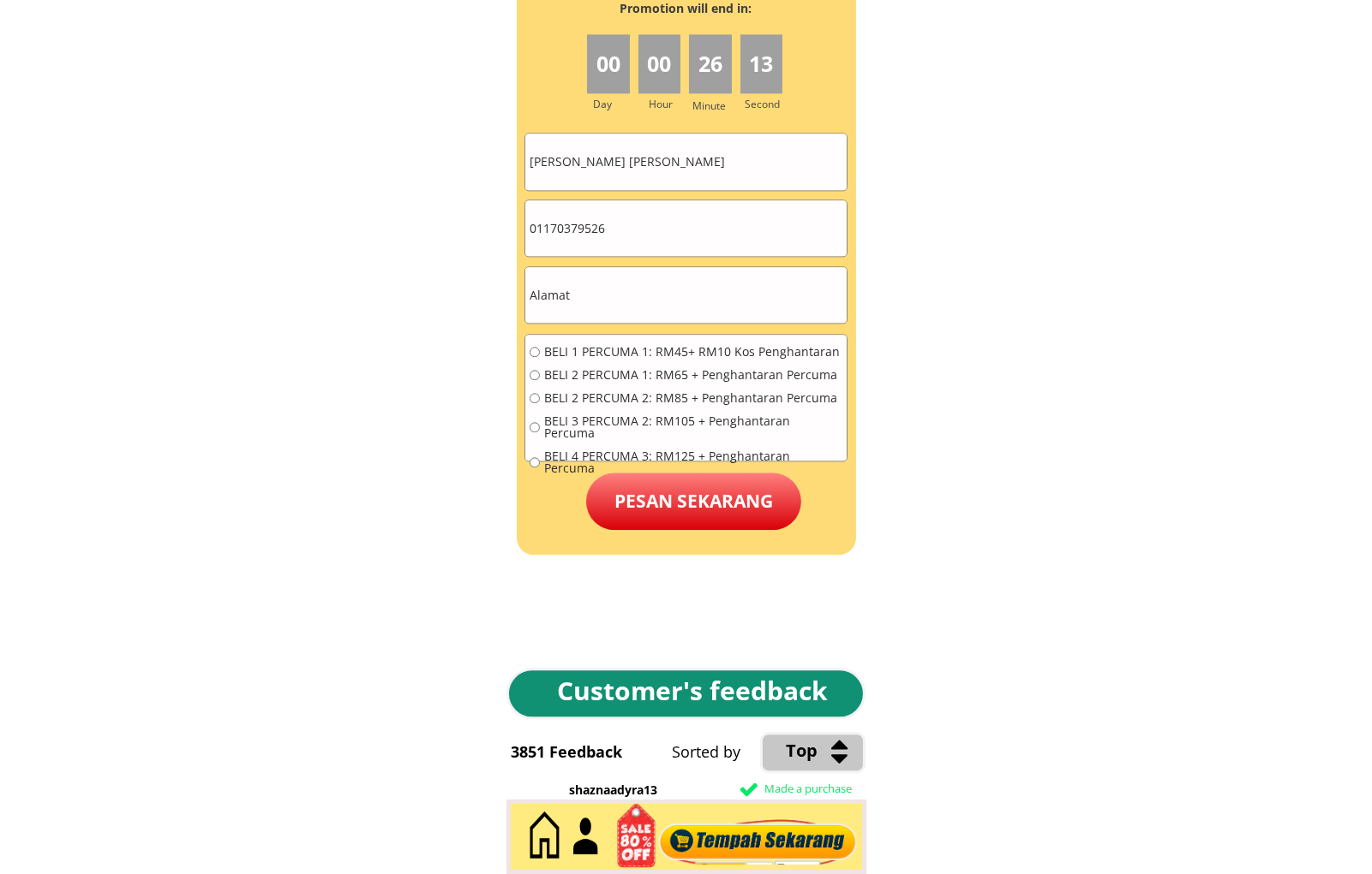
scroll to position [7746, 0]
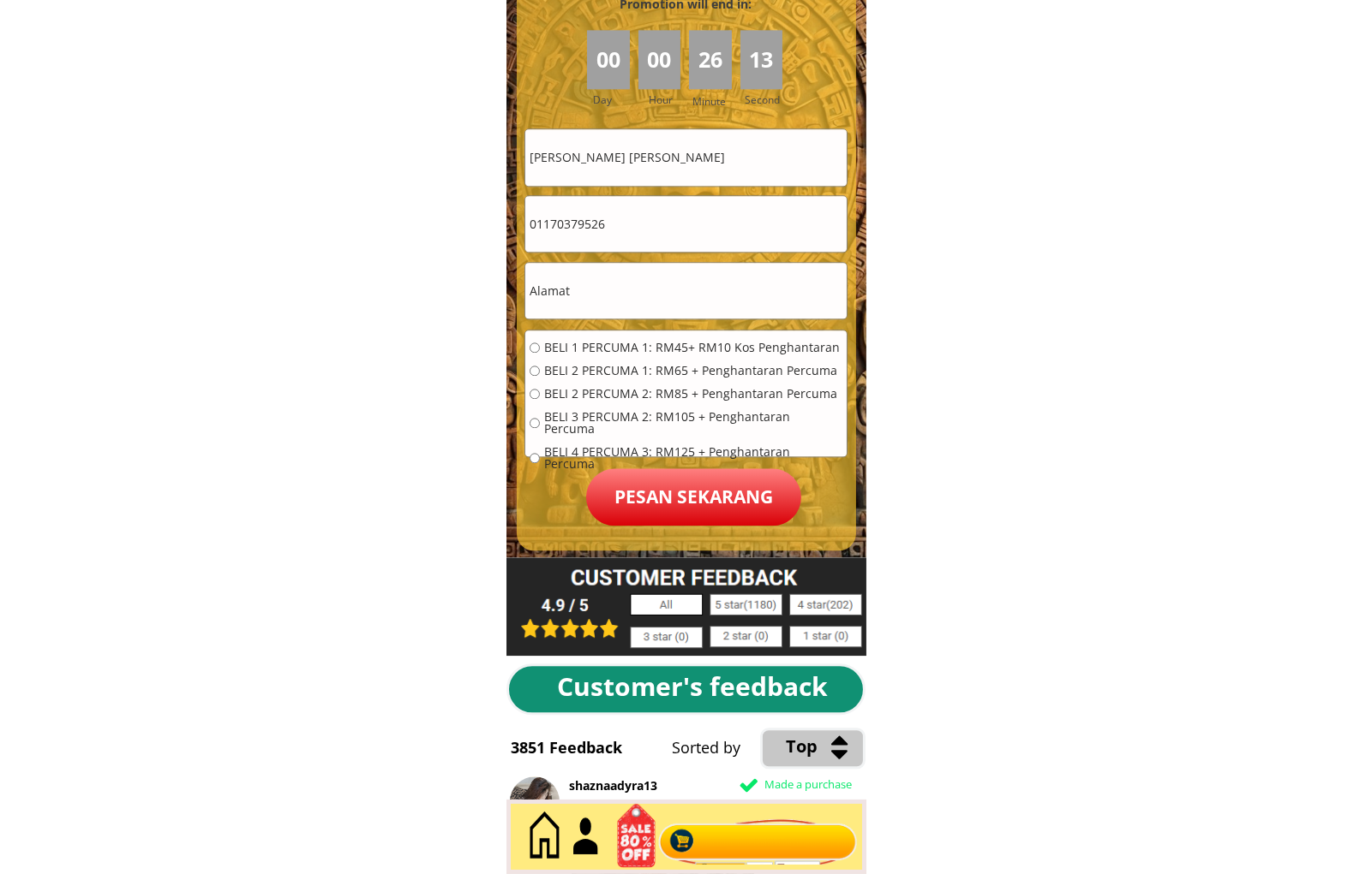
click at [606, 283] on input "text" at bounding box center [686, 290] width 322 height 55
click at [606, 284] on input "text" at bounding box center [686, 290] width 322 height 55
paste input "[STREET_ADDRESS]"
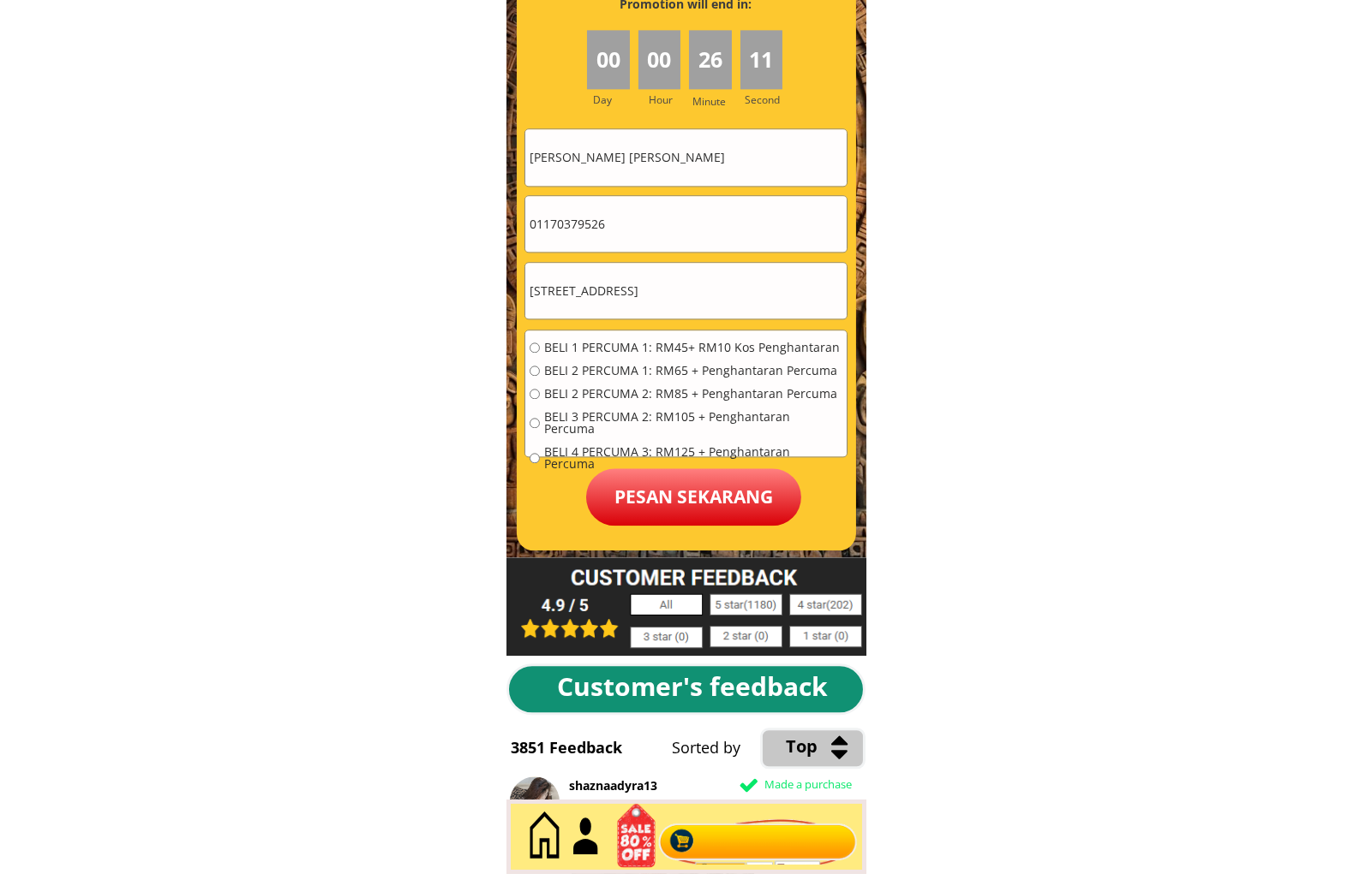
type input "[STREET_ADDRESS]"
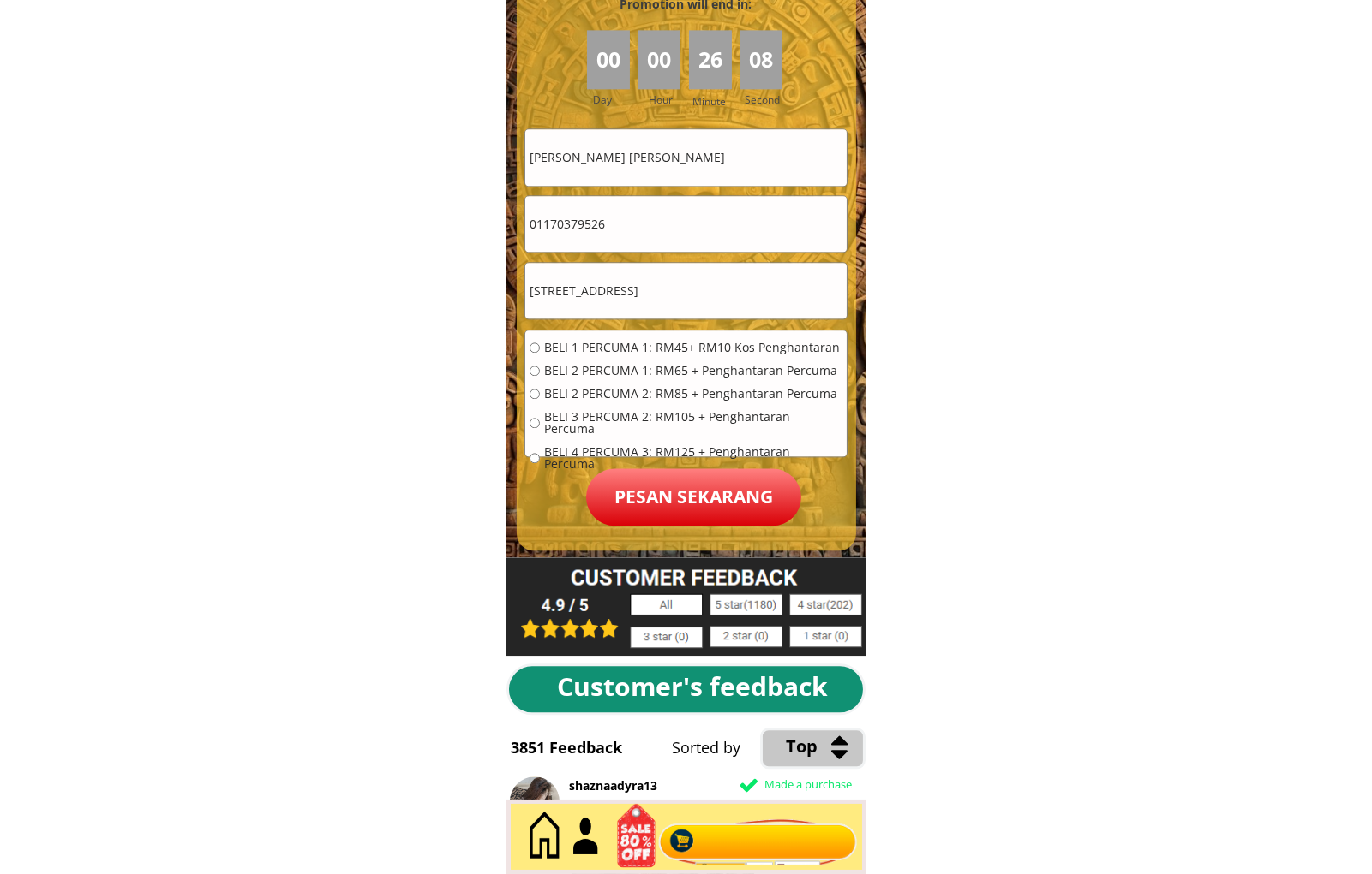
click at [640, 227] on input "01170379526" at bounding box center [686, 224] width 322 height 55
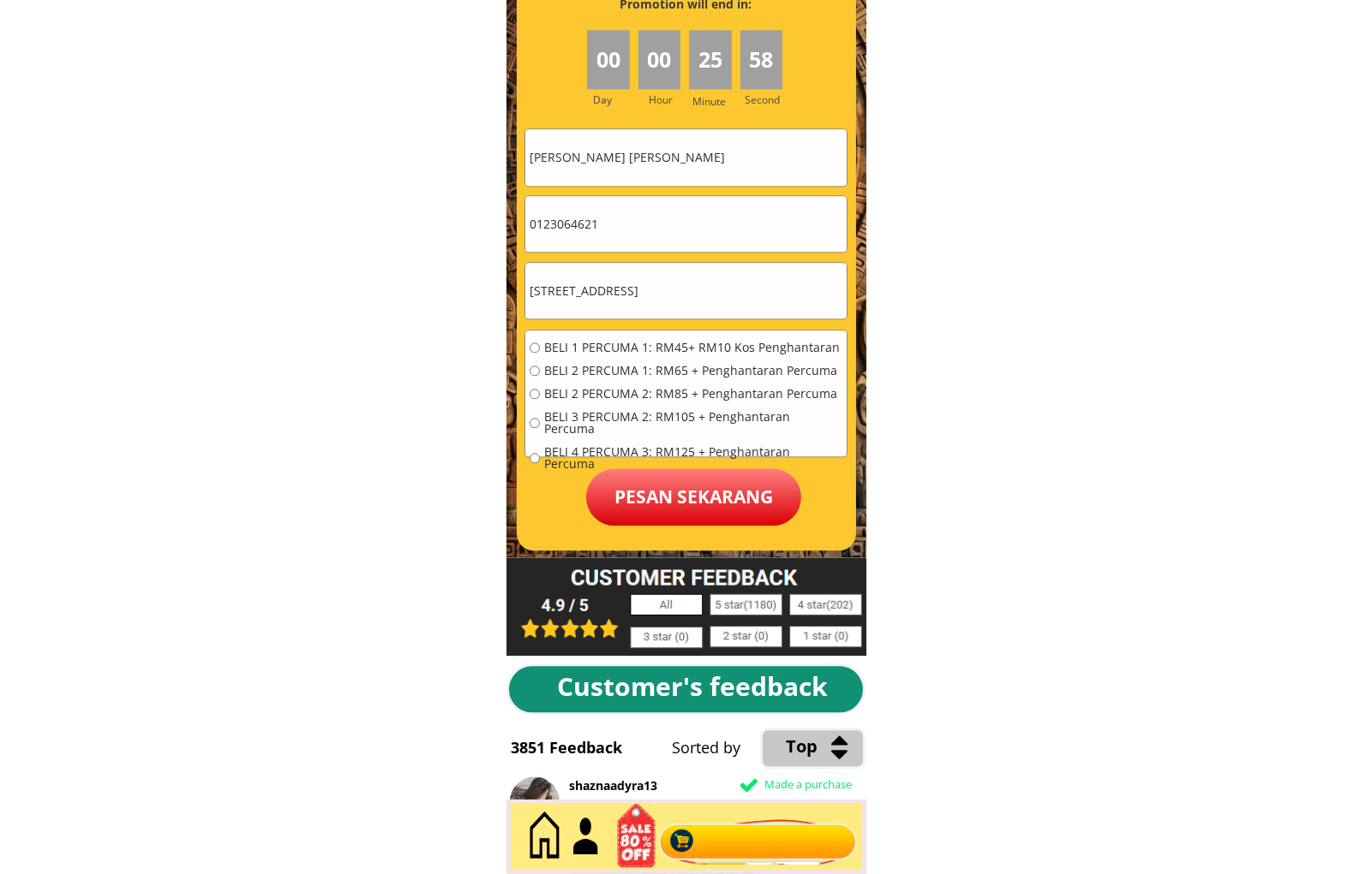
type input "0123064621"
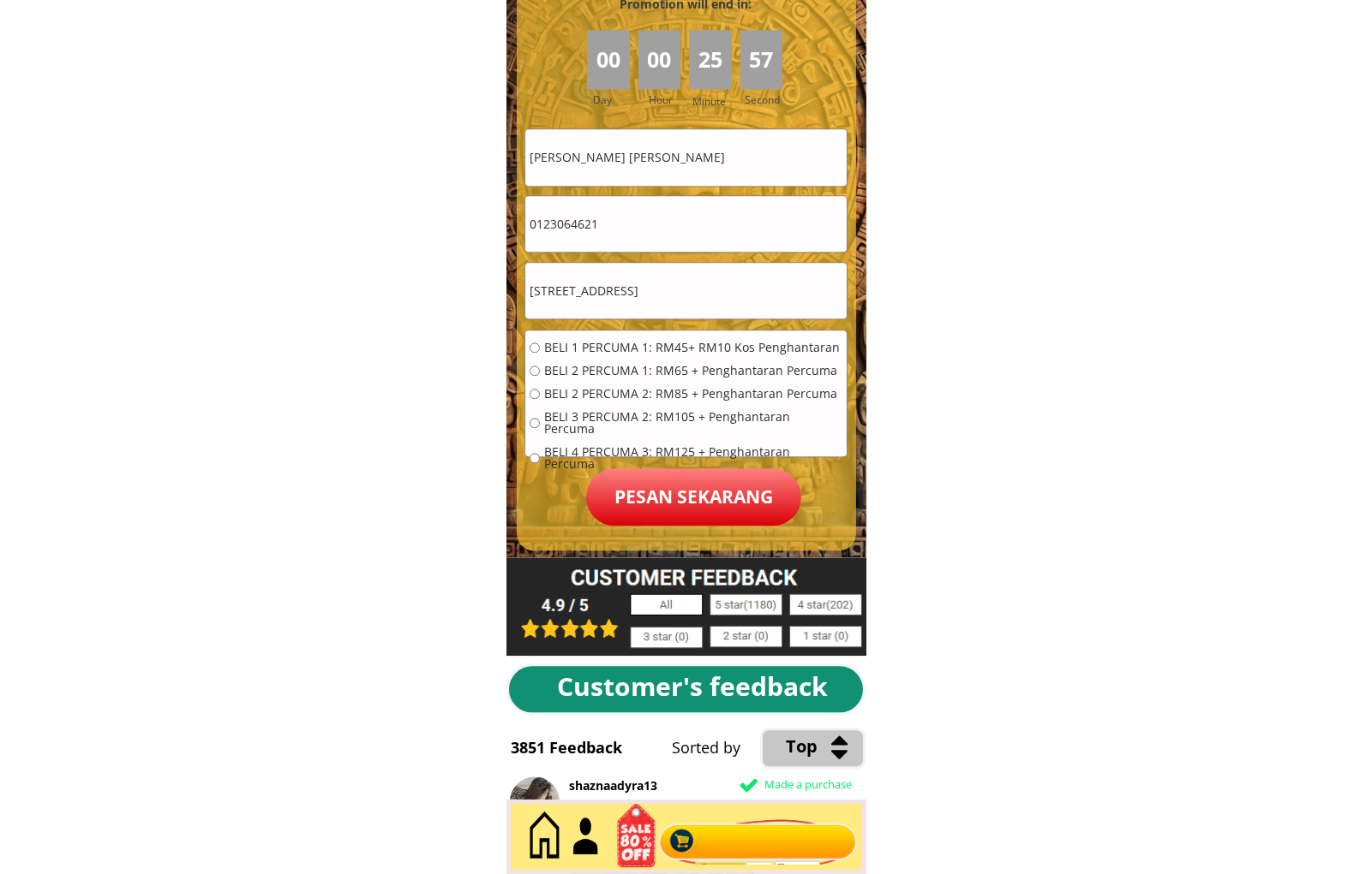
click at [696, 158] on input "[PERSON_NAME] [PERSON_NAME]" at bounding box center [686, 157] width 322 height 55
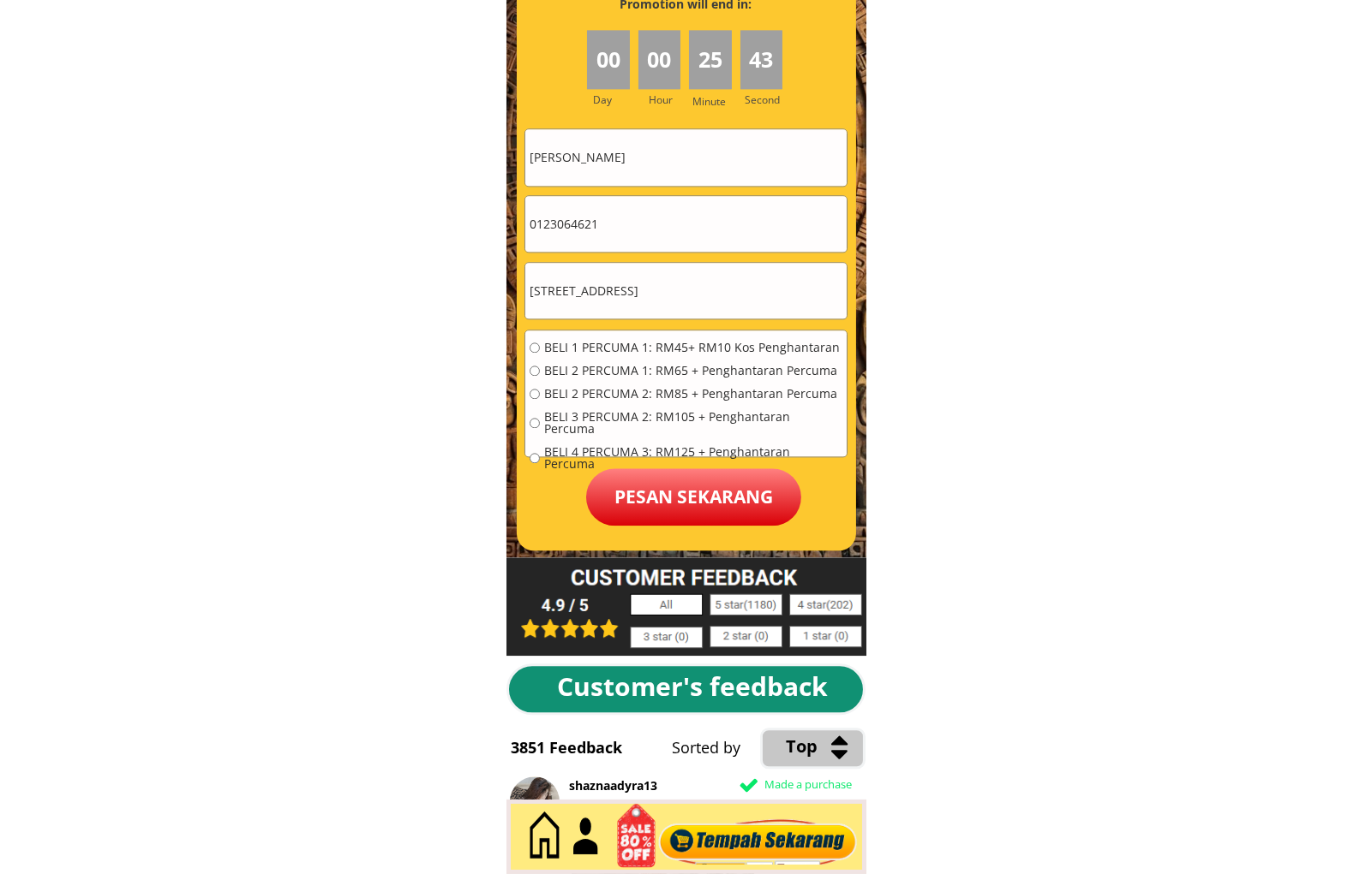
type input "[PERSON_NAME]"
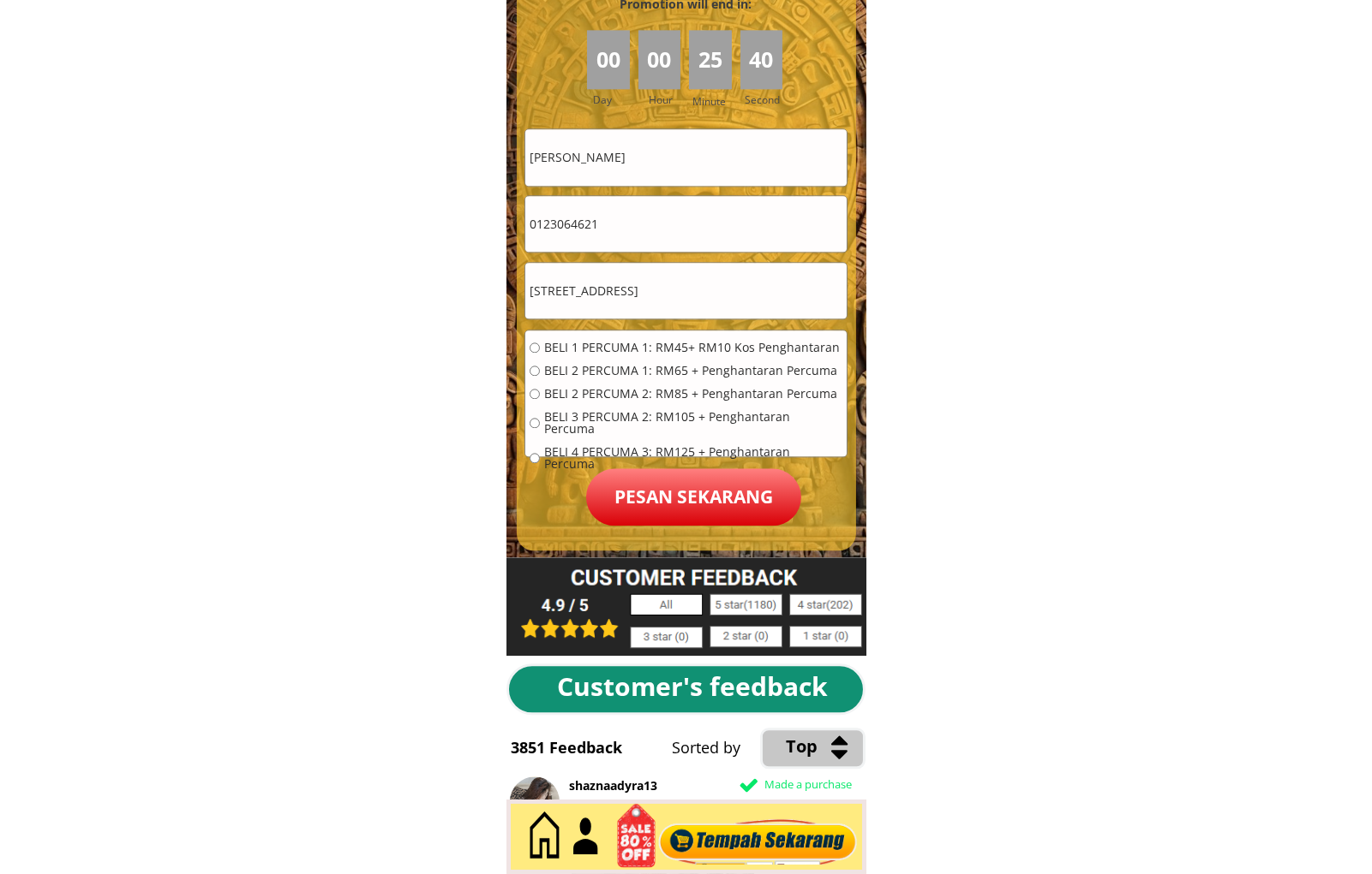
click at [552, 351] on span "BELI 1 PERCUMA 1: RM45+ RM10 Kos Penghantaran" at bounding box center [692, 347] width 298 height 12
radio input "true"
click at [681, 507] on p "Pesan sekarang" at bounding box center [693, 496] width 215 height 57
